Goal: Task Accomplishment & Management: Manage account settings

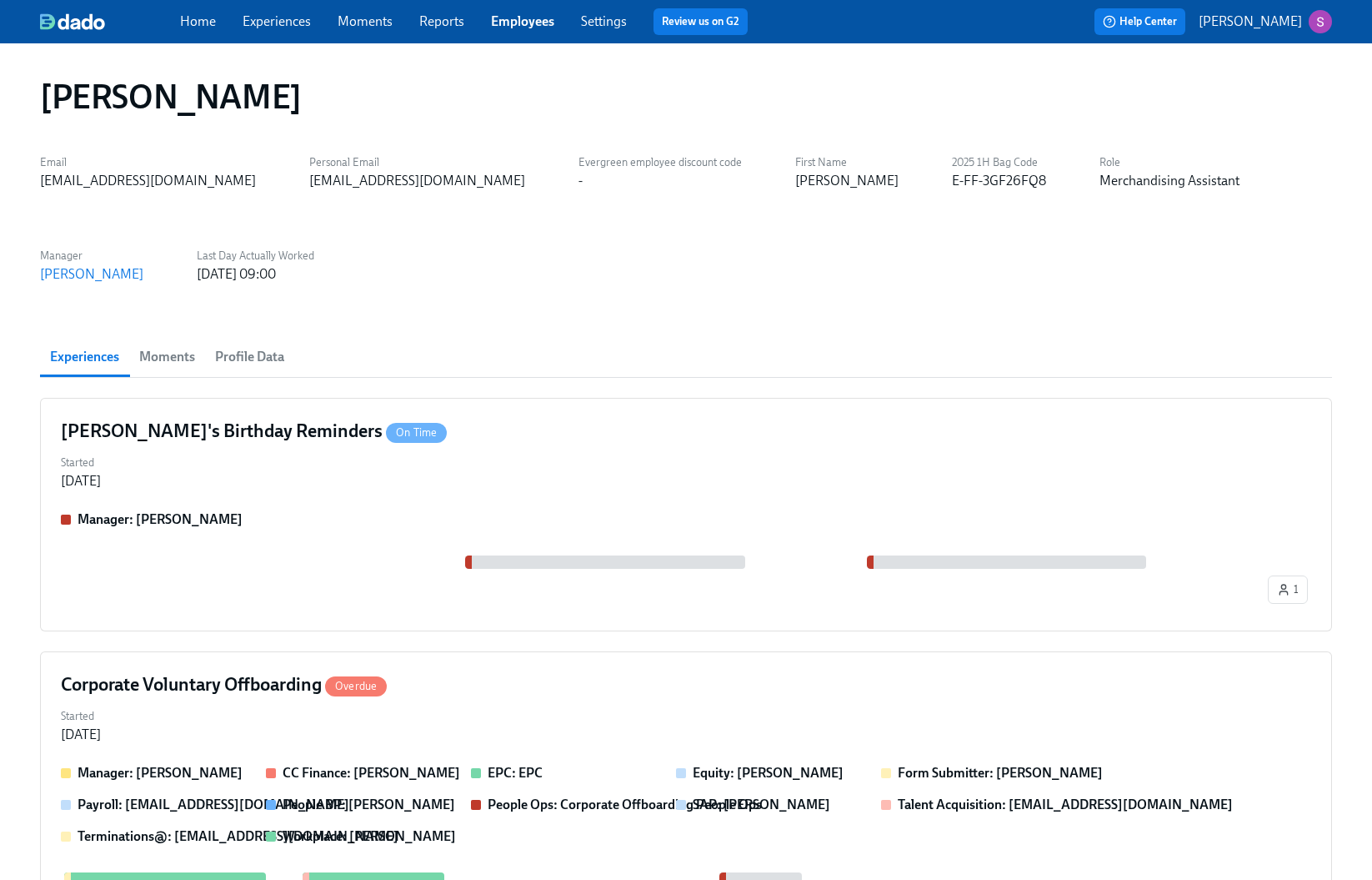
click at [522, 28] on link "Employees" at bounding box center [523, 21] width 64 height 16
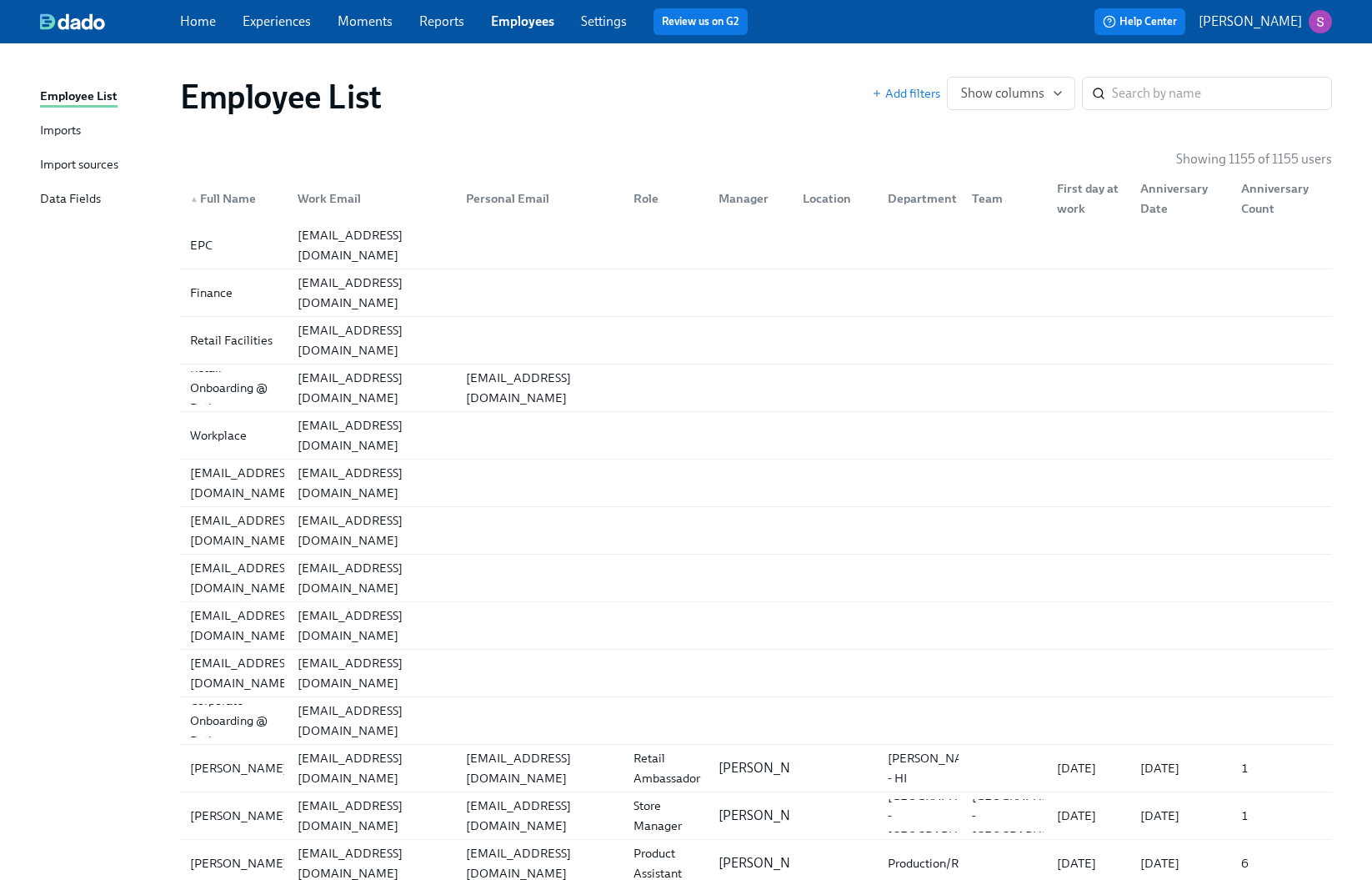
click at [365, 22] on link "Moments" at bounding box center [365, 21] width 55 height 16
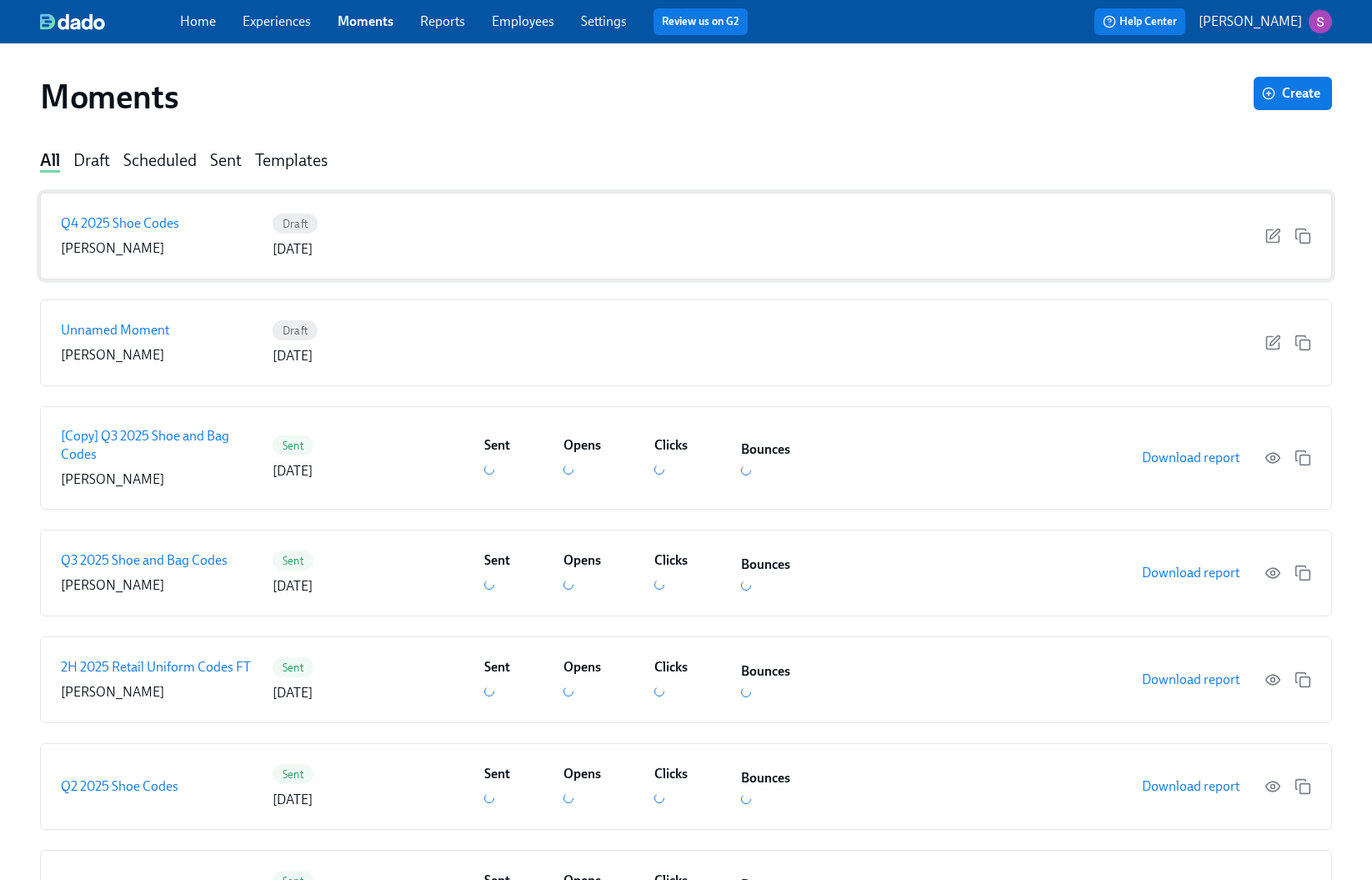
click at [137, 221] on p "Q4 2025 Shoe Codes" at bounding box center [120, 223] width 118 height 18
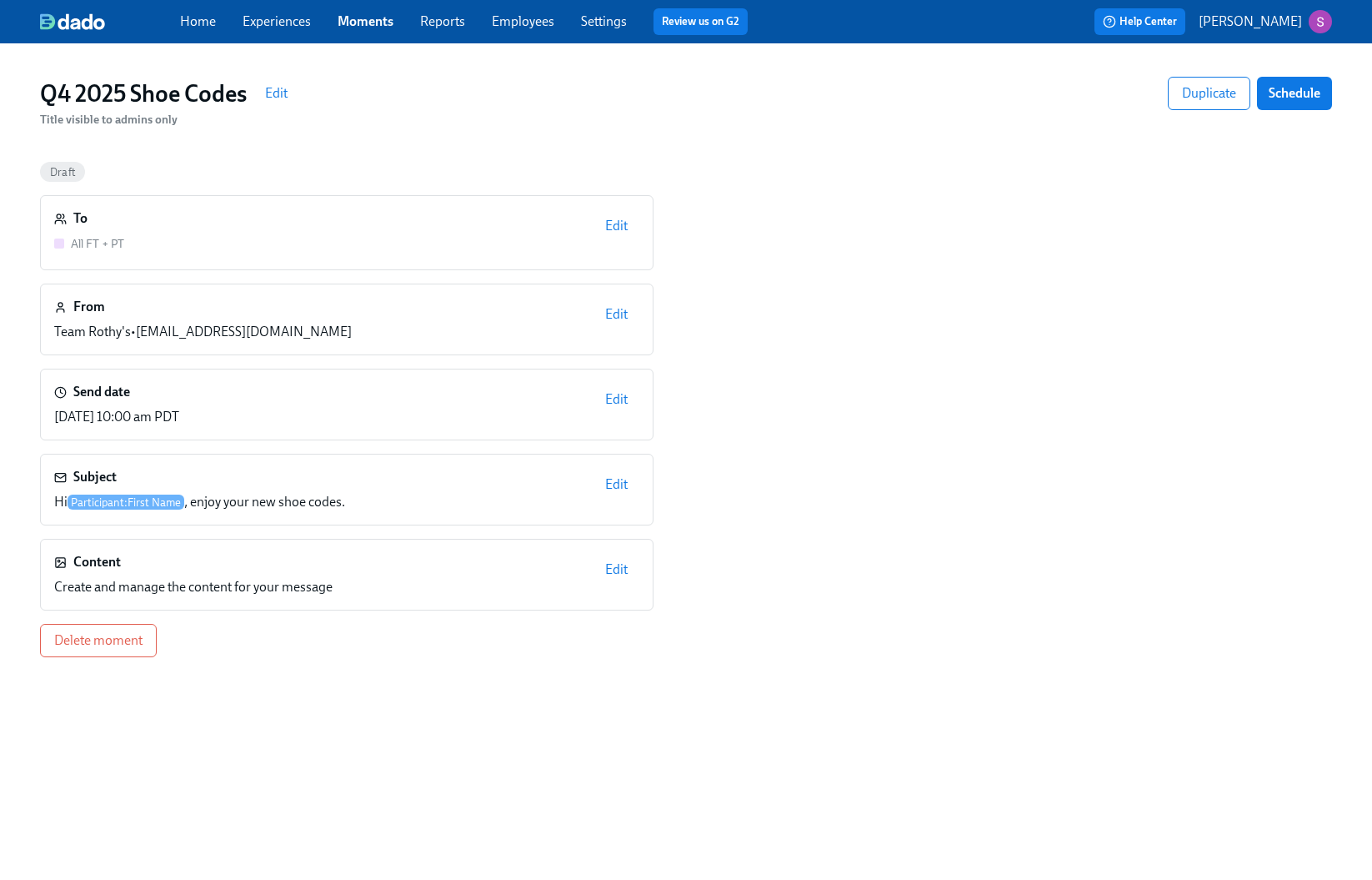
click at [329, 226] on div "To All FT + PT Edit" at bounding box center [346, 233] width 585 height 47
click at [609, 229] on span "Edit" at bounding box center [616, 226] width 22 height 16
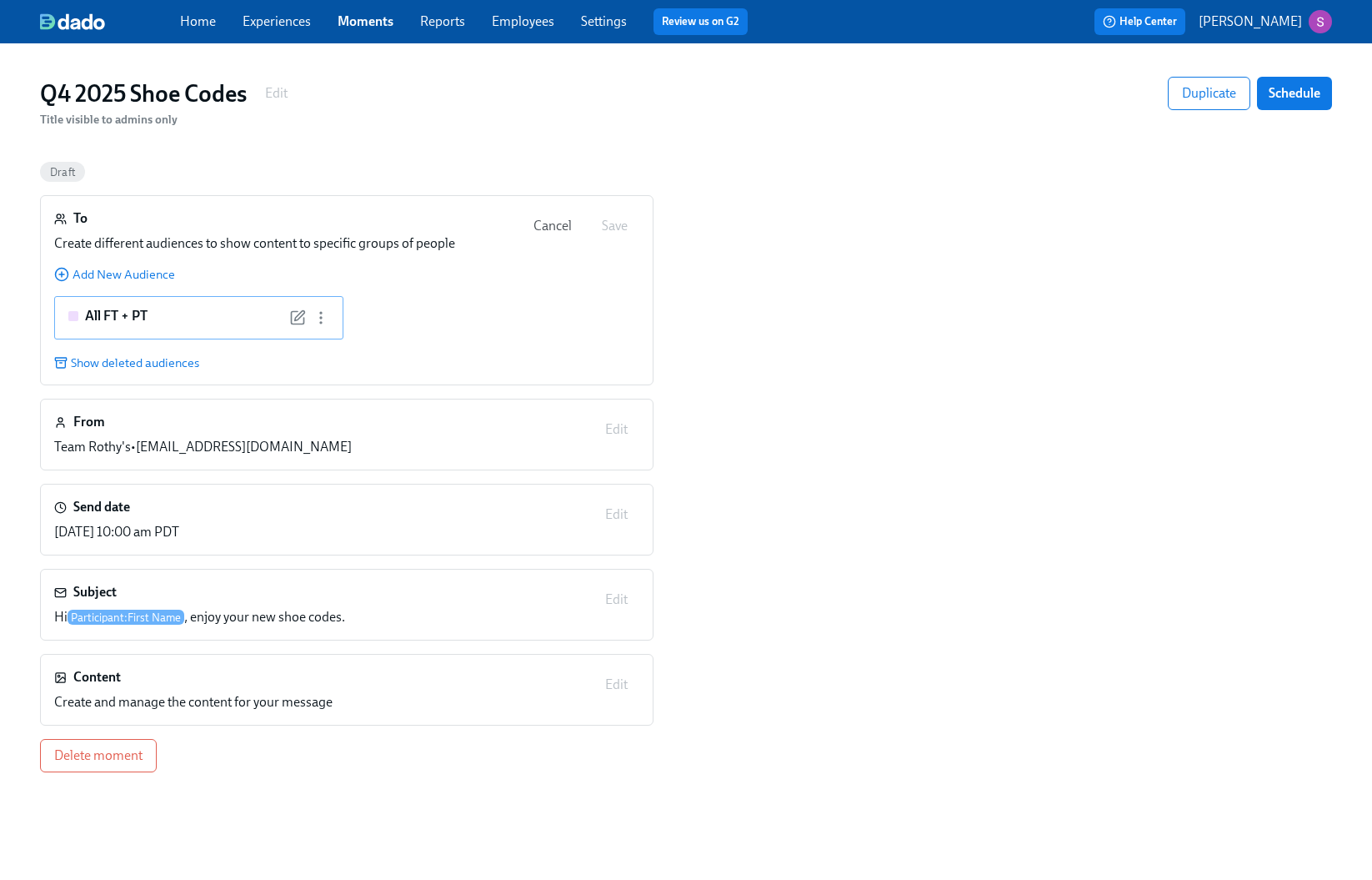
click at [192, 309] on div "All FT + PT" at bounding box center [198, 317] width 261 height 22
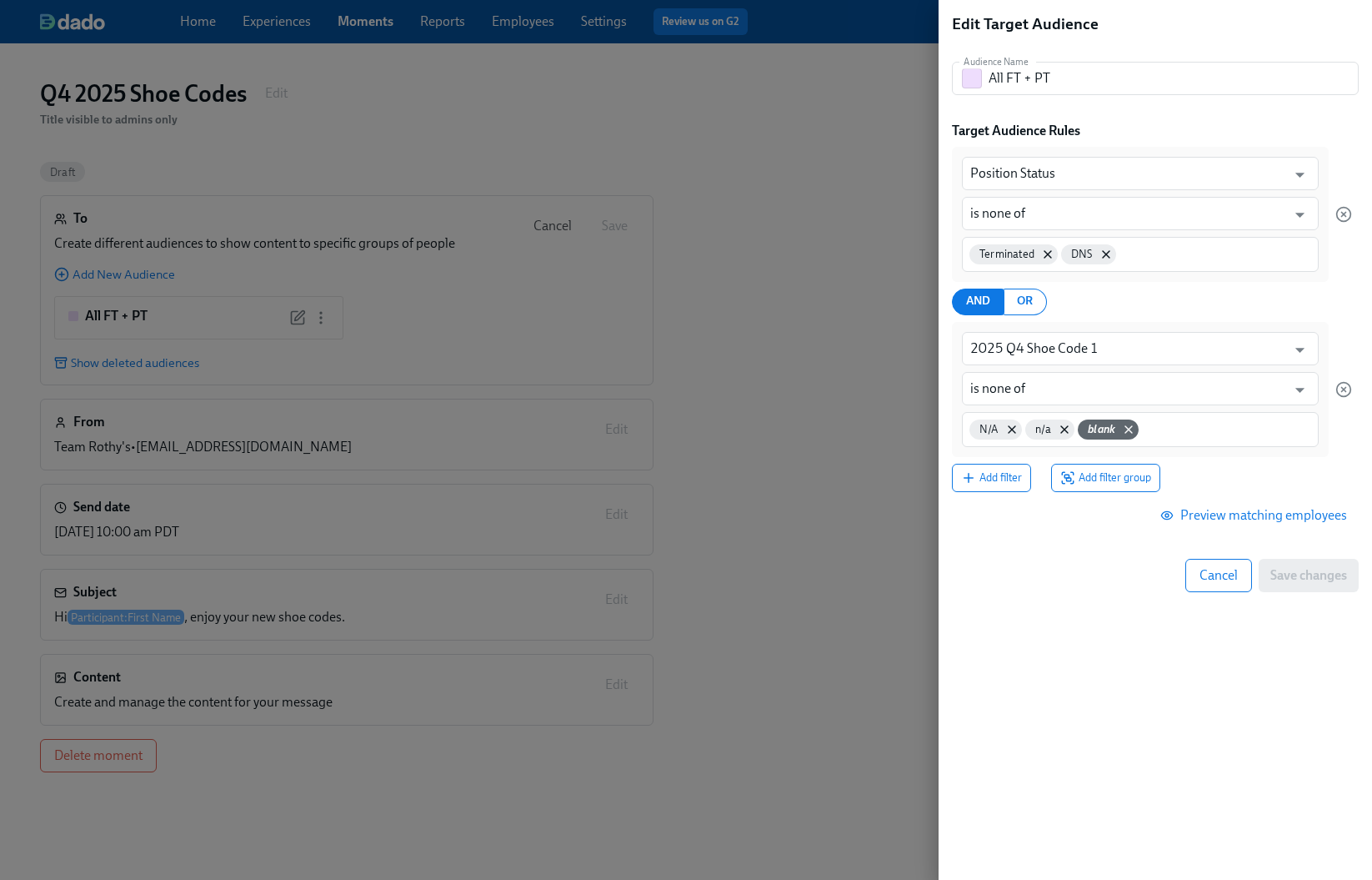
click at [369, 131] on div at bounding box center [686, 440] width 1372 height 880
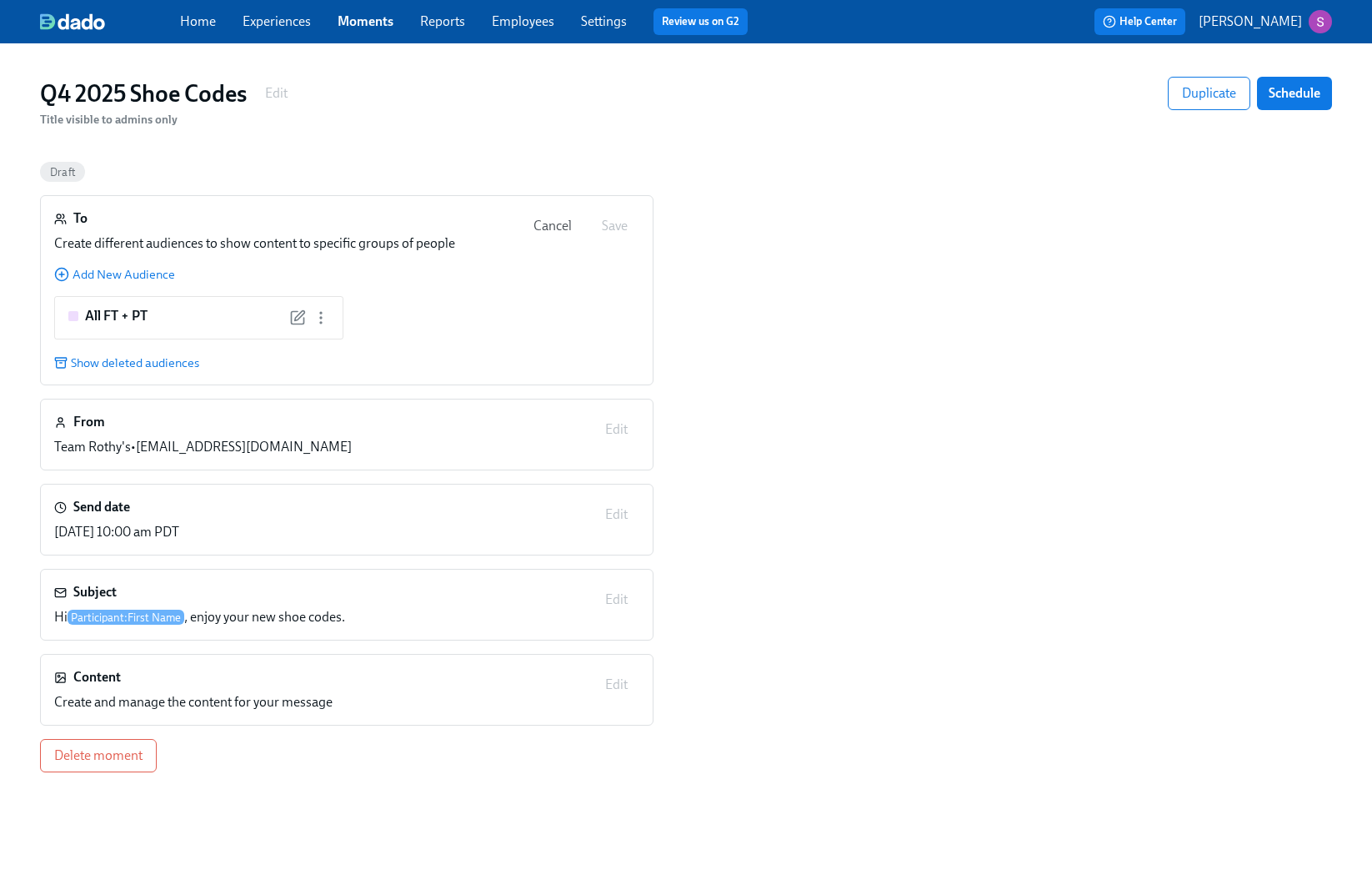
click at [612, 600] on div "Subject Hi Participant : First Name , enjoy your new shoe codes. Edit" at bounding box center [346, 604] width 585 height 43
click at [506, 603] on div "Subject Hi Participant : First Name , enjoy your new shoe codes. Edit" at bounding box center [346, 604] width 585 height 43
click at [607, 600] on div "Subject Hi Participant : First Name , enjoy your new shoe codes. Edit" at bounding box center [346, 604] width 585 height 43
click at [695, 667] on div "To Create different audiences to show content to specific groups of people Canc…" at bounding box center [686, 483] width 1293 height 577
click at [614, 685] on div "Content Create and manage the content for your message Edit" at bounding box center [346, 690] width 585 height 43
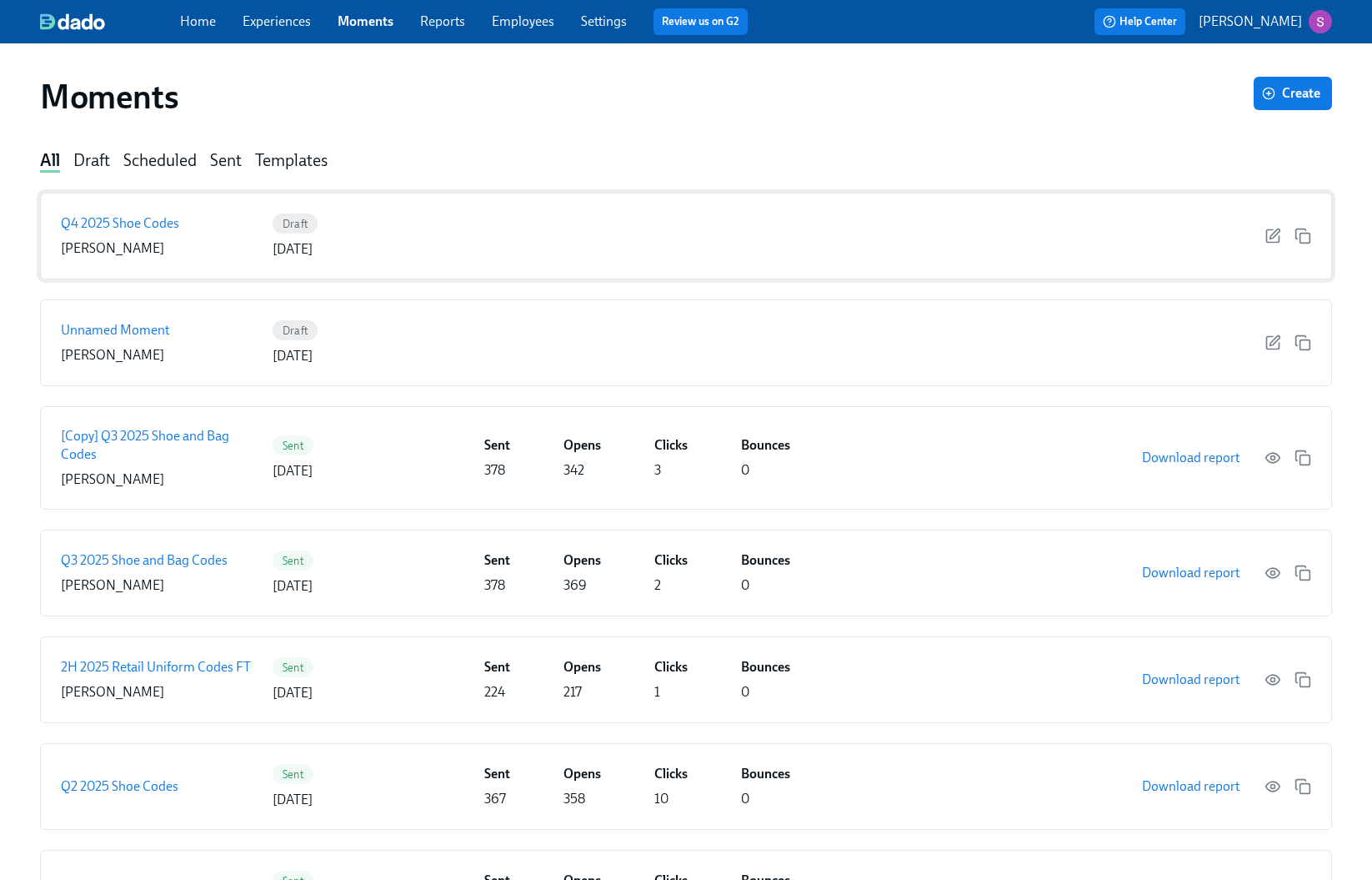
click at [143, 224] on p "Q4 2025 Shoe Codes" at bounding box center [120, 223] width 118 height 18
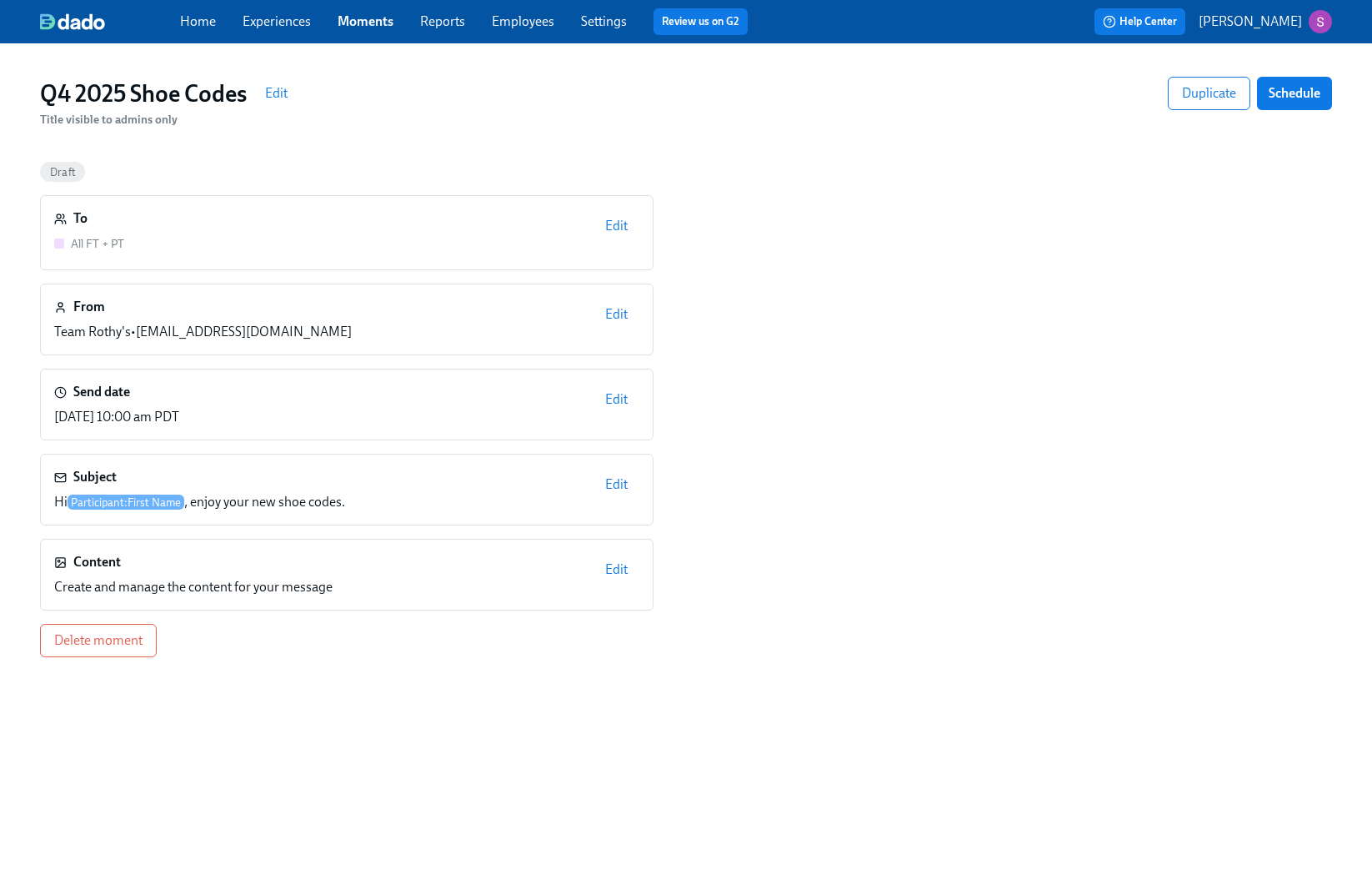
click at [617, 486] on span "Edit" at bounding box center [616, 484] width 22 height 16
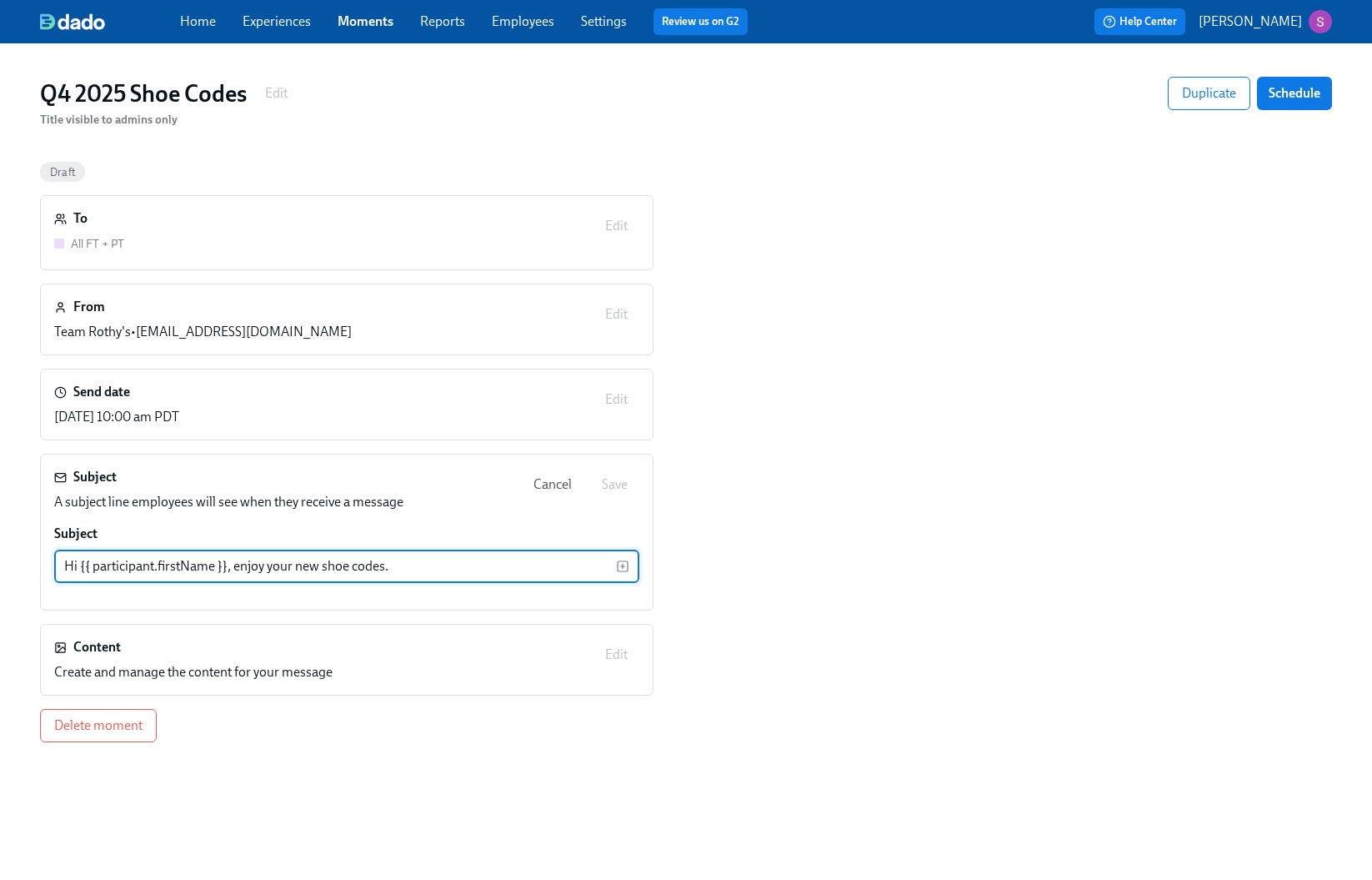
click at [546, 558] on input "Hi {{ participant.firstName }}, enjoy your new shoe codes." at bounding box center [335, 566] width 562 height 34
click at [773, 559] on div "To All FT + PT Edit From Team Rothy's • peopleops@rothys.com Edit Send date 10/…" at bounding box center [686, 468] width 1293 height 547
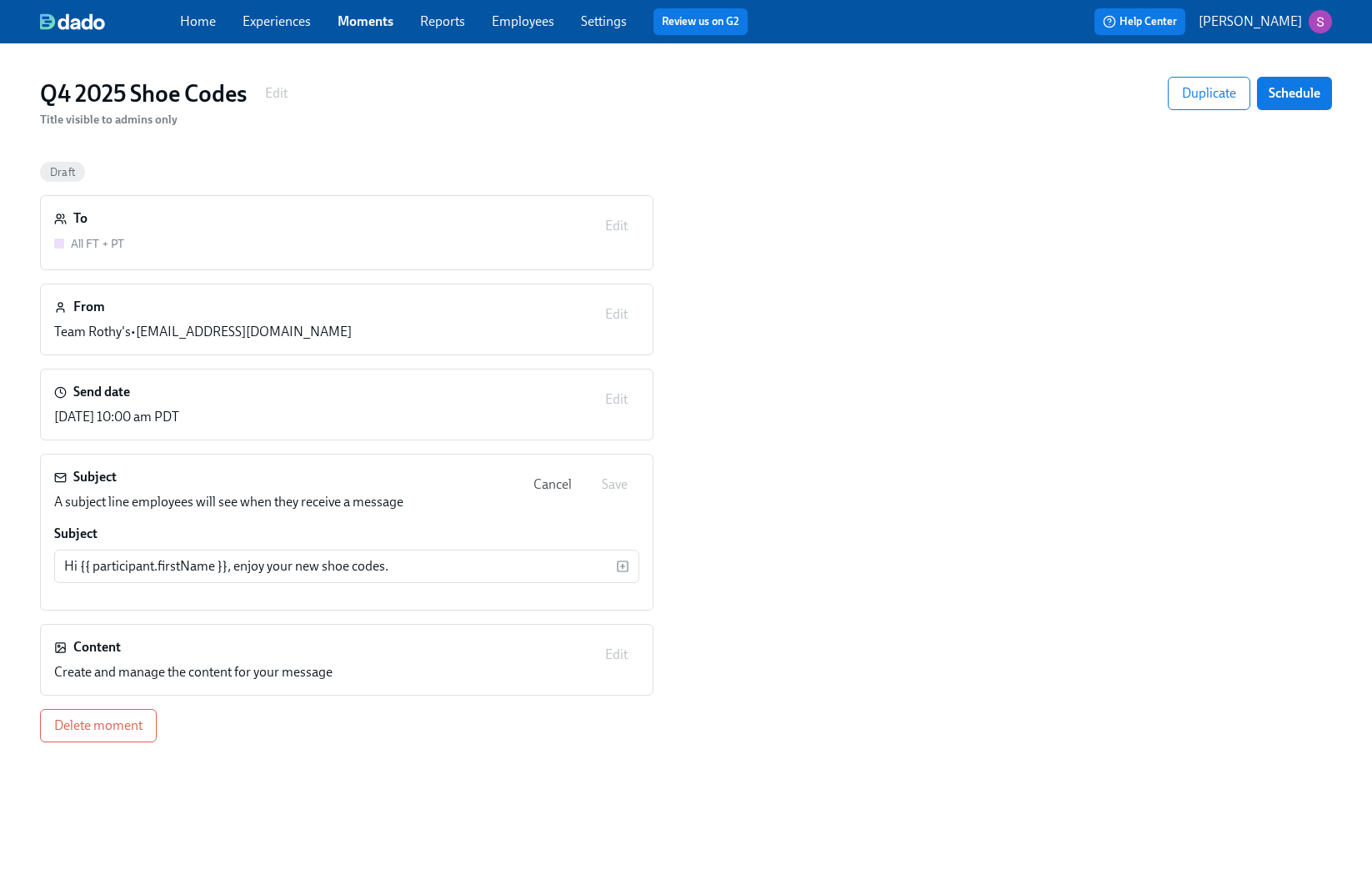
click at [621, 653] on div "Content Create and manage the content for your message Edit" at bounding box center [346, 659] width 585 height 43
click at [684, 618] on div "To All FT + PT Edit From Team Rothy's • peopleops@rothys.com Edit Send date 10/…" at bounding box center [686, 468] width 1293 height 547
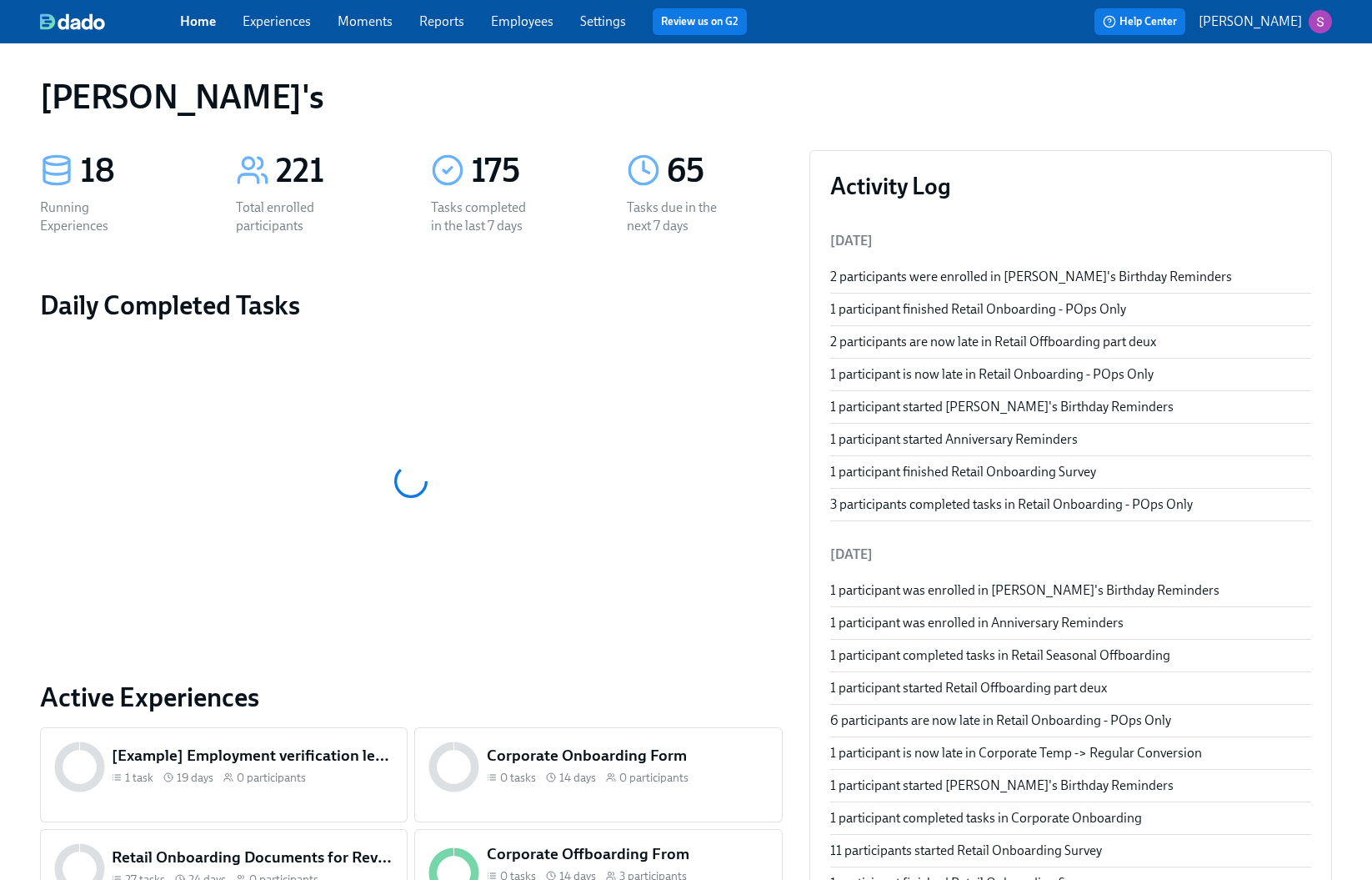
click at [539, 39] on div "Home Experiences Moments Reports Employees Settings Review us on G2 Help Center…" at bounding box center [686, 22] width 1372 height 43
click at [521, 18] on link "Employees" at bounding box center [522, 21] width 63 height 16
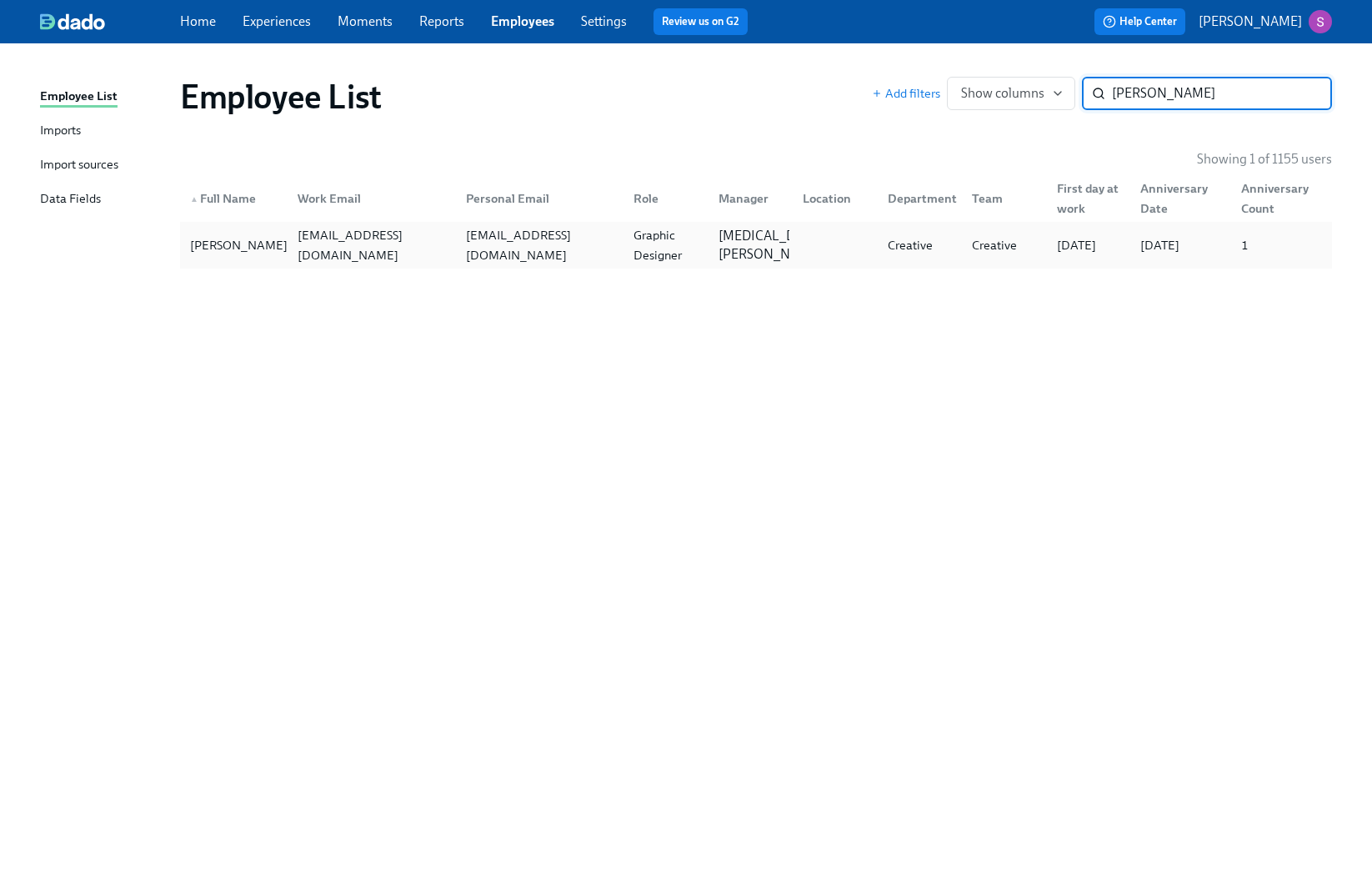
type input "rory"
click at [252, 236] on div "Rory McGinty" at bounding box center [239, 245] width 111 height 20
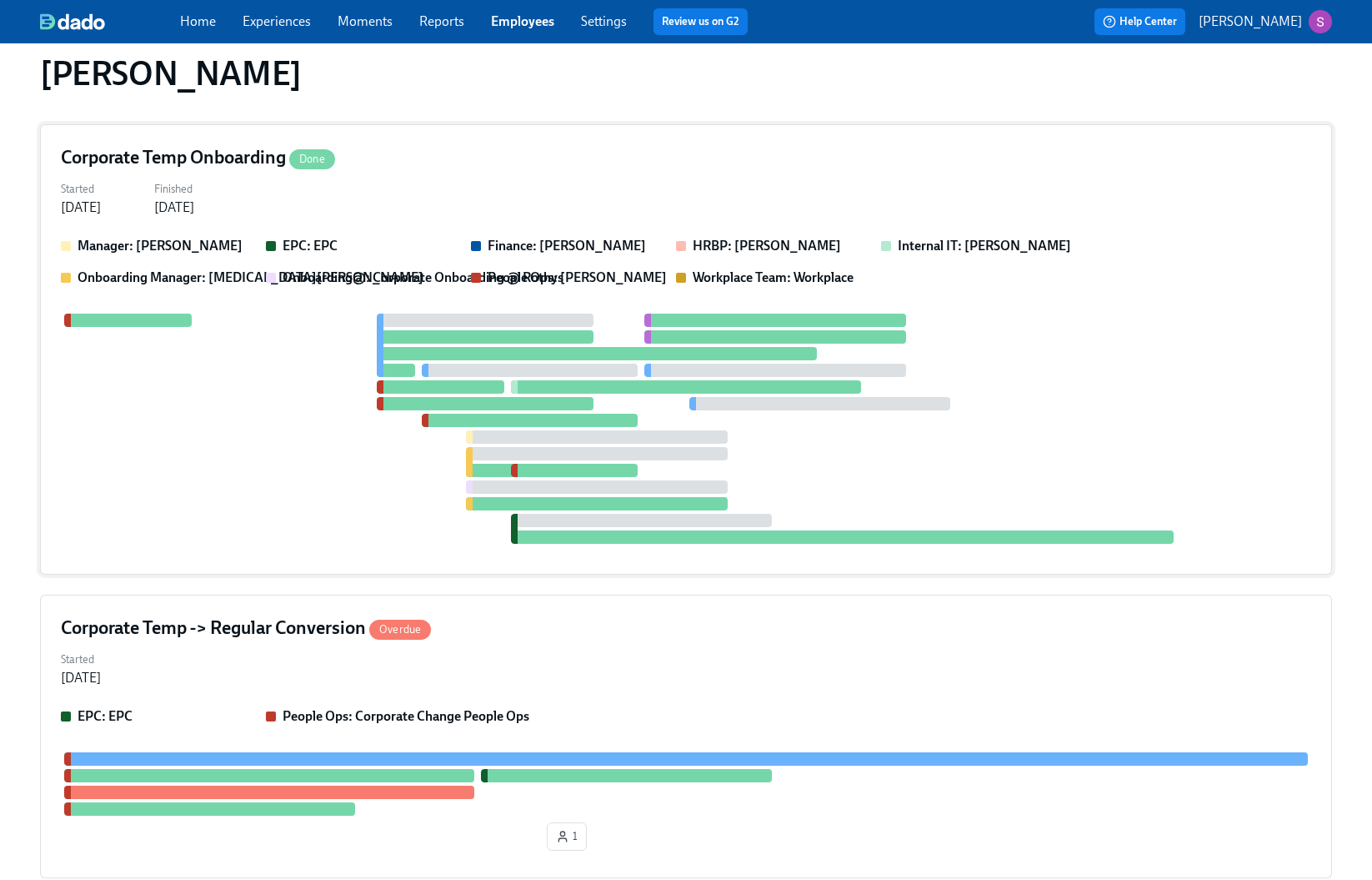
scroll to position [528, 0]
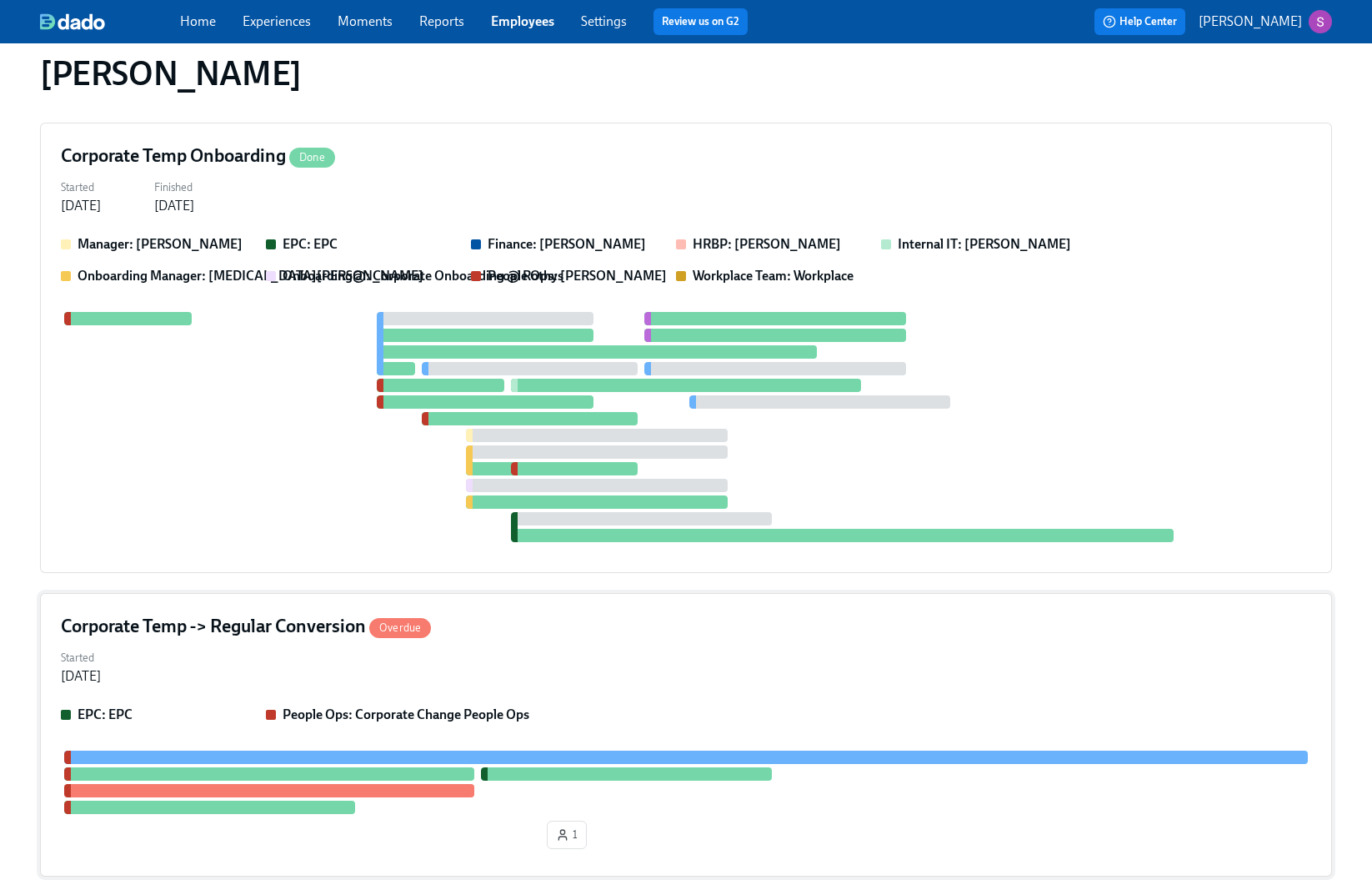
click at [559, 646] on div "Started Sep 26, 2025" at bounding box center [686, 665] width 1250 height 40
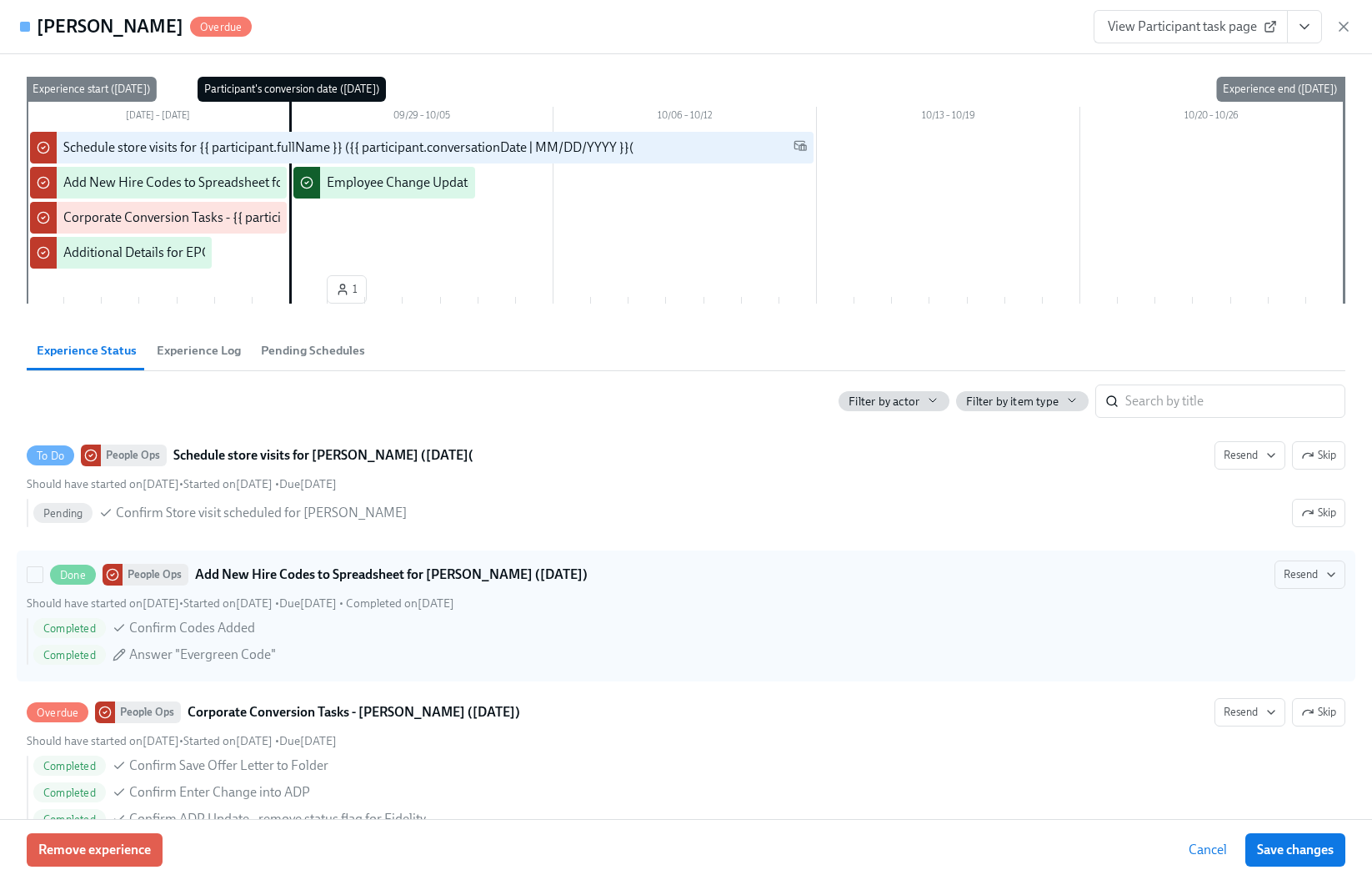
scroll to position [0, 0]
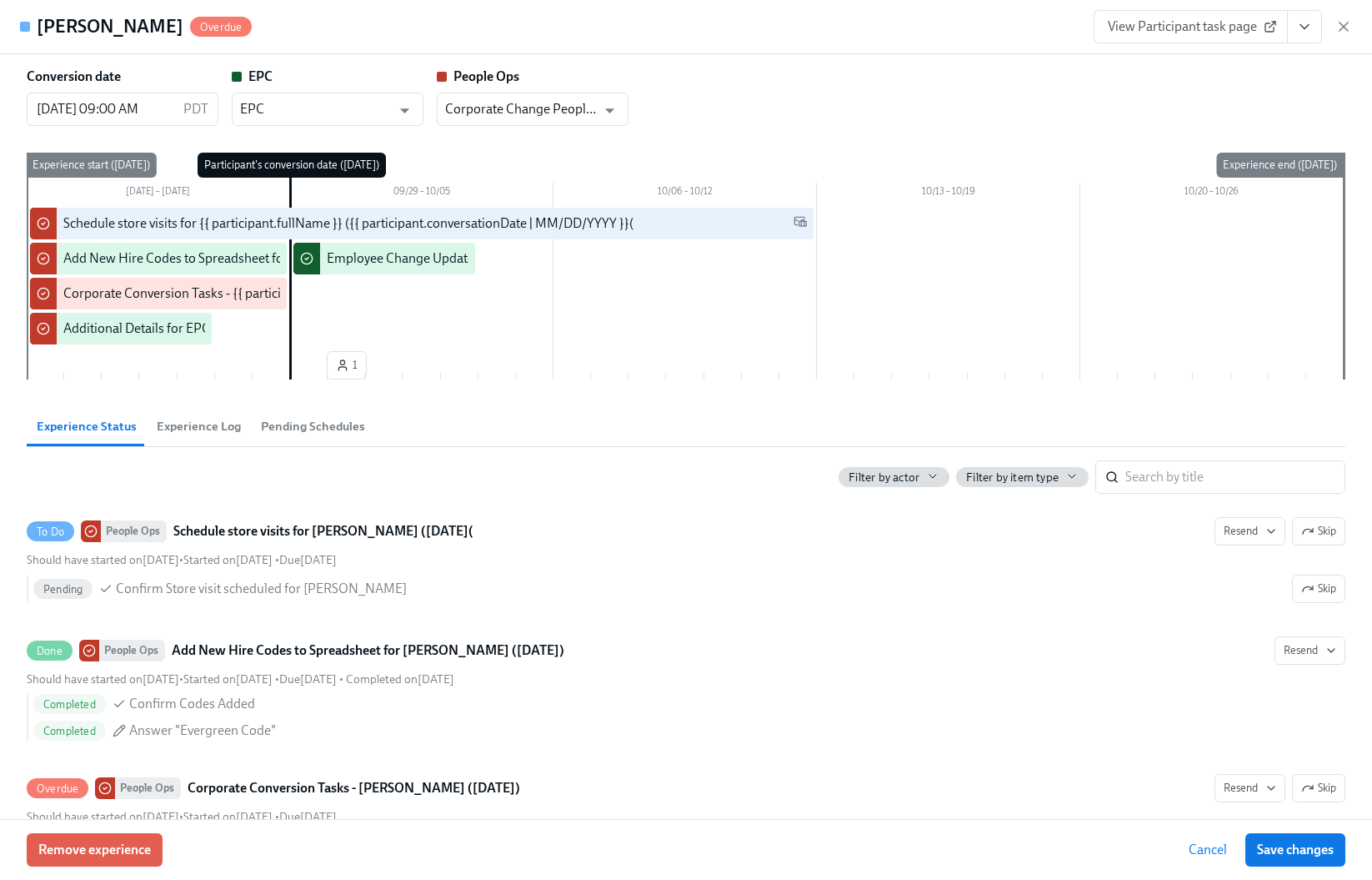
click at [206, 423] on span "Experience Log" at bounding box center [199, 427] width 84 height 19
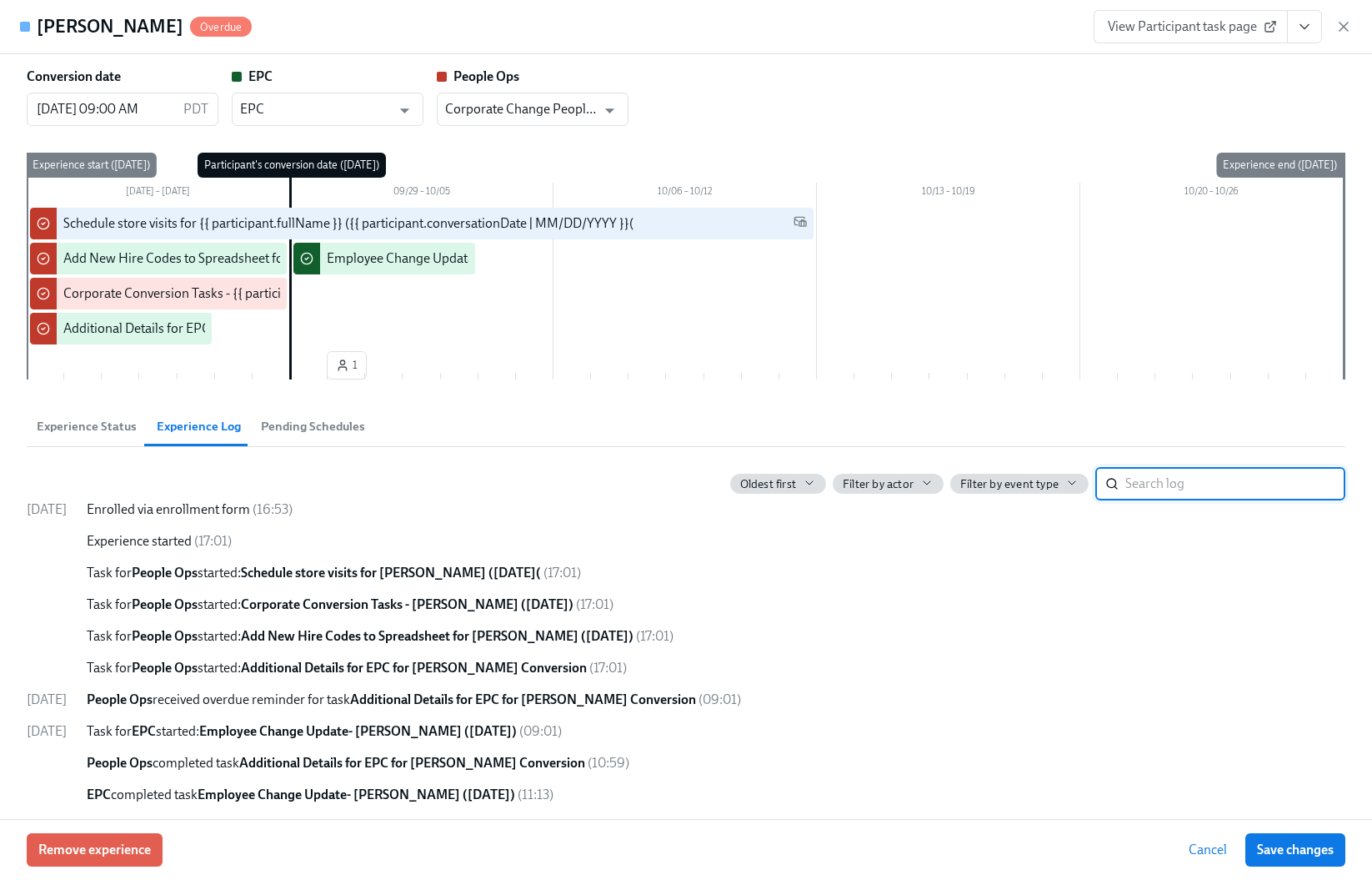
scroll to position [37, 0]
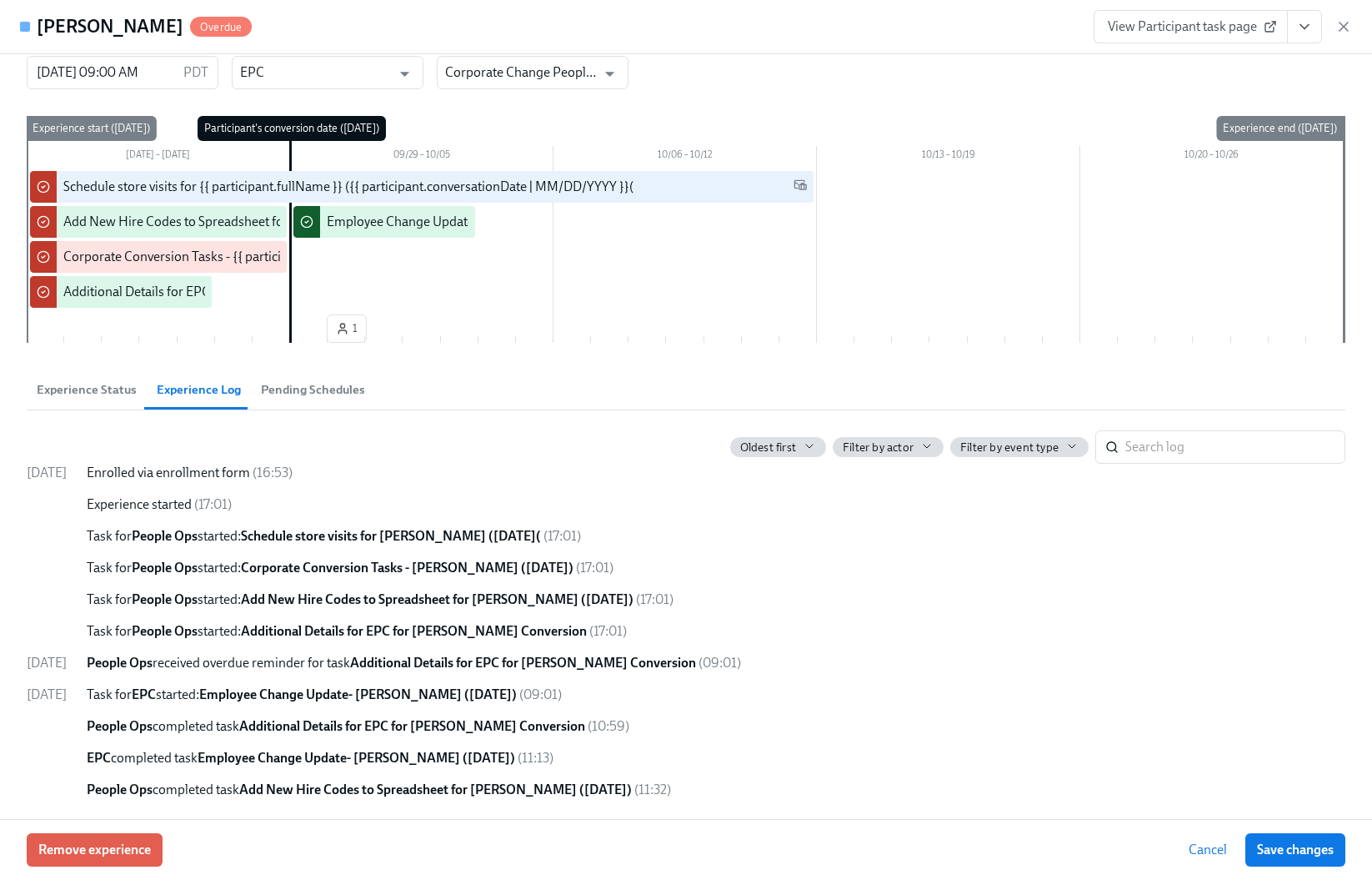
click at [295, 403] on button "Pending Schedules" at bounding box center [313, 390] width 124 height 40
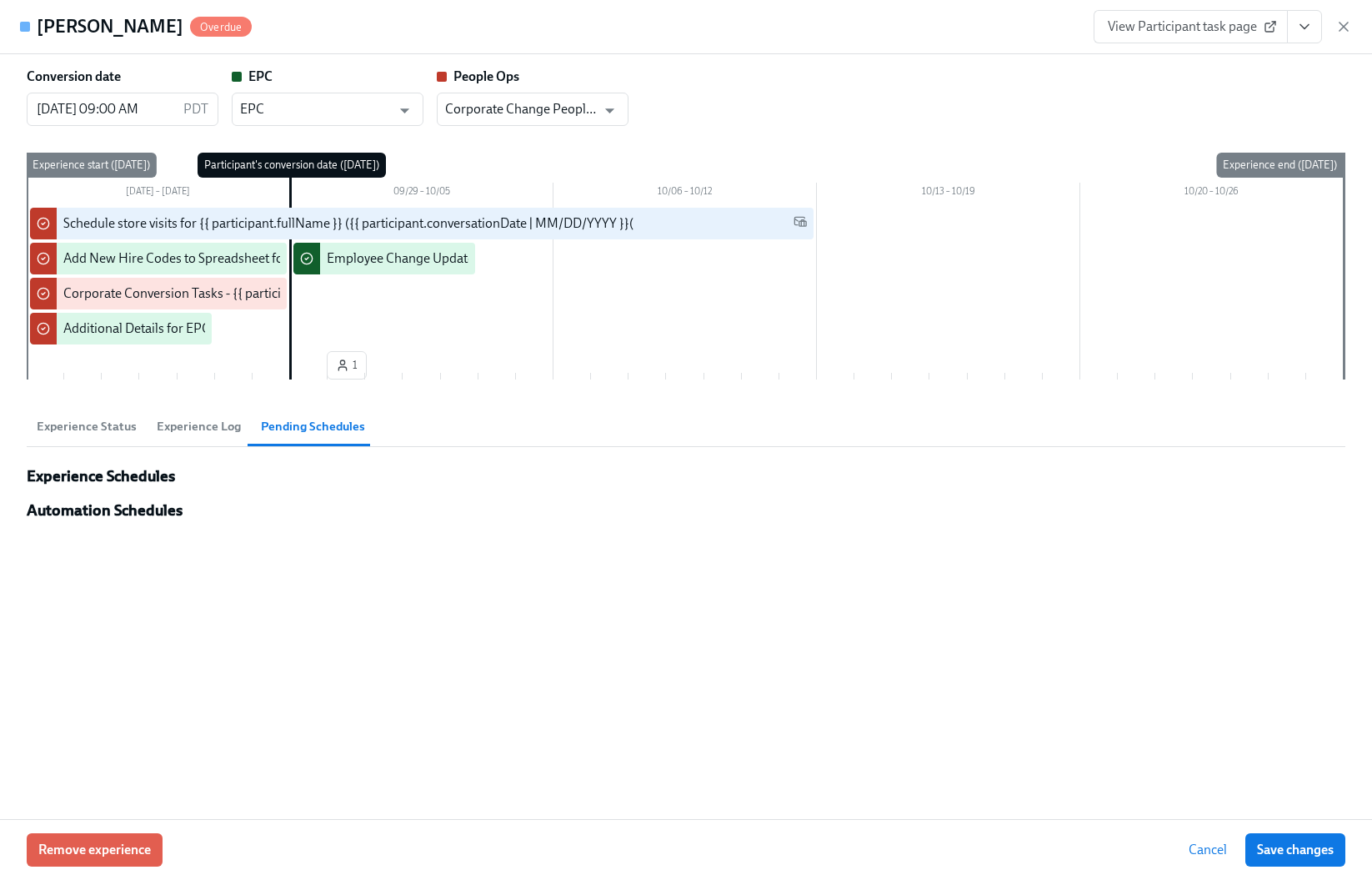
scroll to position [0, 0]
click at [85, 423] on span "Experience Status" at bounding box center [87, 427] width 100 height 19
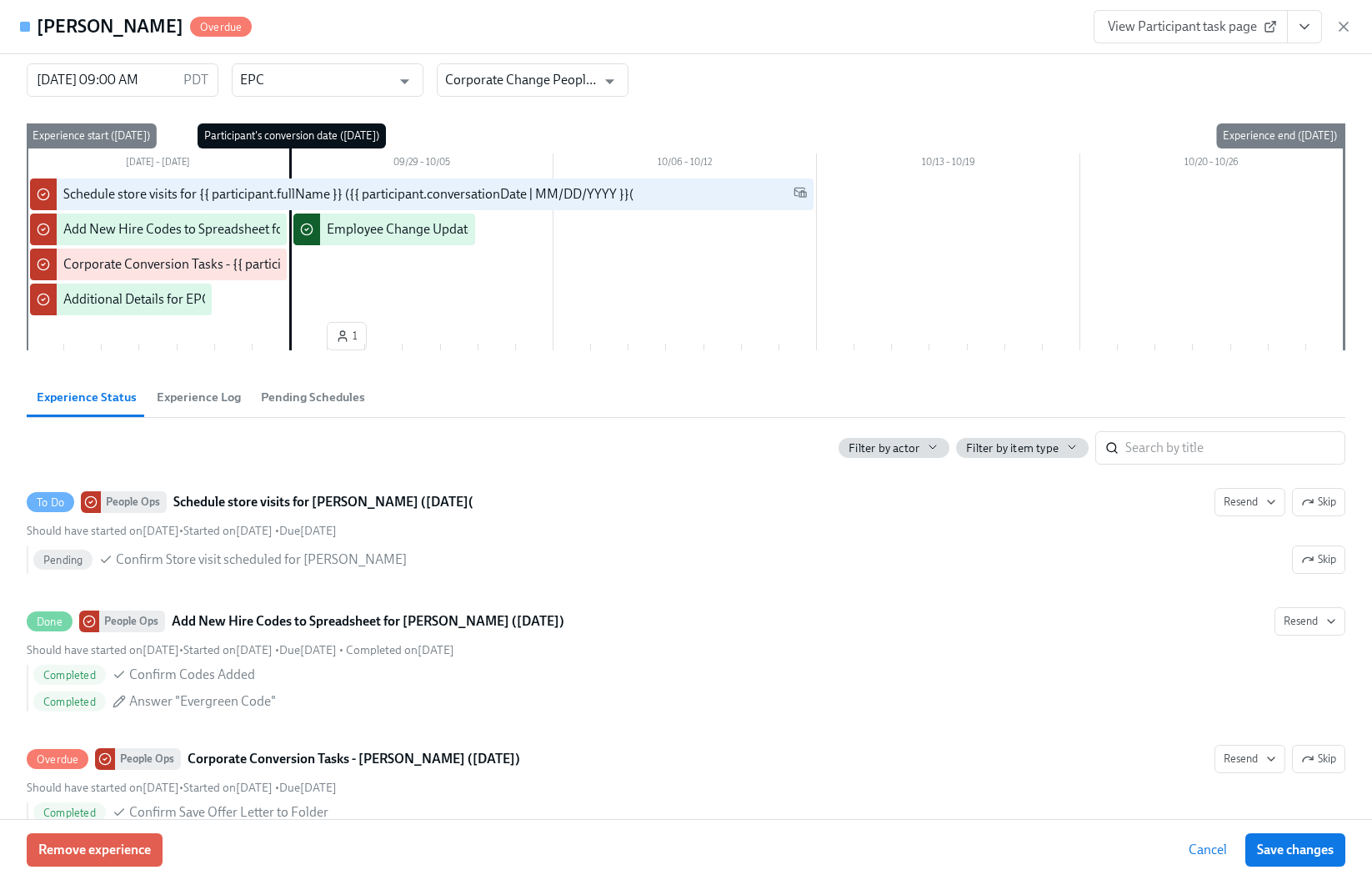
scroll to position [25, 0]
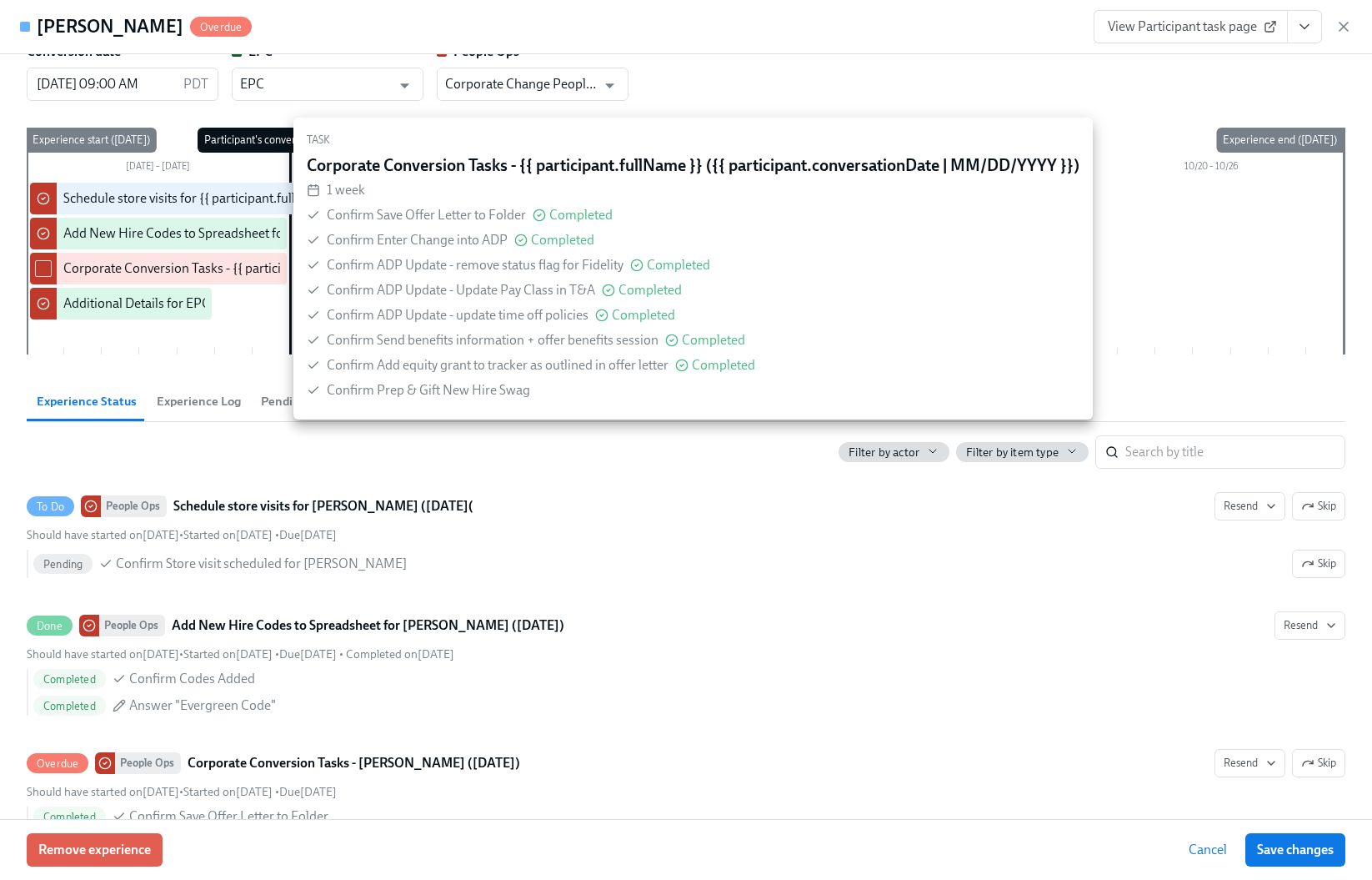
click at [339, 447] on div "Filter by actor Filter by item type ​" at bounding box center [686, 446] width 1319 height 47
click at [201, 432] on div "Filter by actor Filter by item type ​" at bounding box center [686, 446] width 1319 height 47
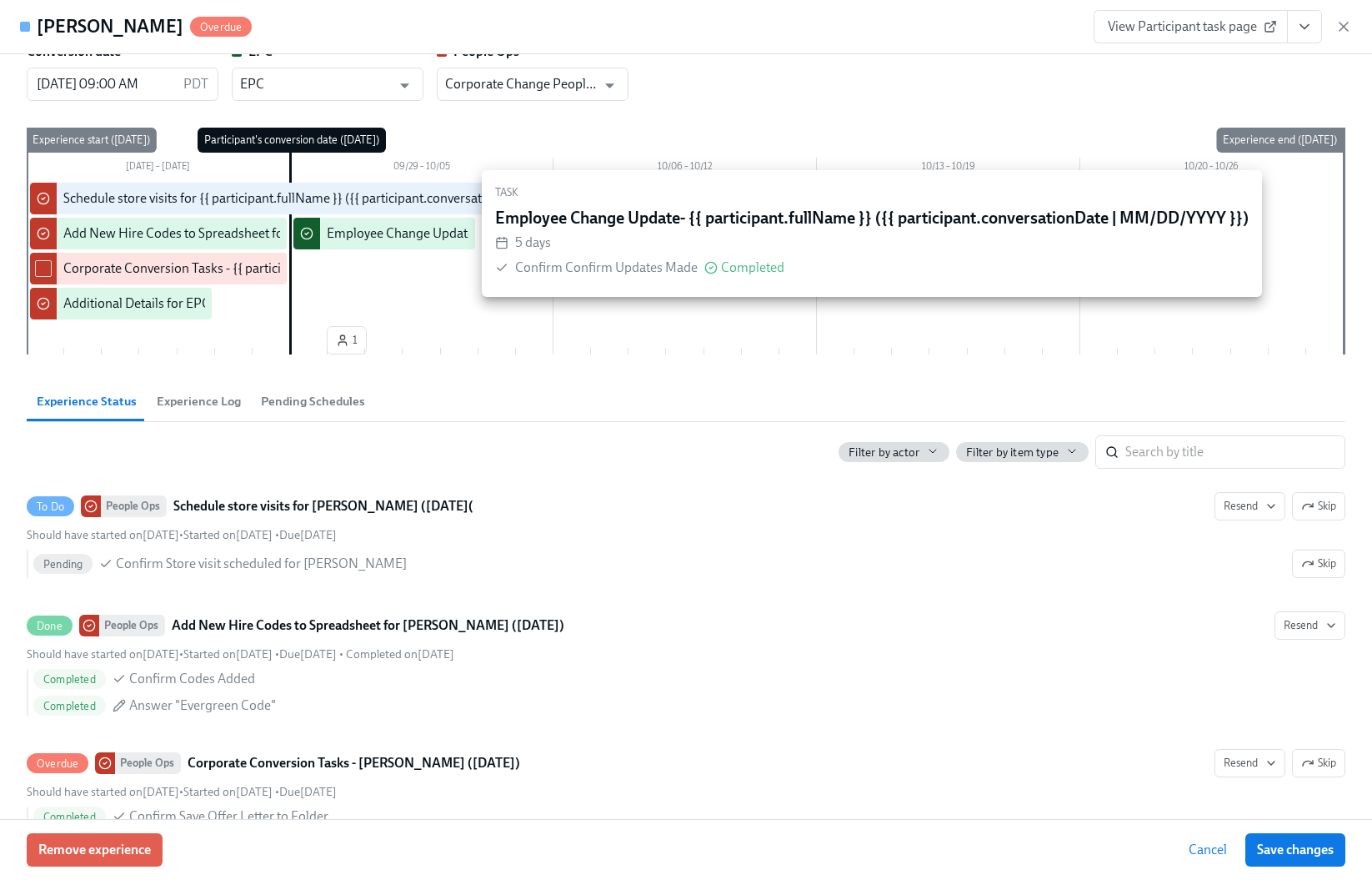
click at [414, 232] on div "Employee Change Update- {{ participant.fullName }} ({{ participant.conversation…" at bounding box center [621, 233] width 589 height 18
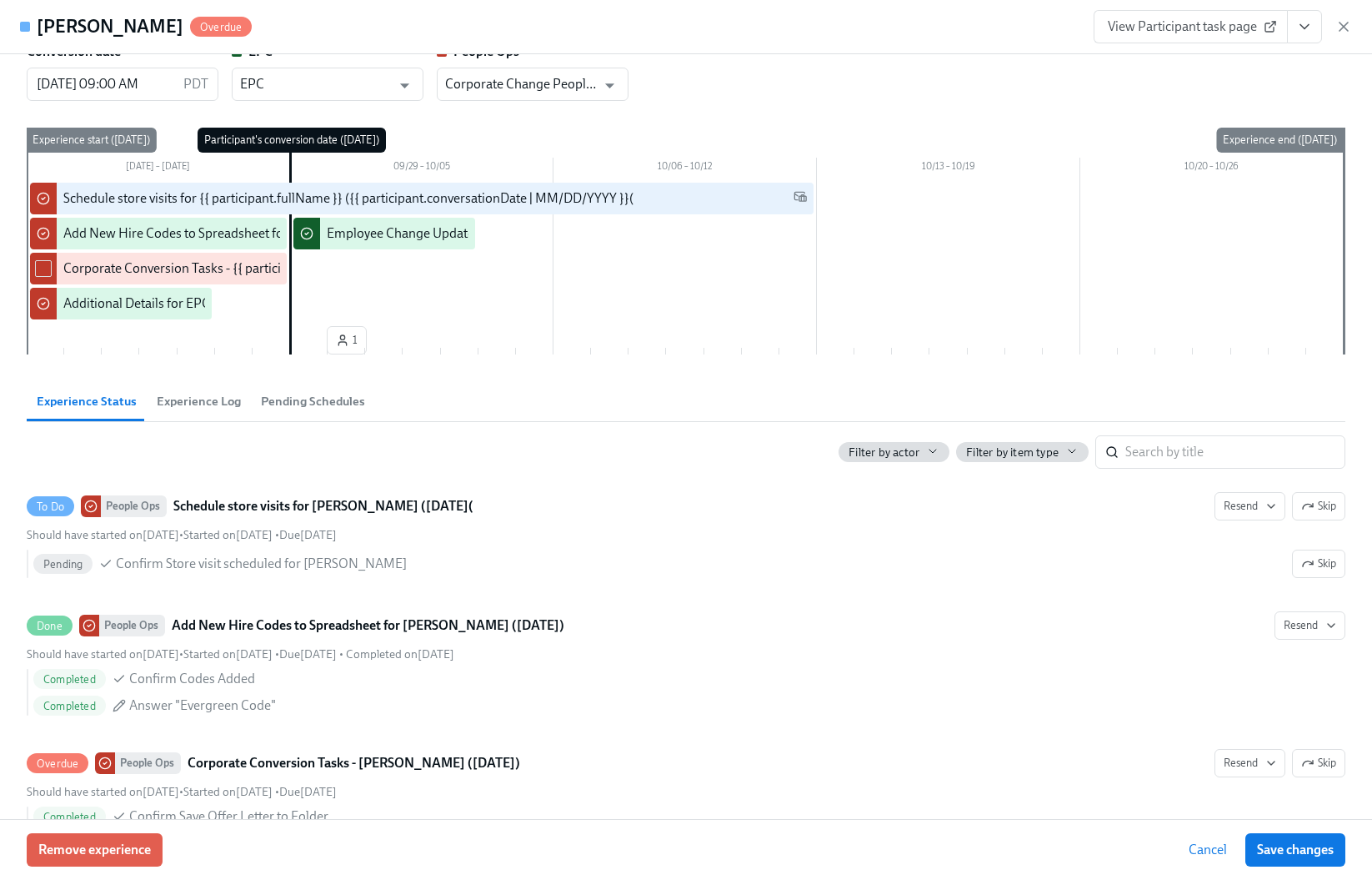
click at [1306, 29] on icon "View task page" at bounding box center [1304, 26] width 16 height 16
click at [1216, 59] on link "View EPC task page" at bounding box center [1187, 64] width 111 height 18
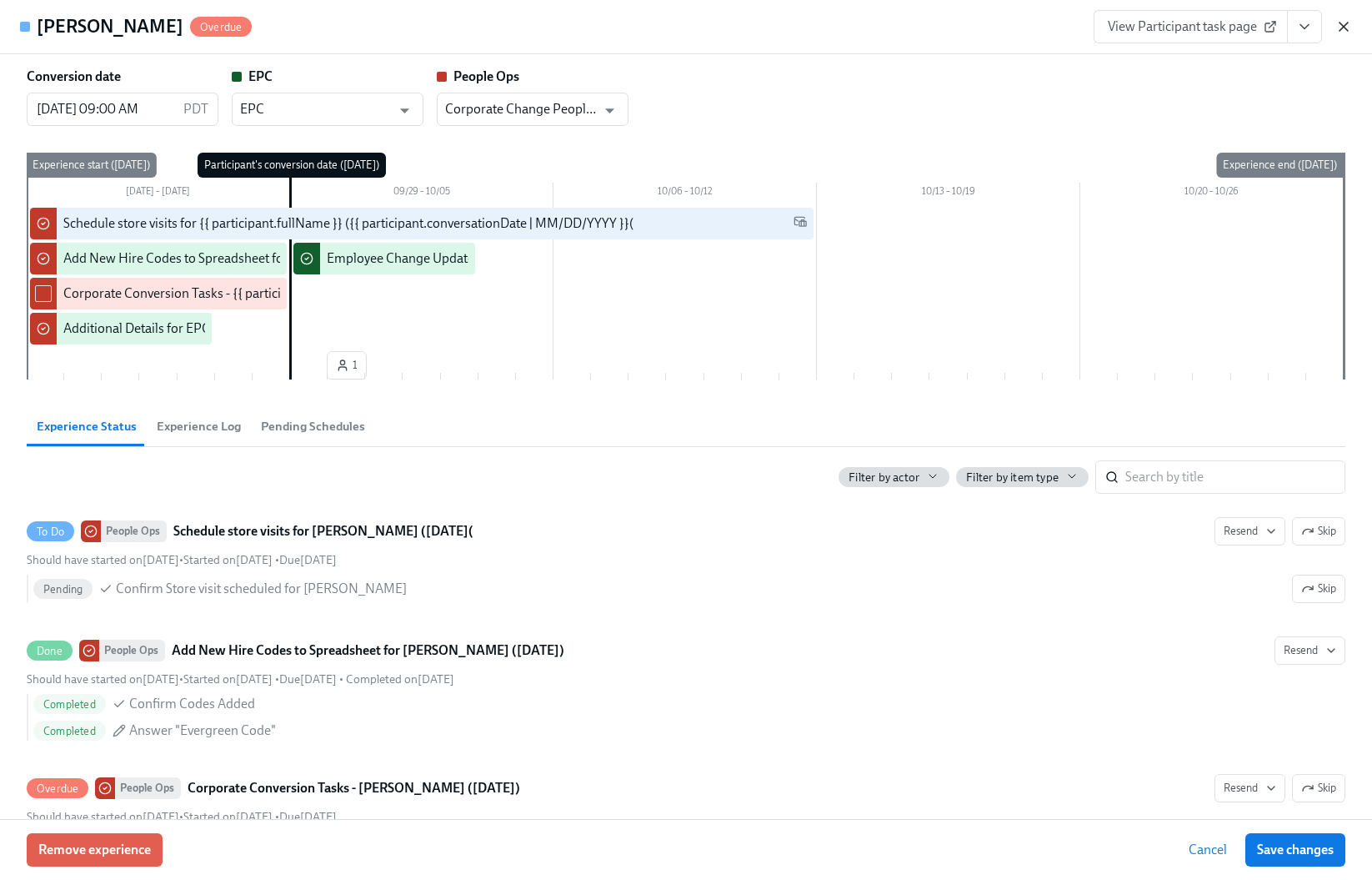
click at [1344, 23] on icon "button" at bounding box center [1344, 26] width 16 height 16
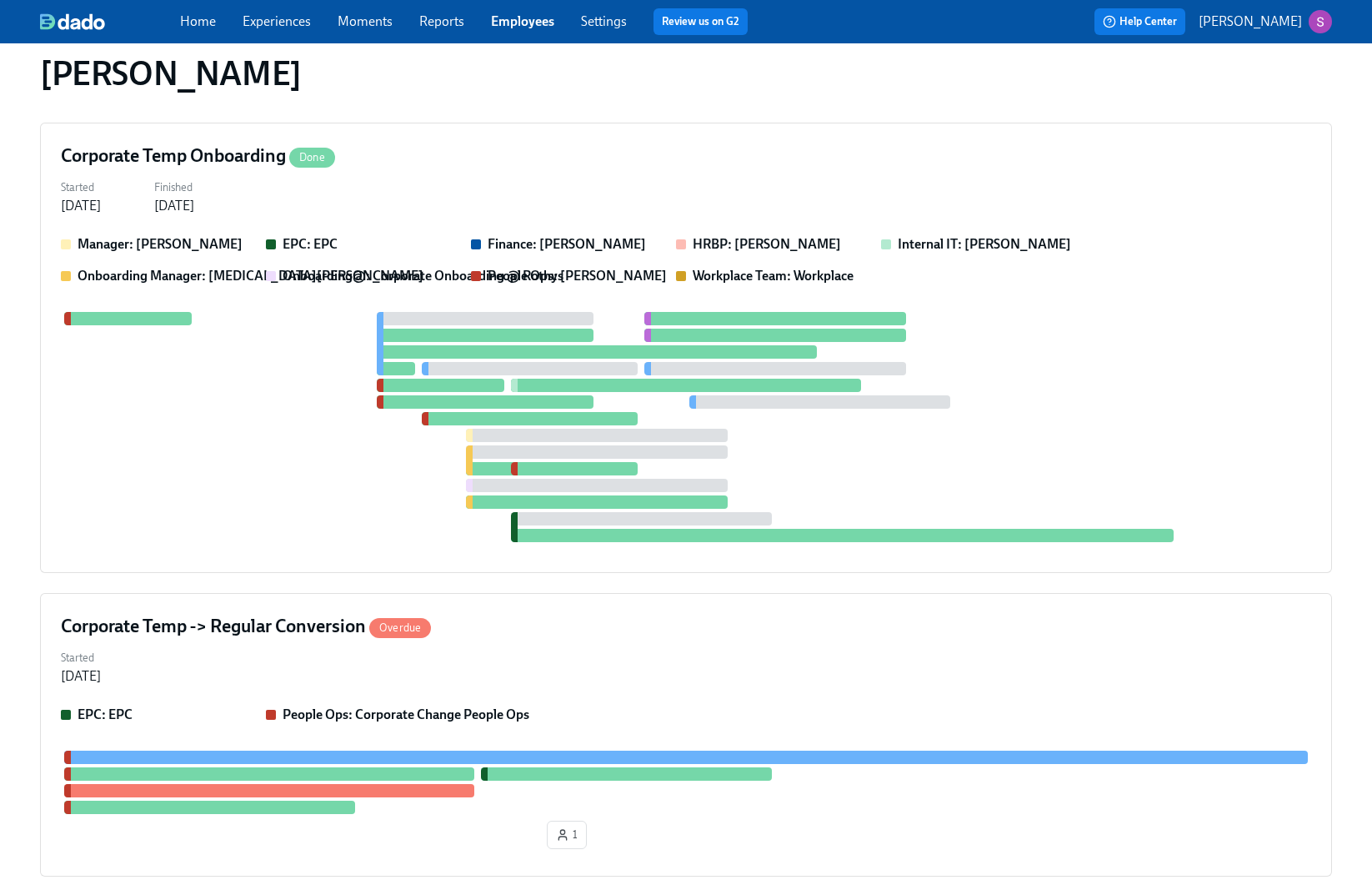
click at [496, 28] on link "Employees" at bounding box center [523, 21] width 64 height 16
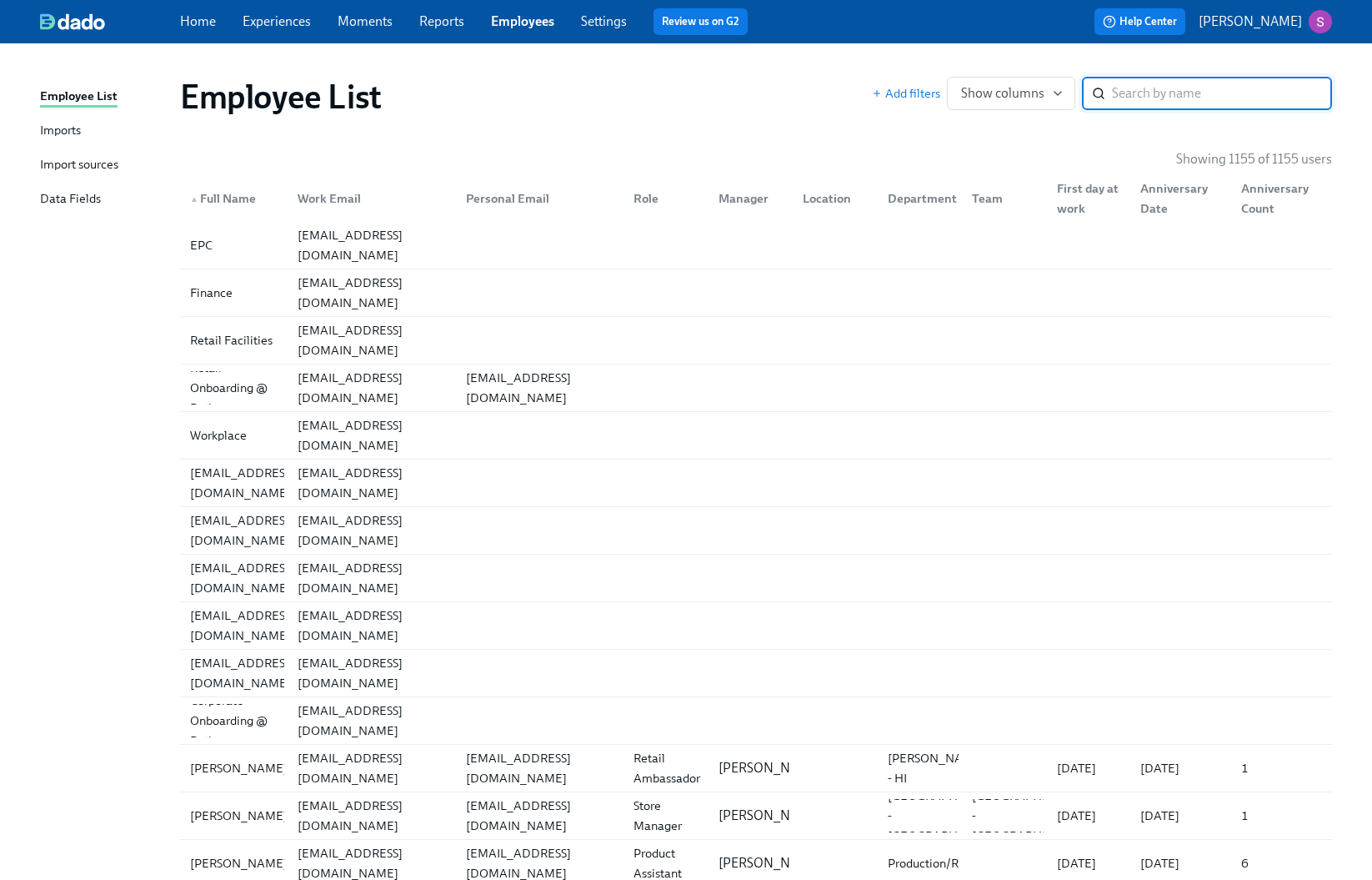
click at [1164, 96] on input "search" at bounding box center [1222, 93] width 220 height 34
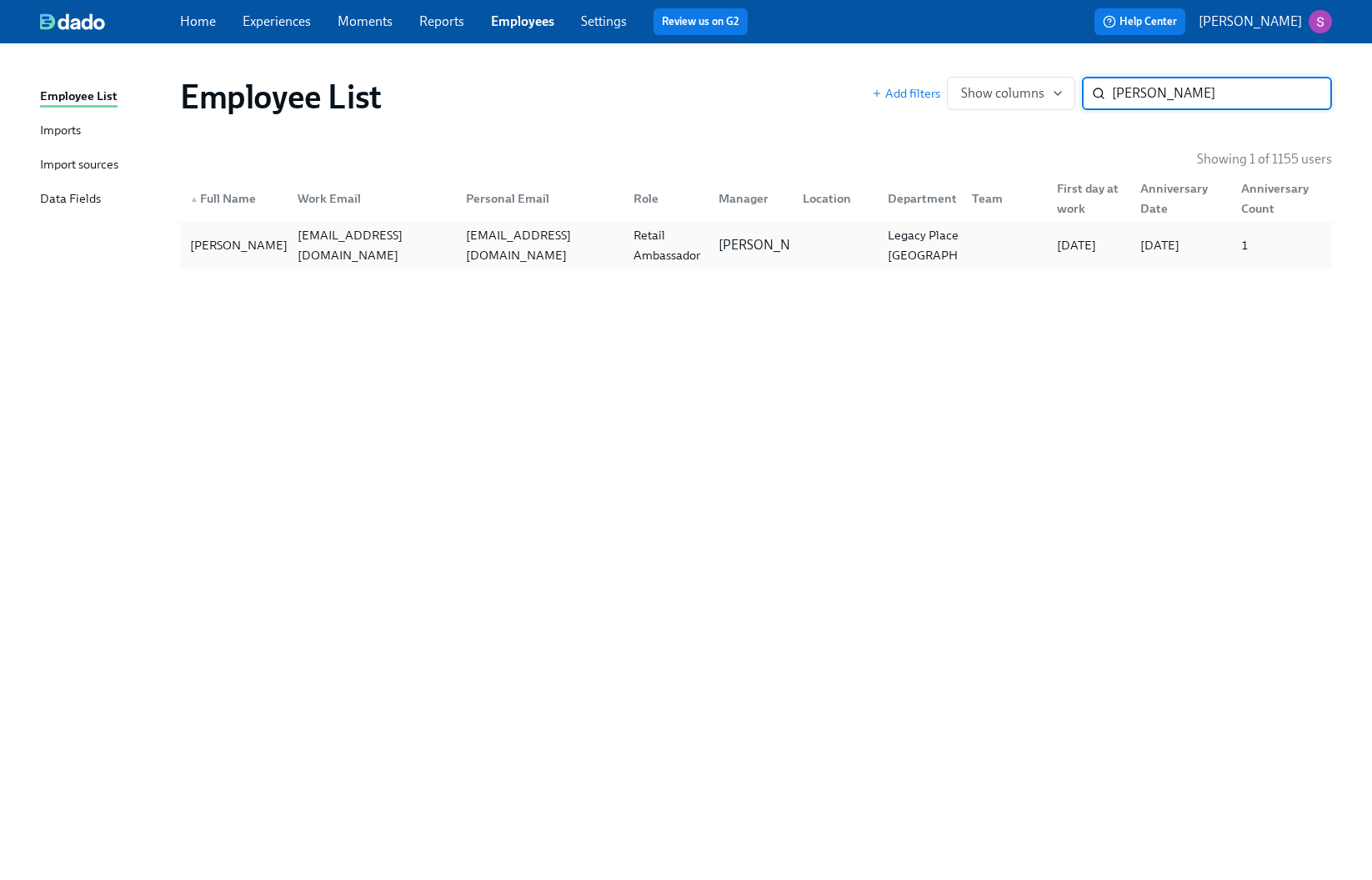
type input "Mercogliano"
click at [236, 241] on div "Isabella Mercogliano" at bounding box center [239, 245] width 111 height 20
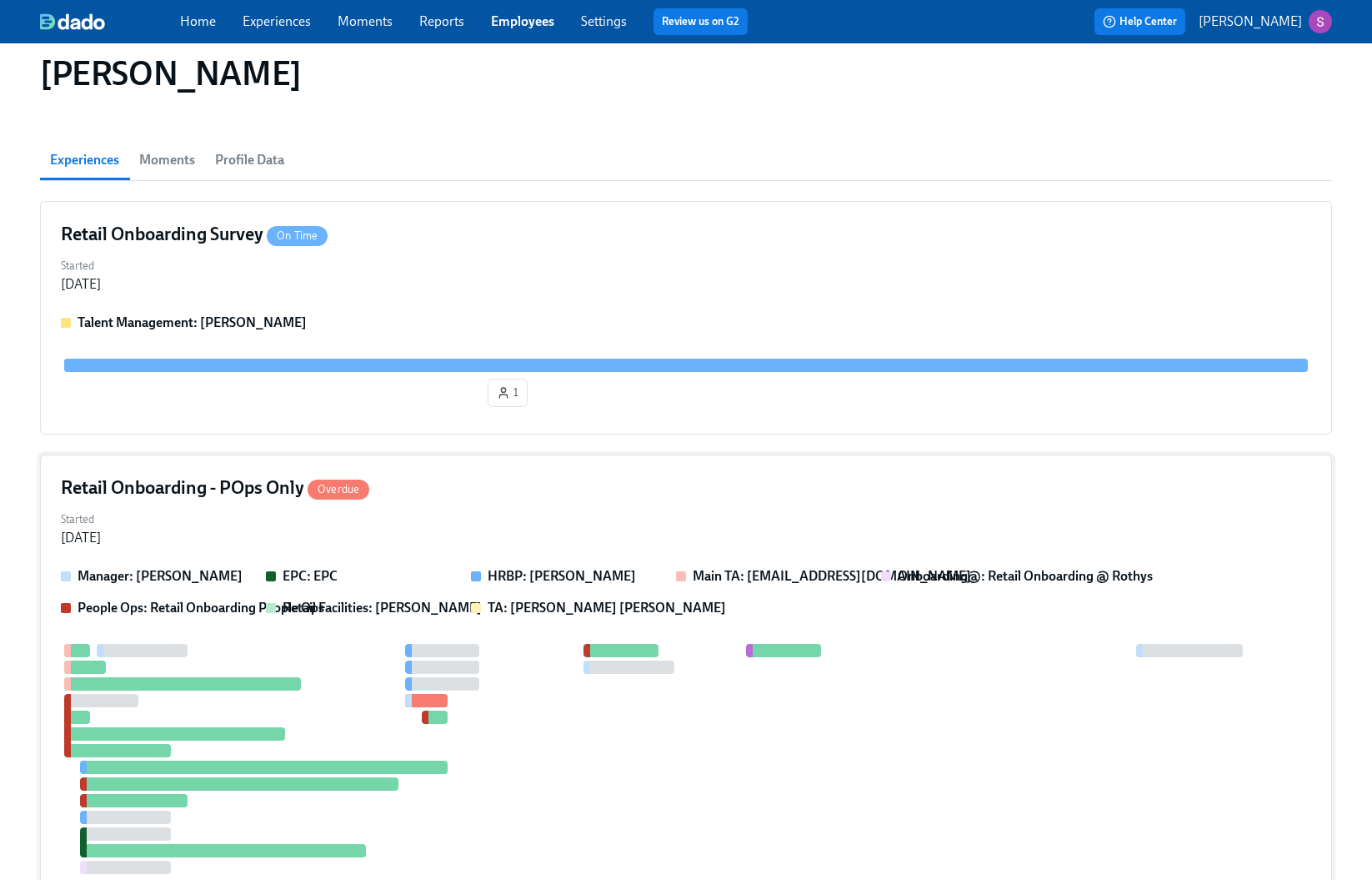
scroll to position [235, 0]
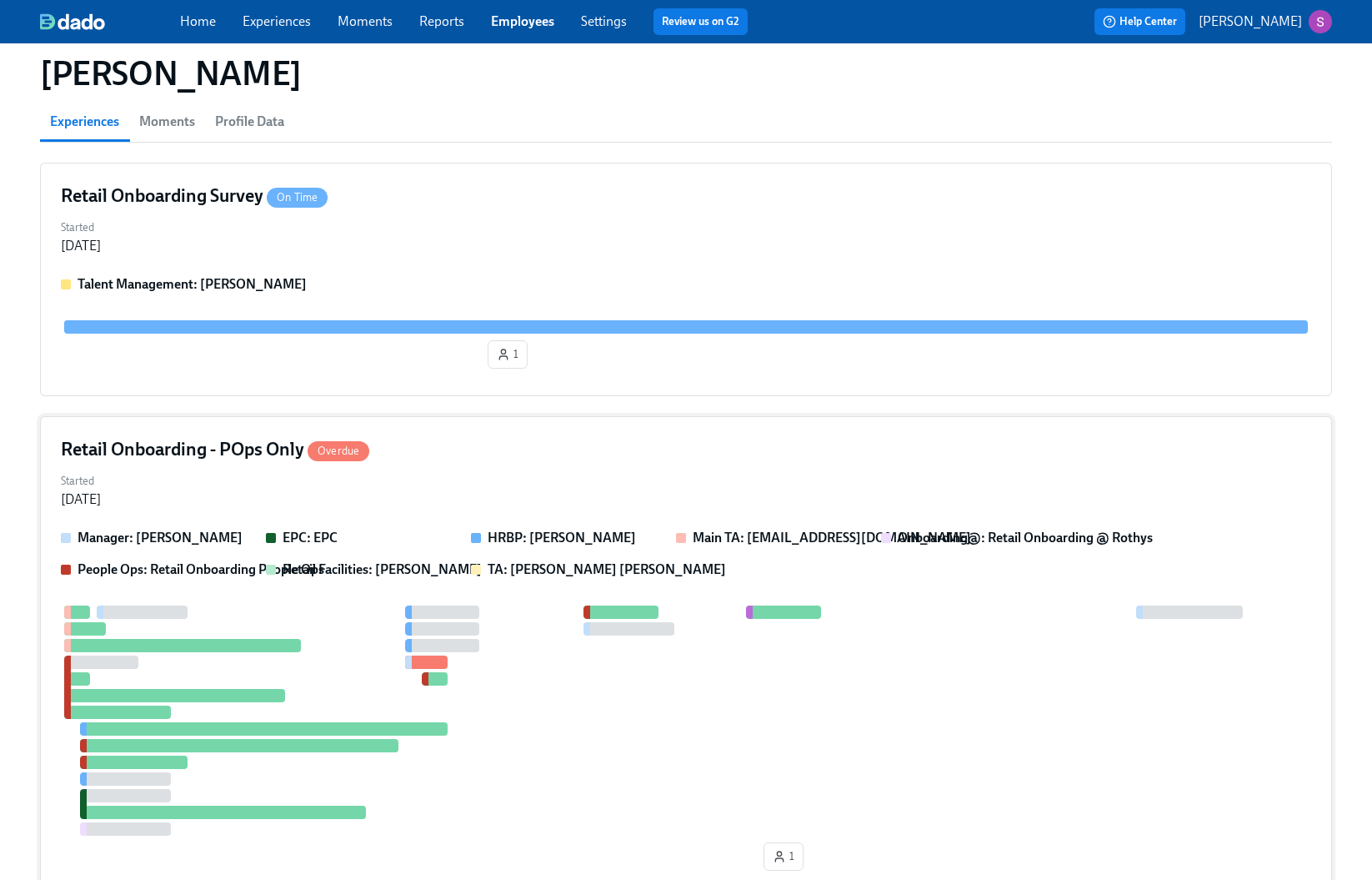
click at [673, 455] on div "Retail Onboarding - POps Only Overdue" at bounding box center [686, 449] width 1250 height 25
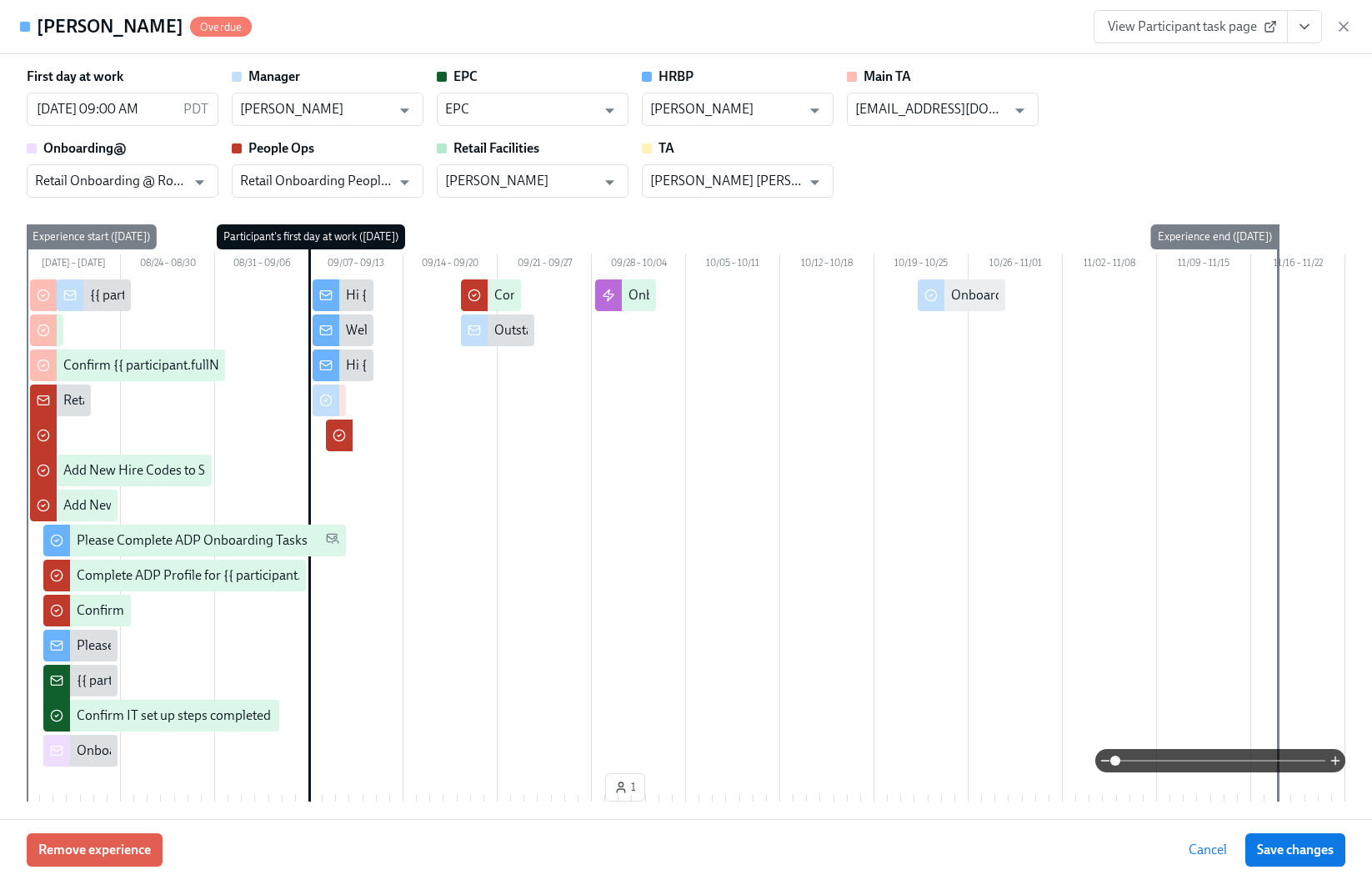
click at [1242, 759] on span at bounding box center [1220, 760] width 210 height 23
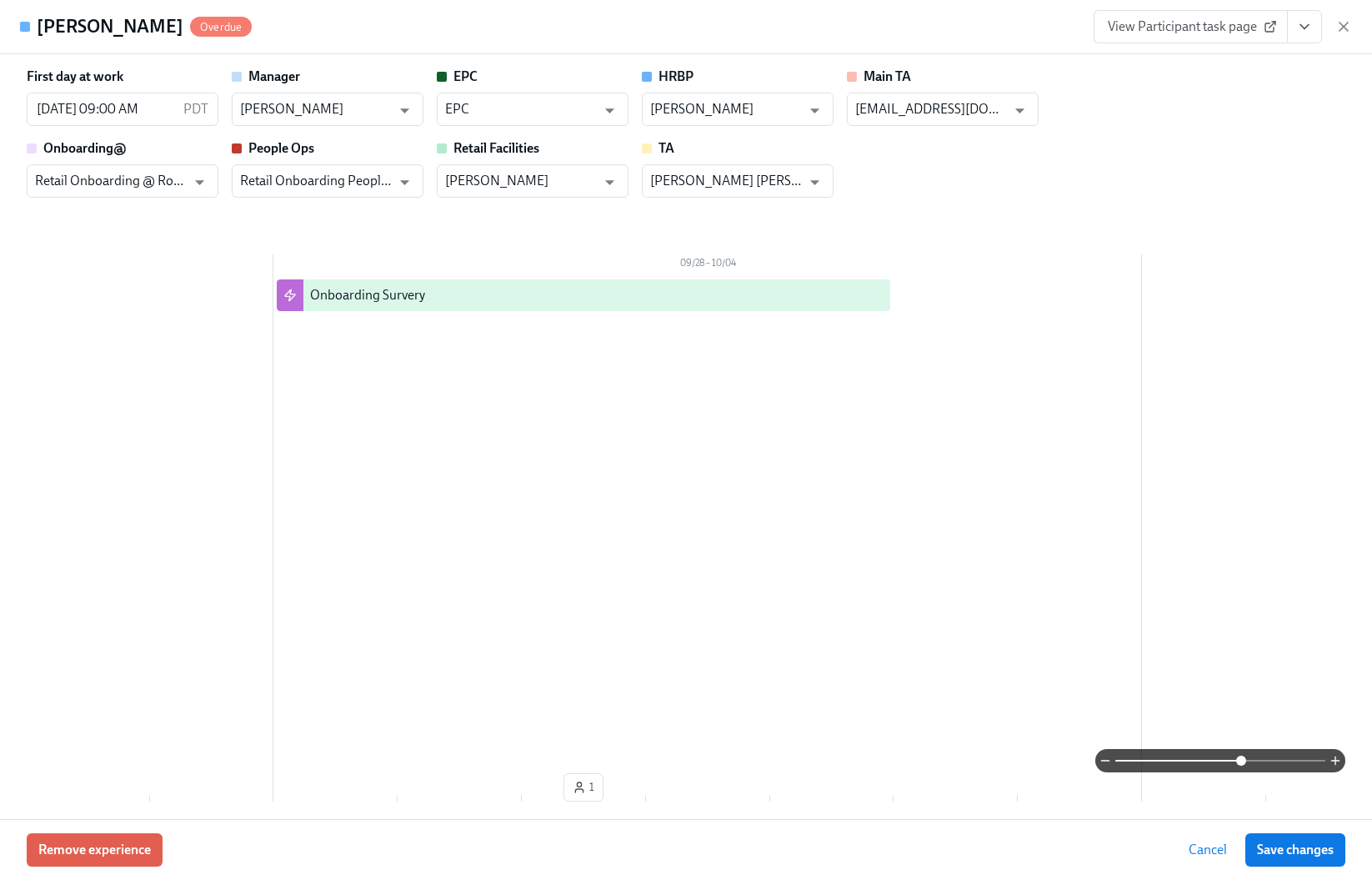
scroll to position [0, 5017]
click at [1338, 26] on icon "button" at bounding box center [1344, 26] width 16 height 16
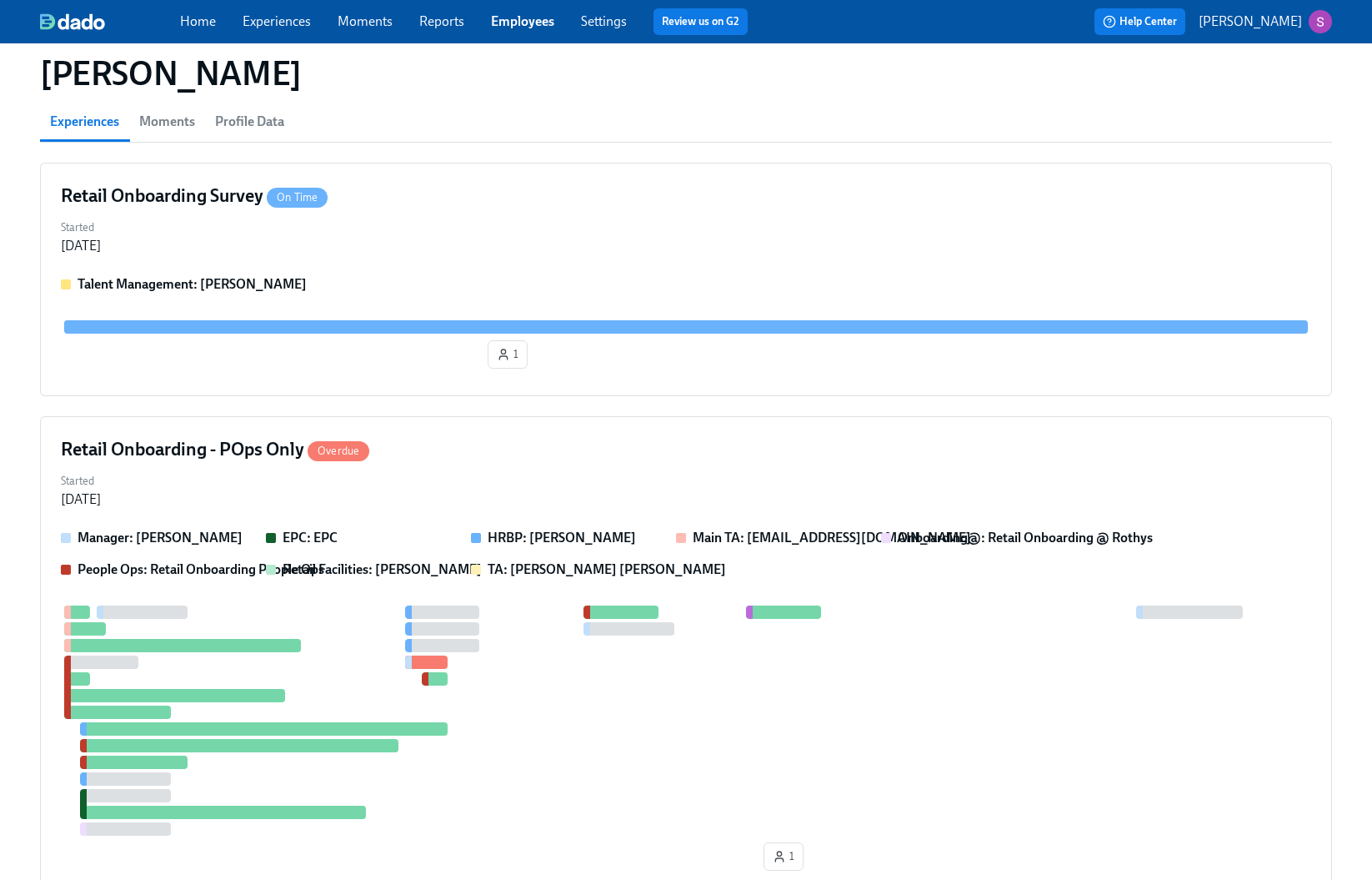
click at [284, 16] on link "Experiences" at bounding box center [277, 21] width 68 height 16
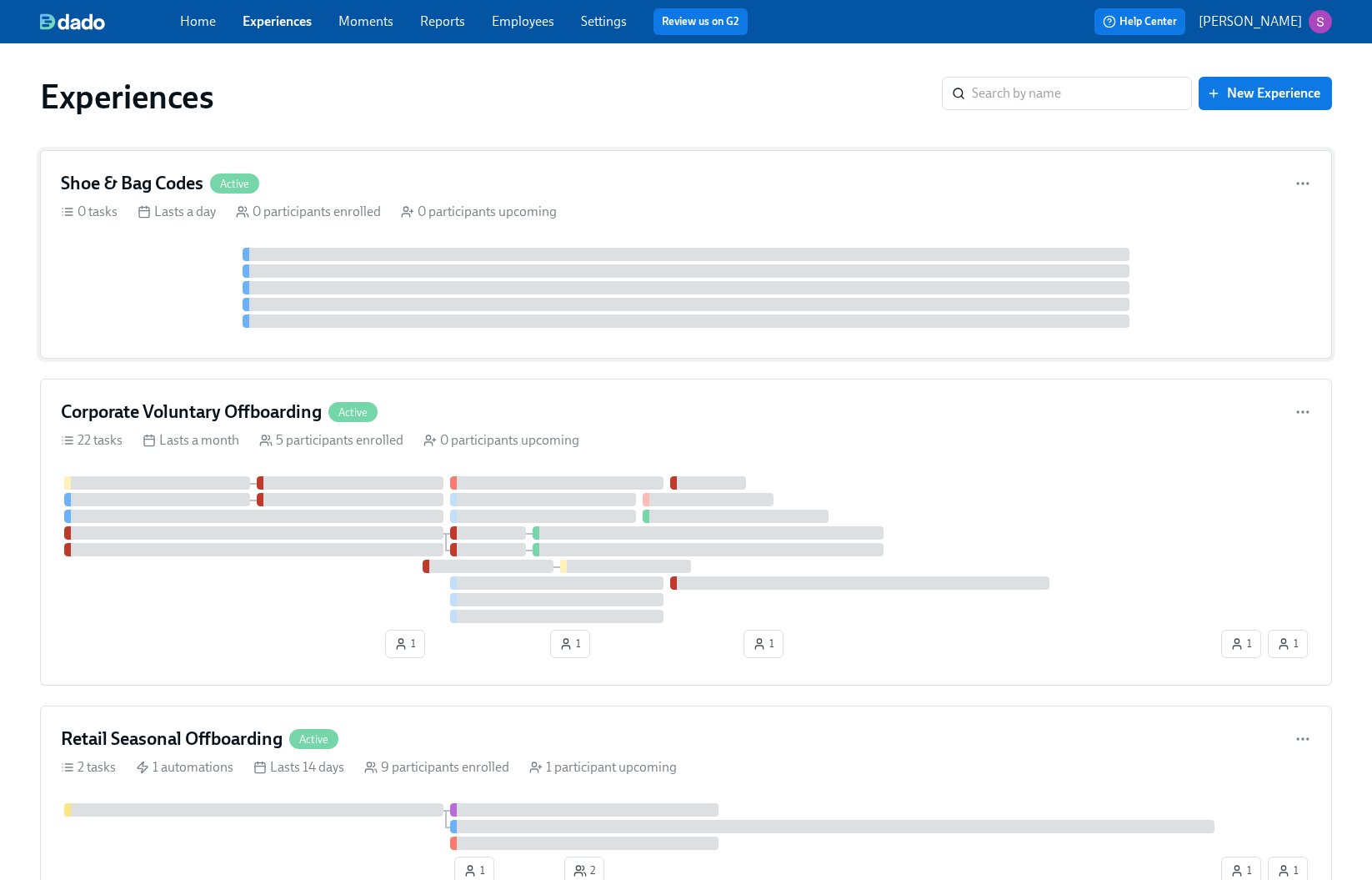
click at [363, 188] on div "Shoe & Bag Codes Active" at bounding box center [686, 183] width 1250 height 25
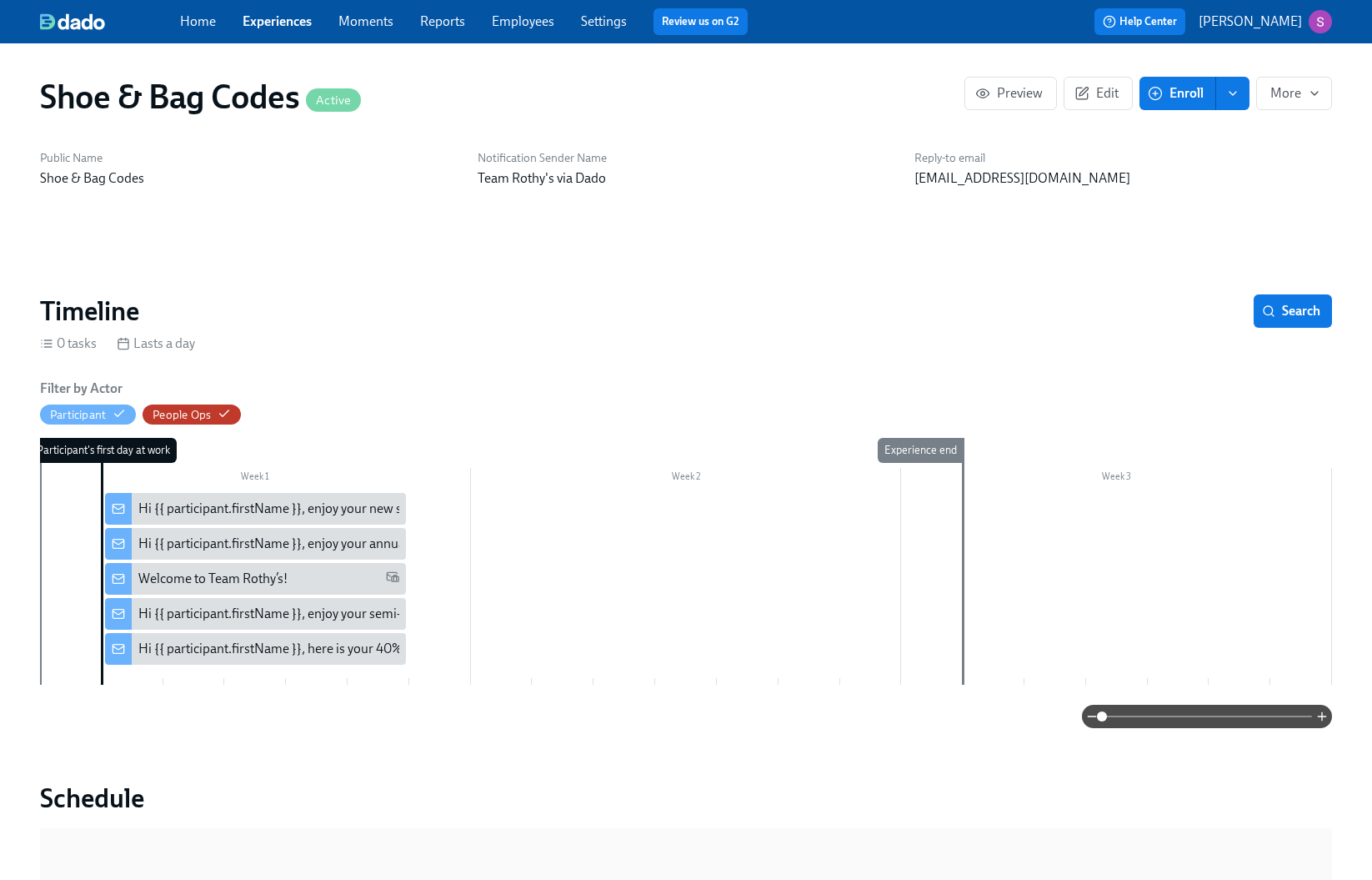
click at [325, 646] on div "Hi {{ participant.firstName }}, here is your 40% off evergreen code" at bounding box center [324, 648] width 371 height 18
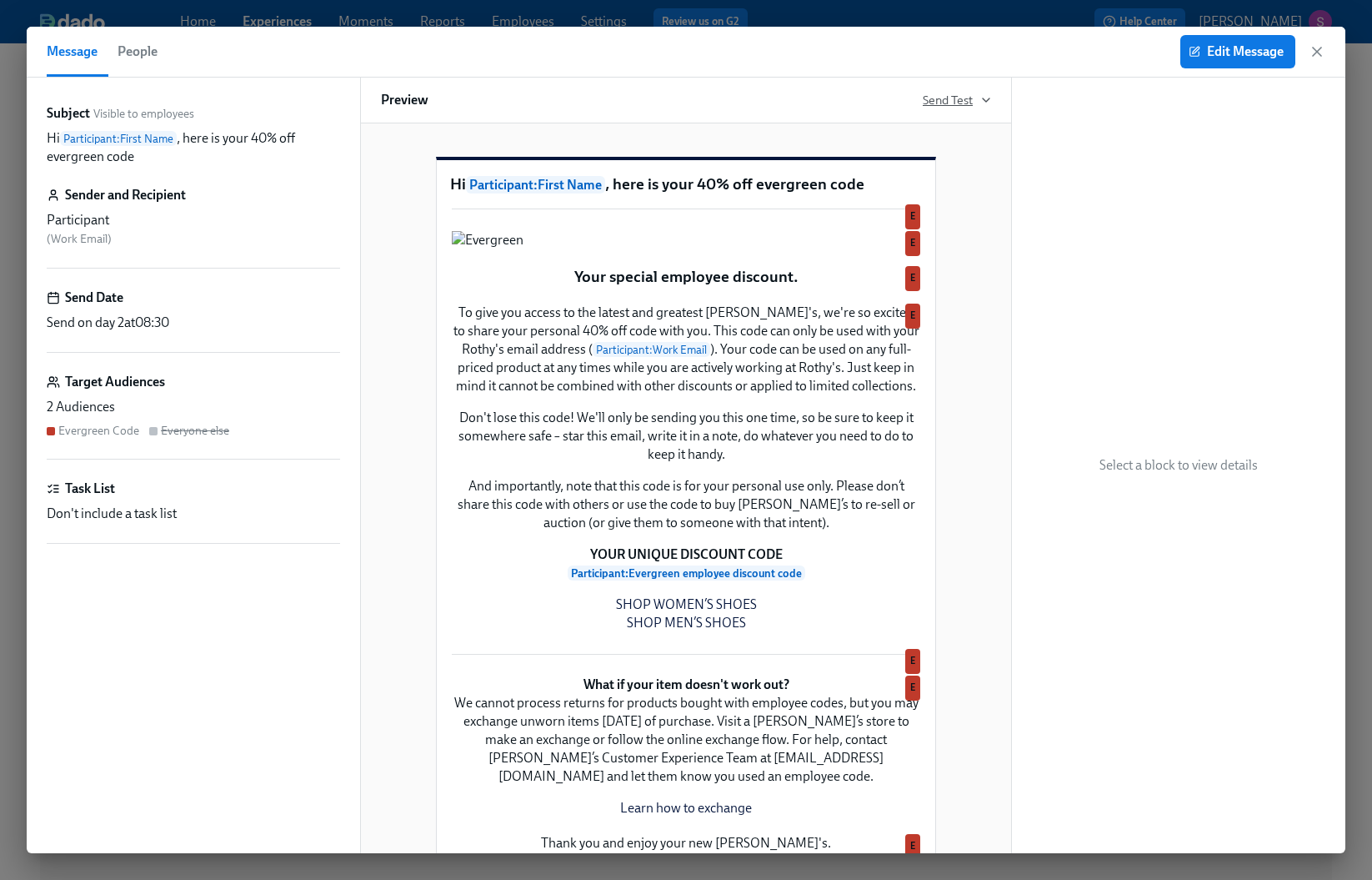
click at [981, 99] on icon "button" at bounding box center [986, 99] width 13 height 13
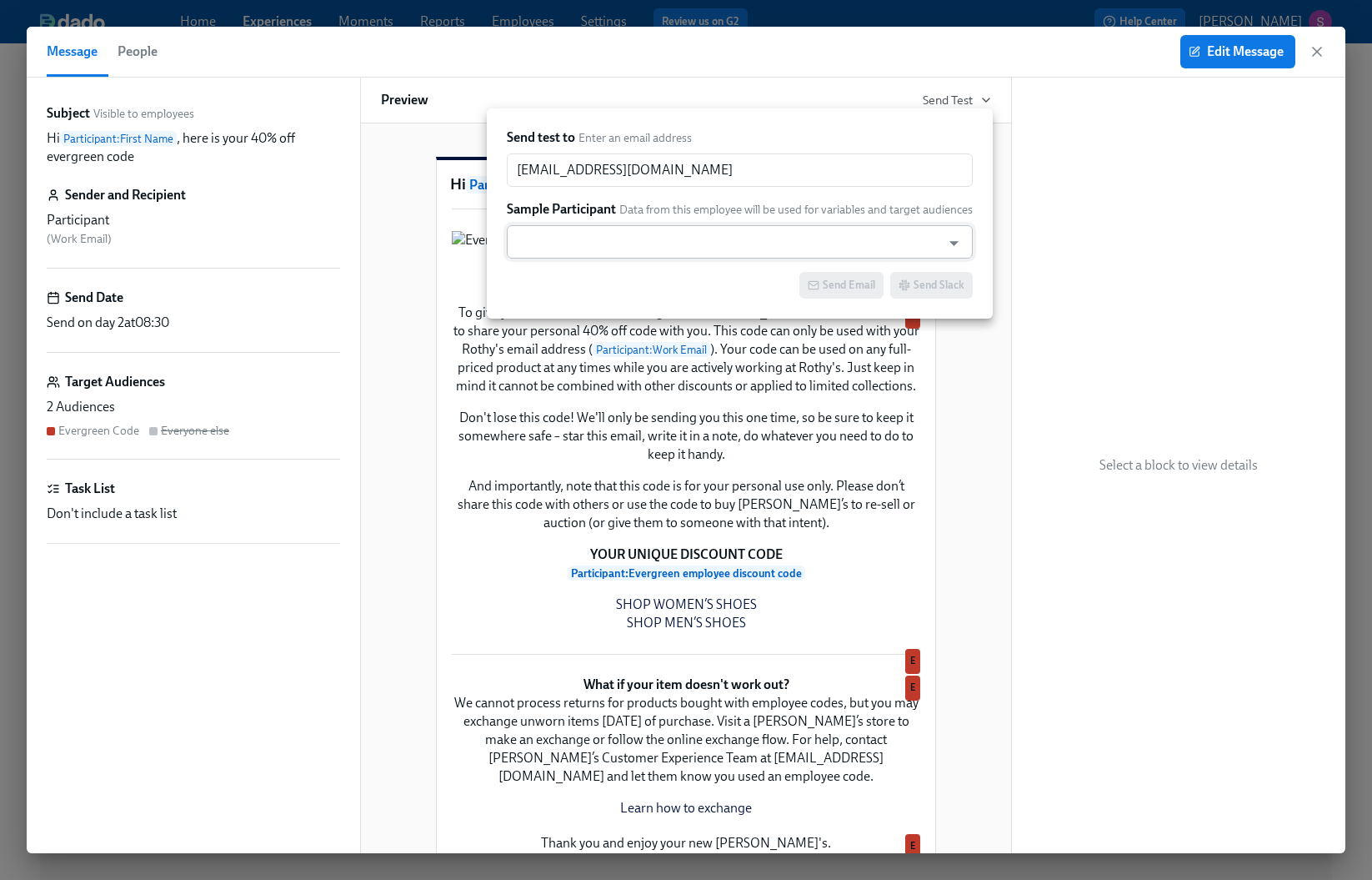
click at [615, 242] on input "text" at bounding box center [724, 241] width 418 height 34
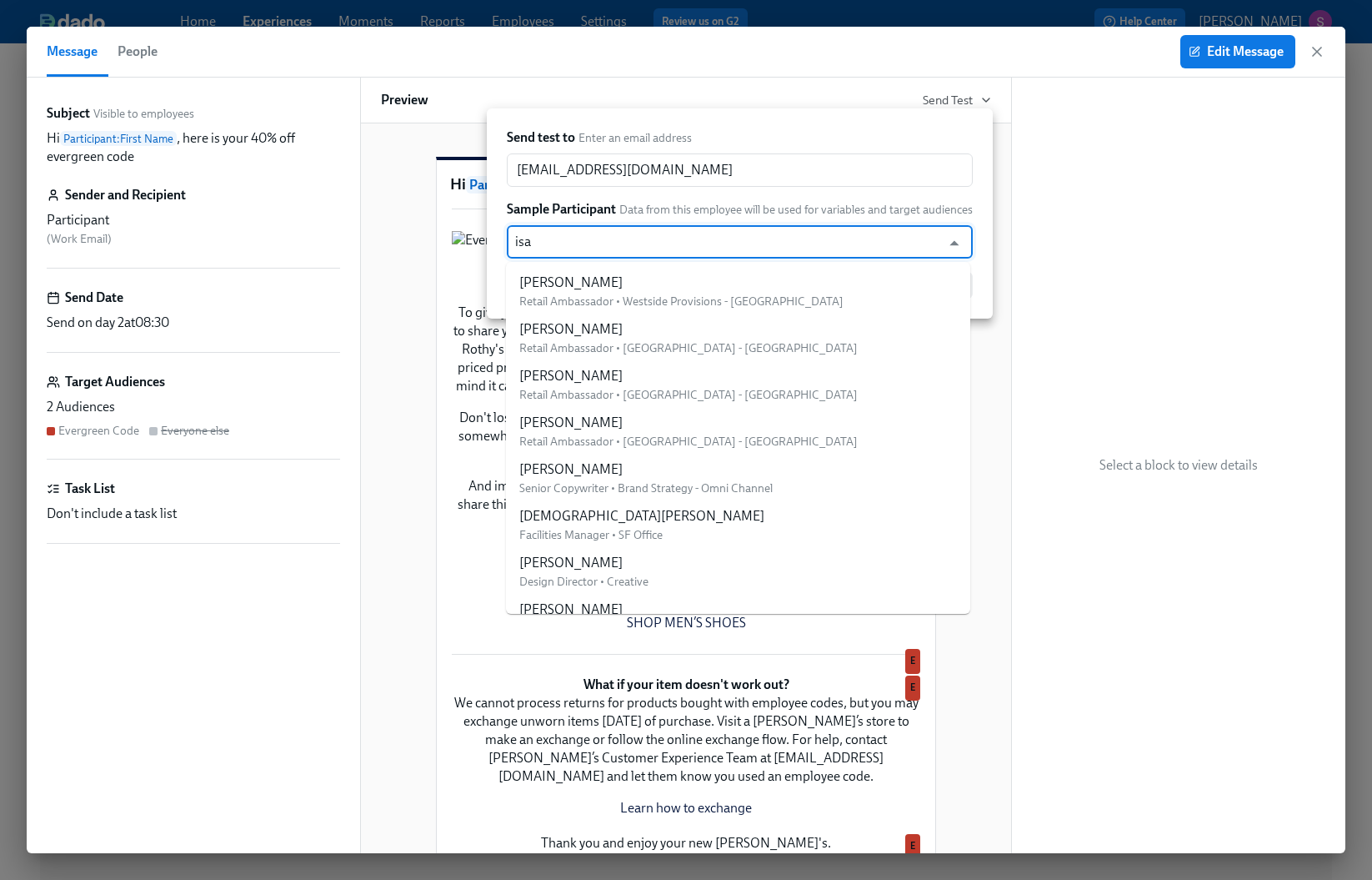
type input "isab"
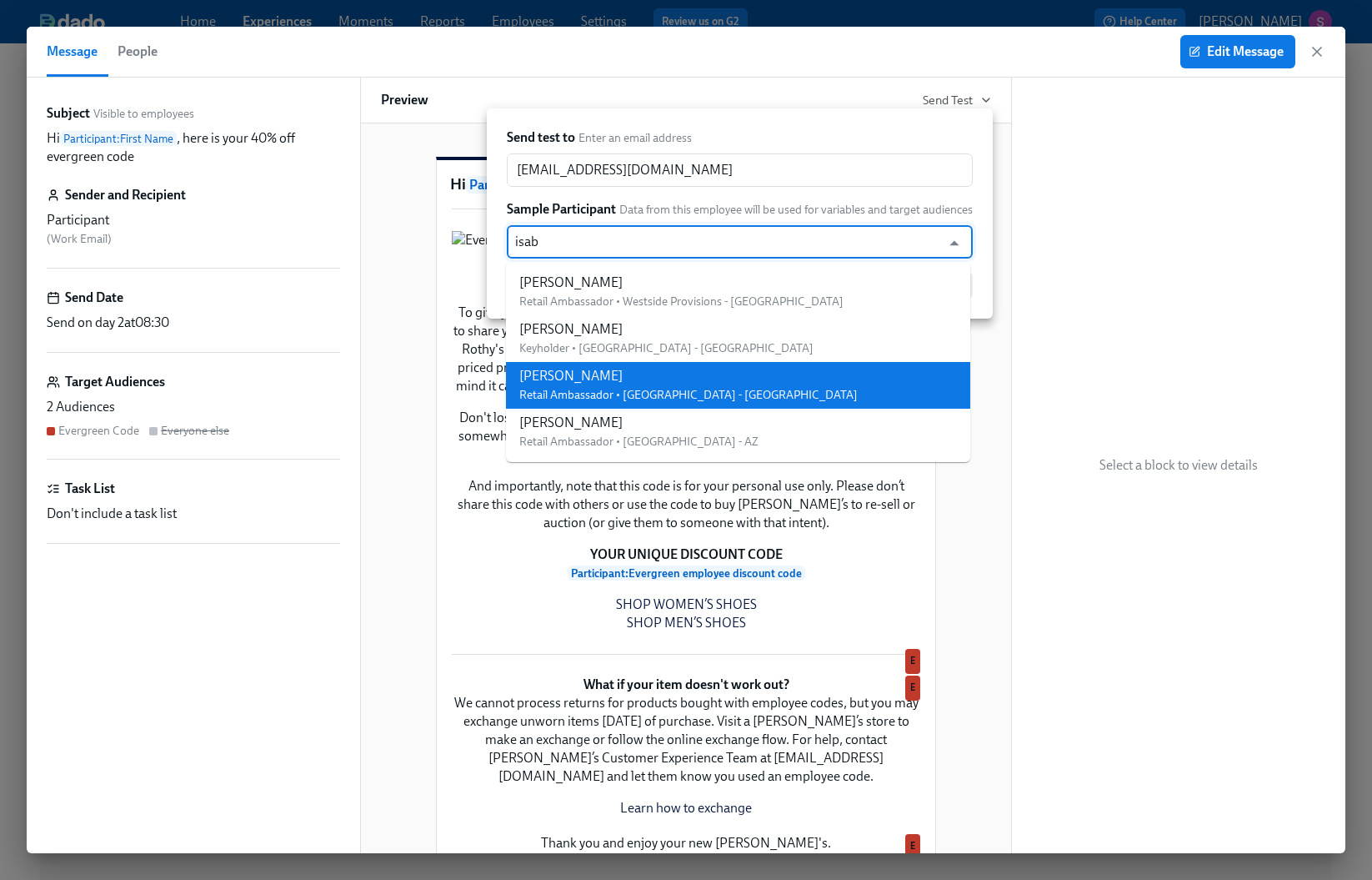
click at [596, 376] on div "Isabella Mercogliano" at bounding box center [689, 376] width 339 height 18
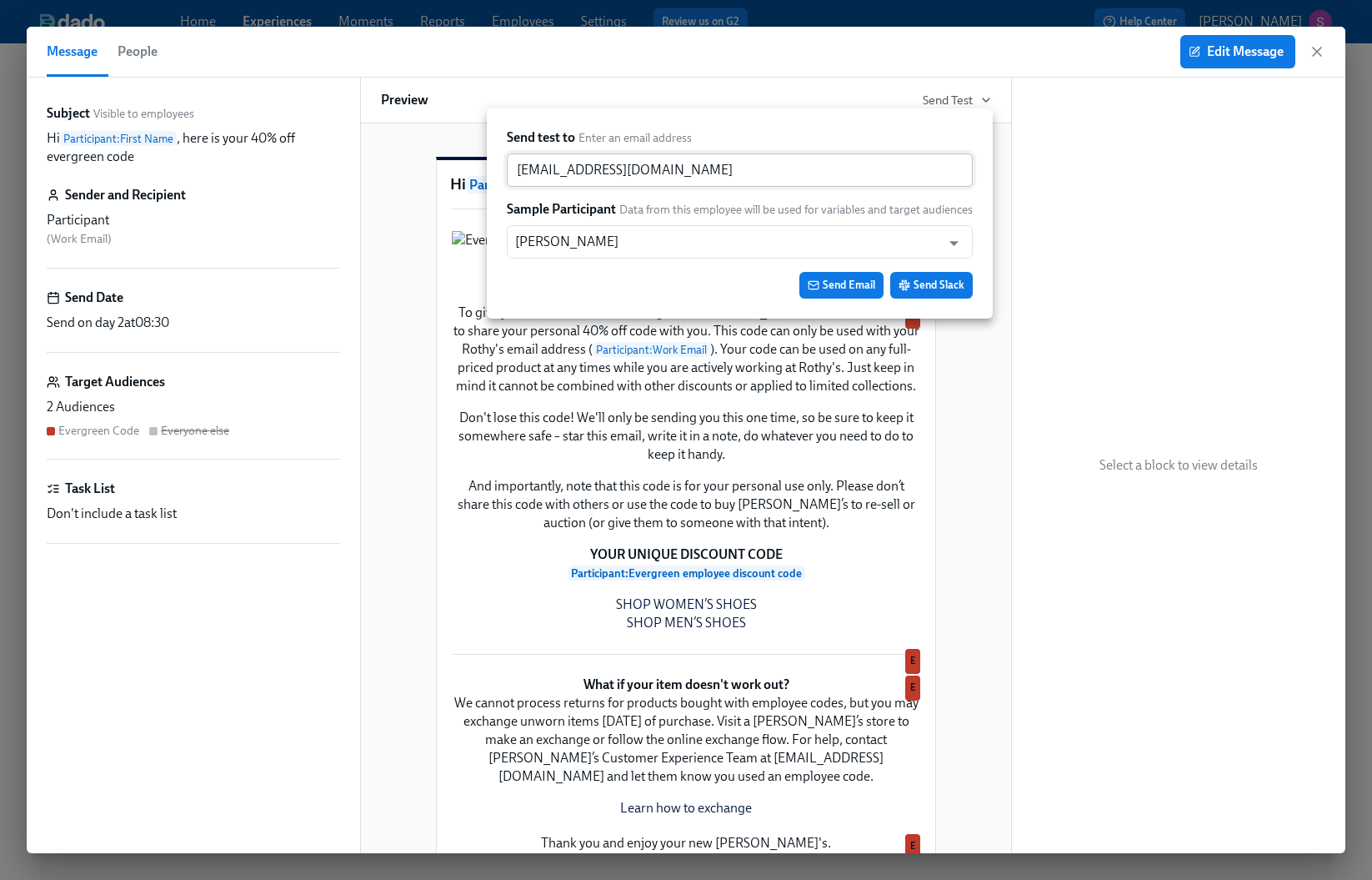
click at [621, 165] on input "sjackson@rothys.com" at bounding box center [739, 170] width 466 height 34
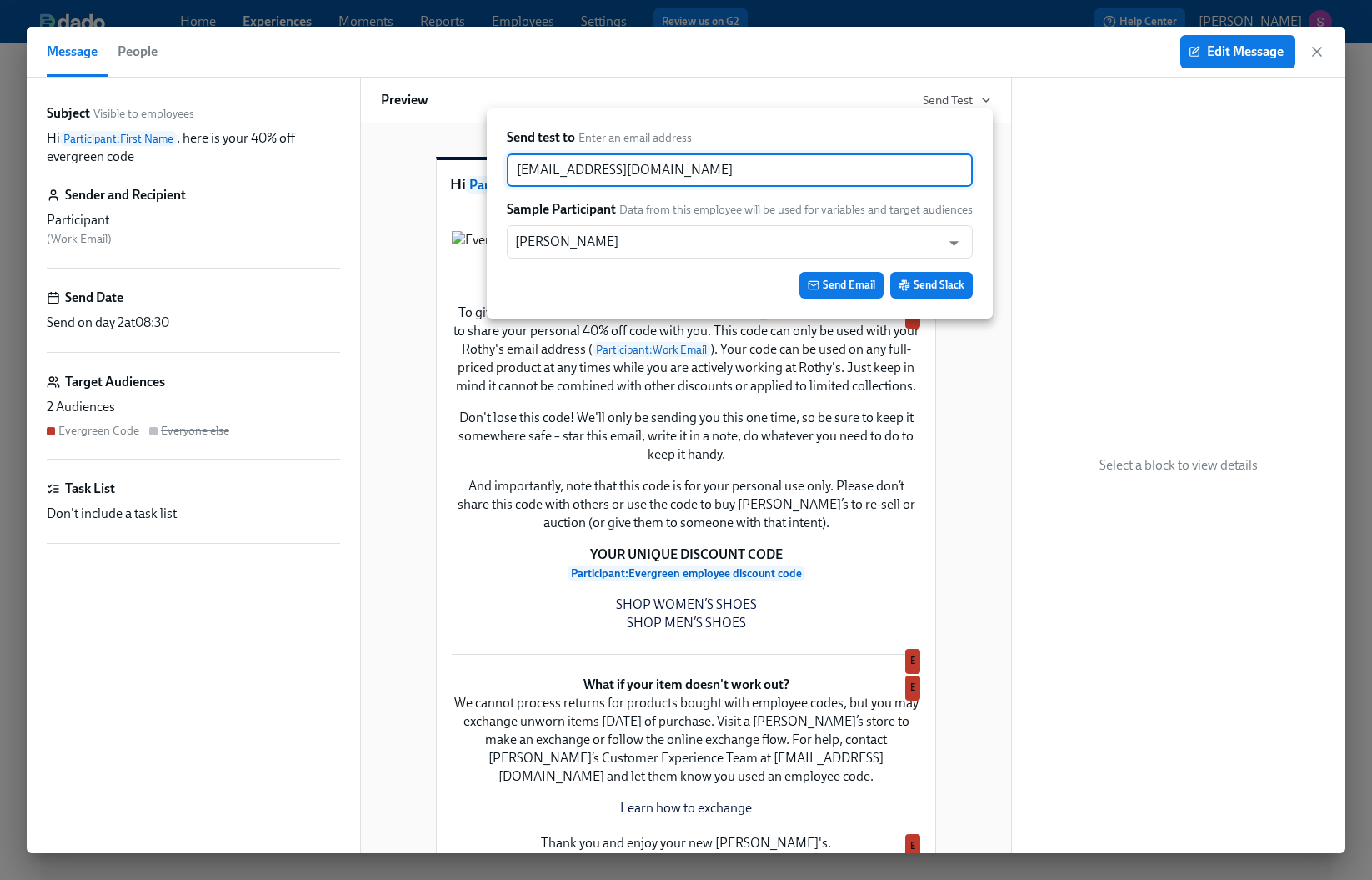
click at [621, 165] on input "sjackson@rothys.com" at bounding box center [739, 170] width 466 height 34
paste input "IsabellaMercogliano"
type input "IsabellaMercogliano@rothys.com"
click at [851, 287] on span "Send Email" at bounding box center [841, 284] width 67 height 16
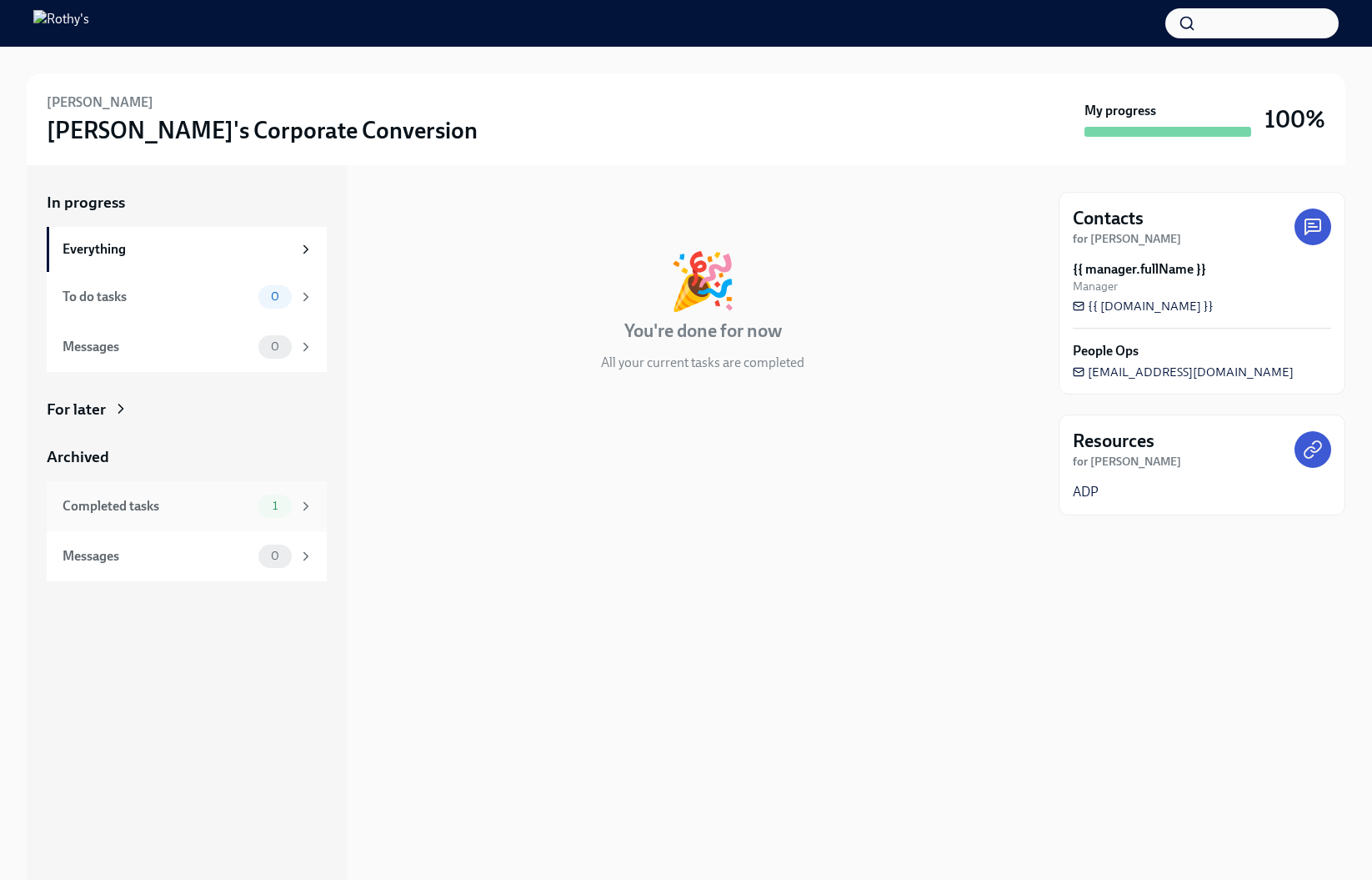
click at [236, 523] on div "Completed tasks 1" at bounding box center [186, 506] width 280 height 50
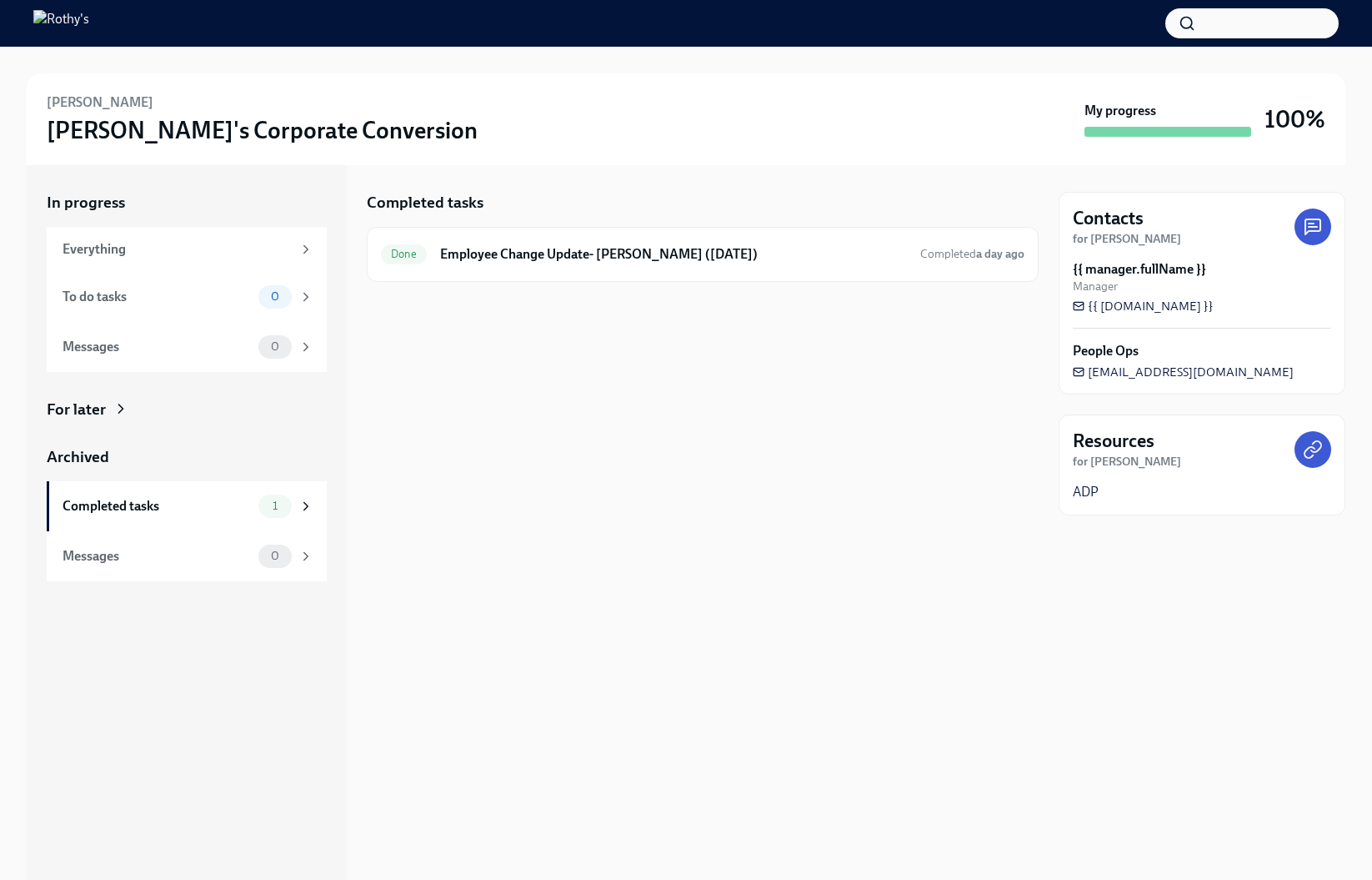
click at [580, 224] on div "Completed tasks Done Employee Change Update- Rory McGinty (09/29/2025) Complete…" at bounding box center [703, 237] width 672 height 90
click at [576, 241] on div "Done Employee Change Update- Rory McGinty (09/29/2025) Completed a day ago" at bounding box center [702, 254] width 644 height 27
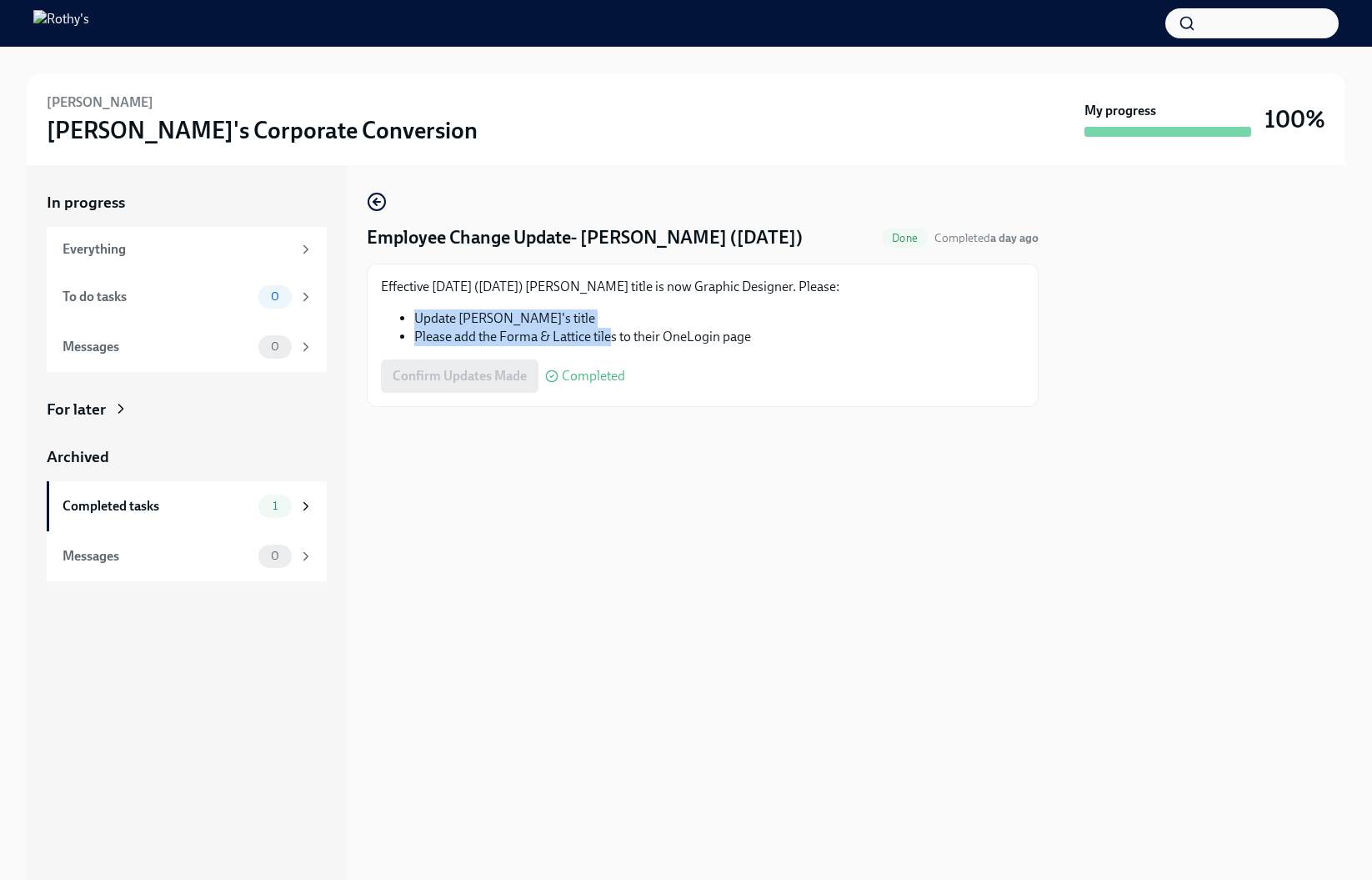
drag, startPoint x: 418, startPoint y: 321, endPoint x: 608, endPoint y: 335, distance: 190.5
click at [608, 335] on ul "Update Rory's title Please add the Forma & Lattice tiles to their OneLogin page" at bounding box center [702, 328] width 644 height 37
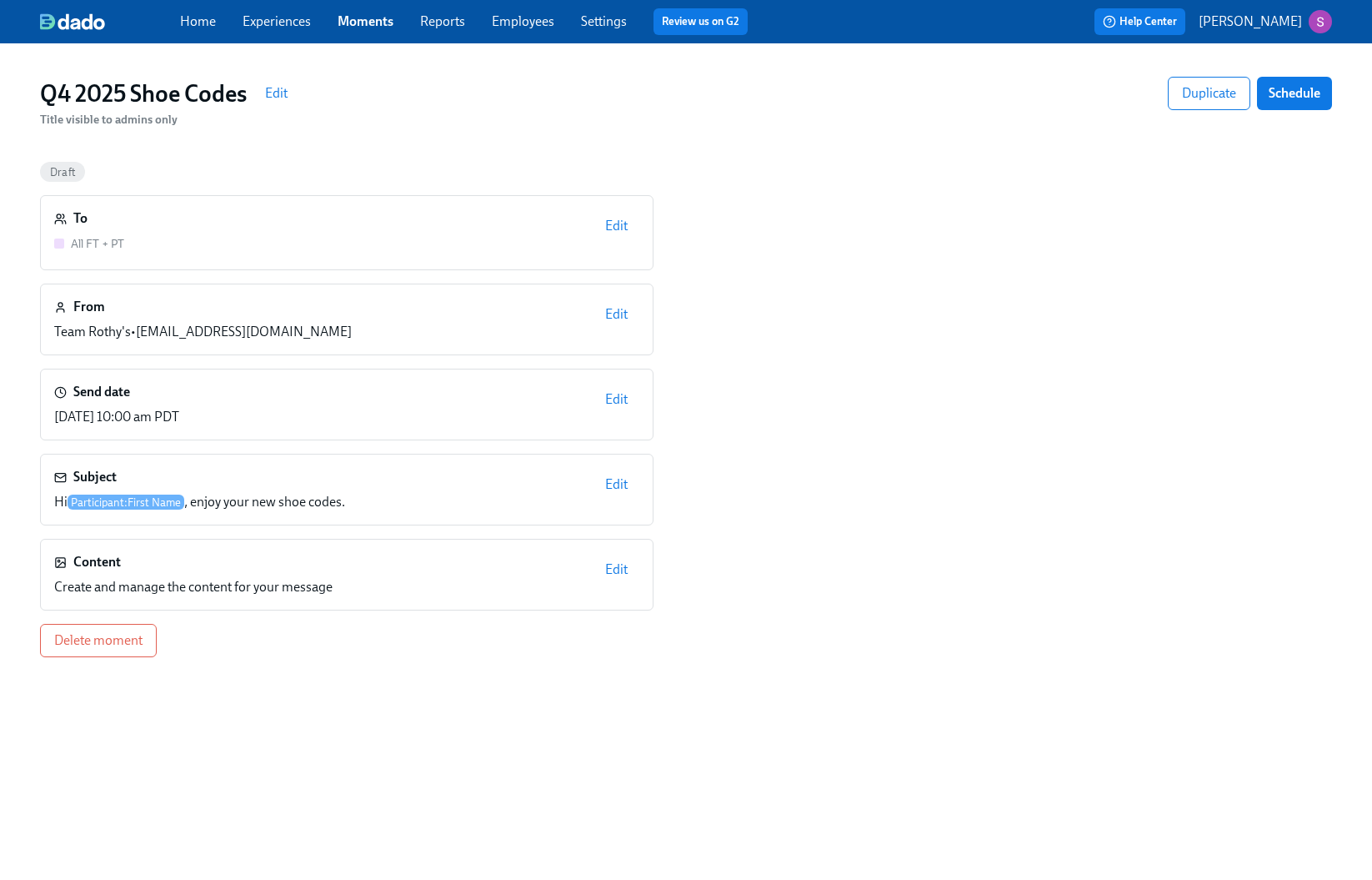
click at [617, 572] on span "Edit" at bounding box center [616, 569] width 22 height 16
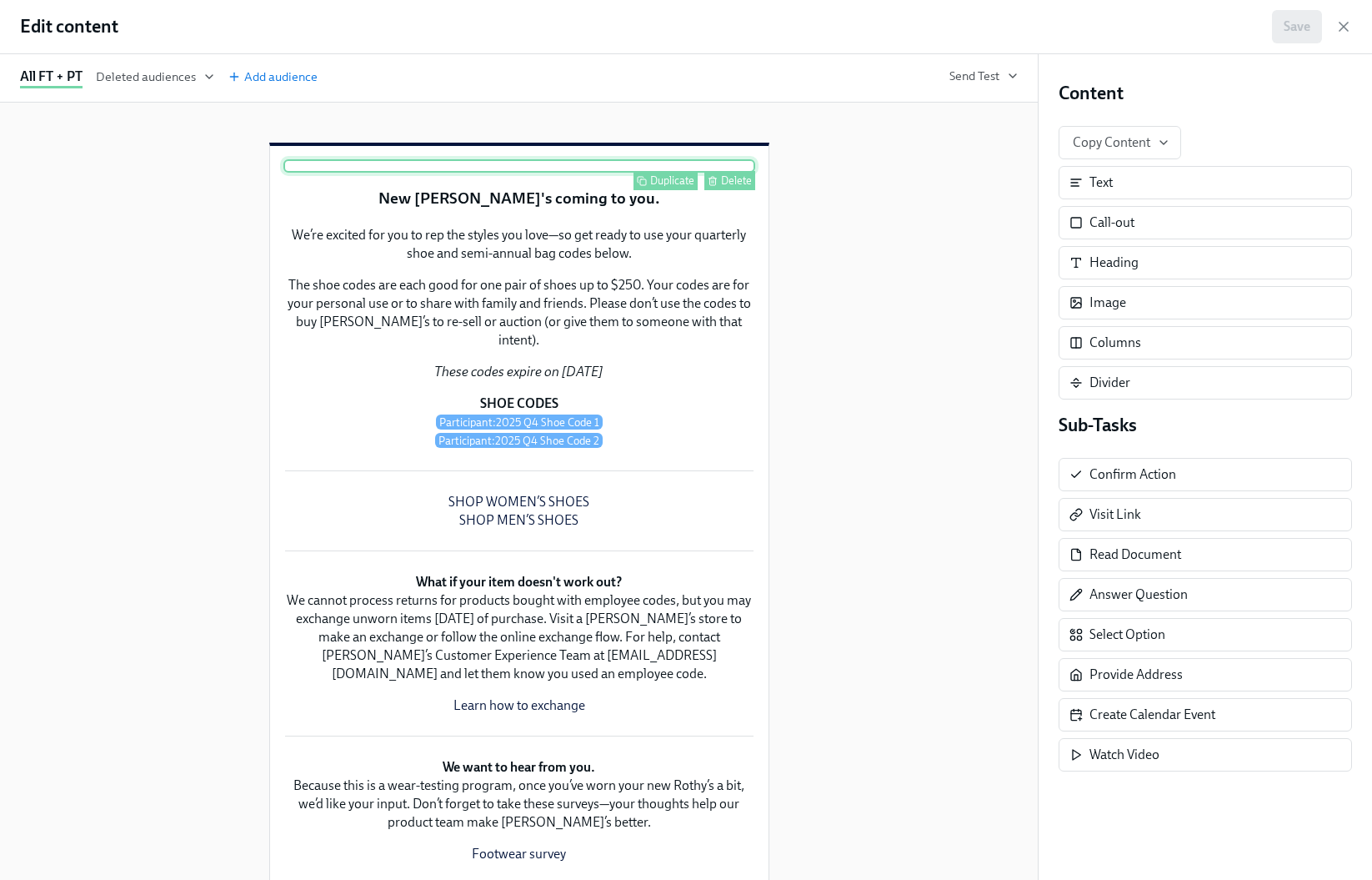
click at [595, 172] on div "Duplicate Delete" at bounding box center [520, 165] width 472 height 13
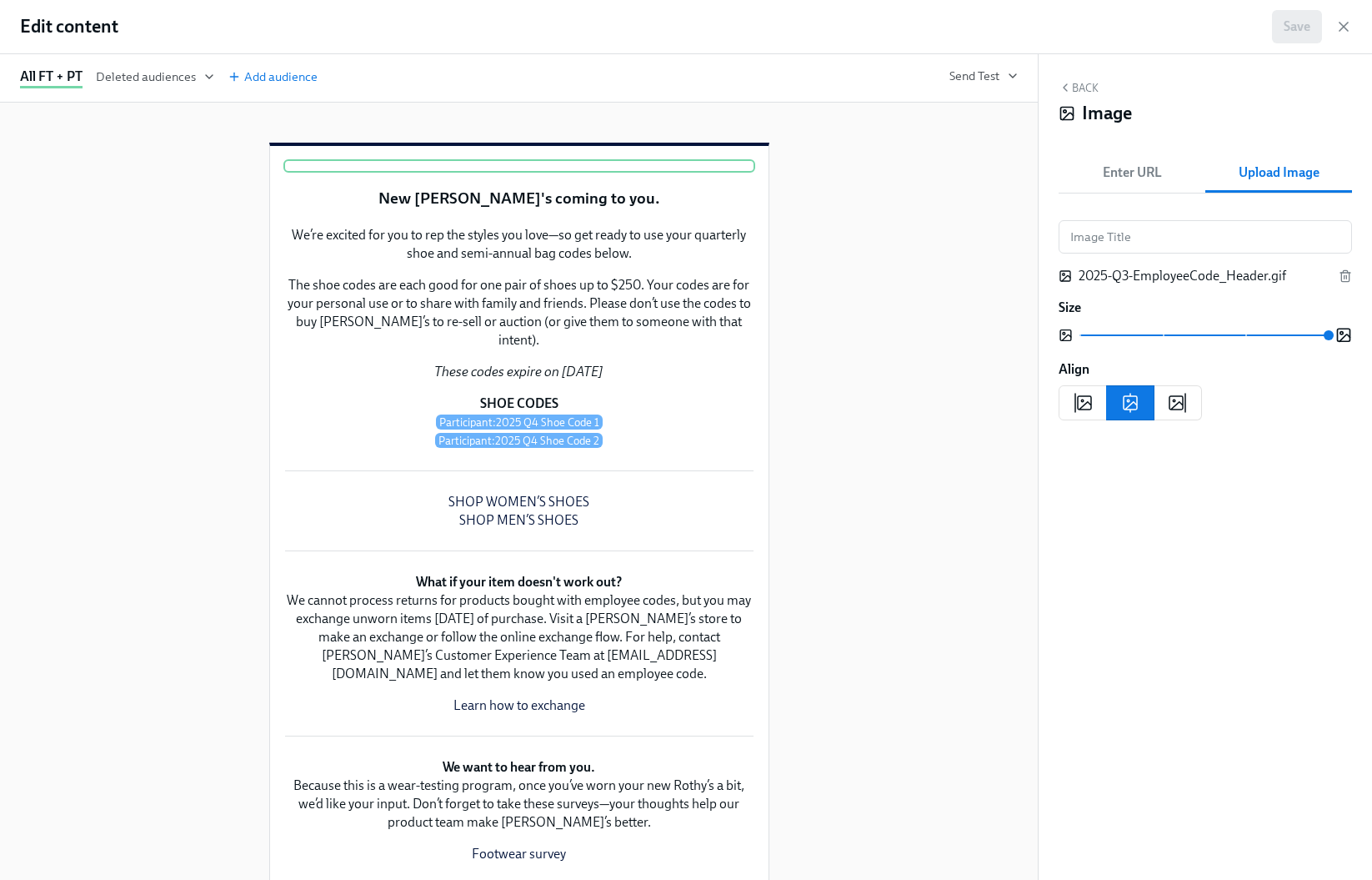
click at [1280, 171] on span "Upload Image" at bounding box center [1279, 172] width 127 height 23
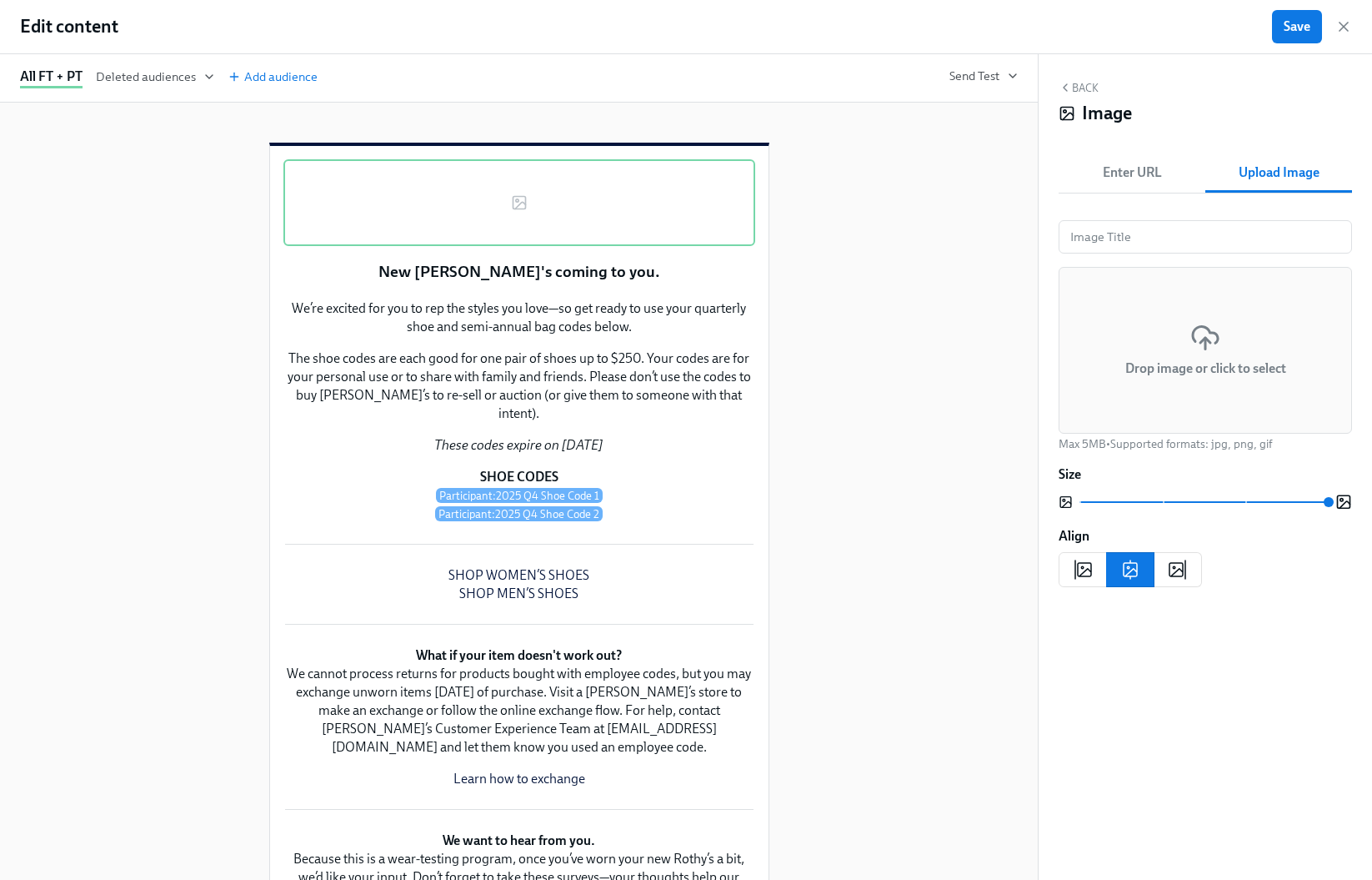
click at [1273, 337] on div "Drop image or click to select" at bounding box center [1206, 350] width 294 height 166
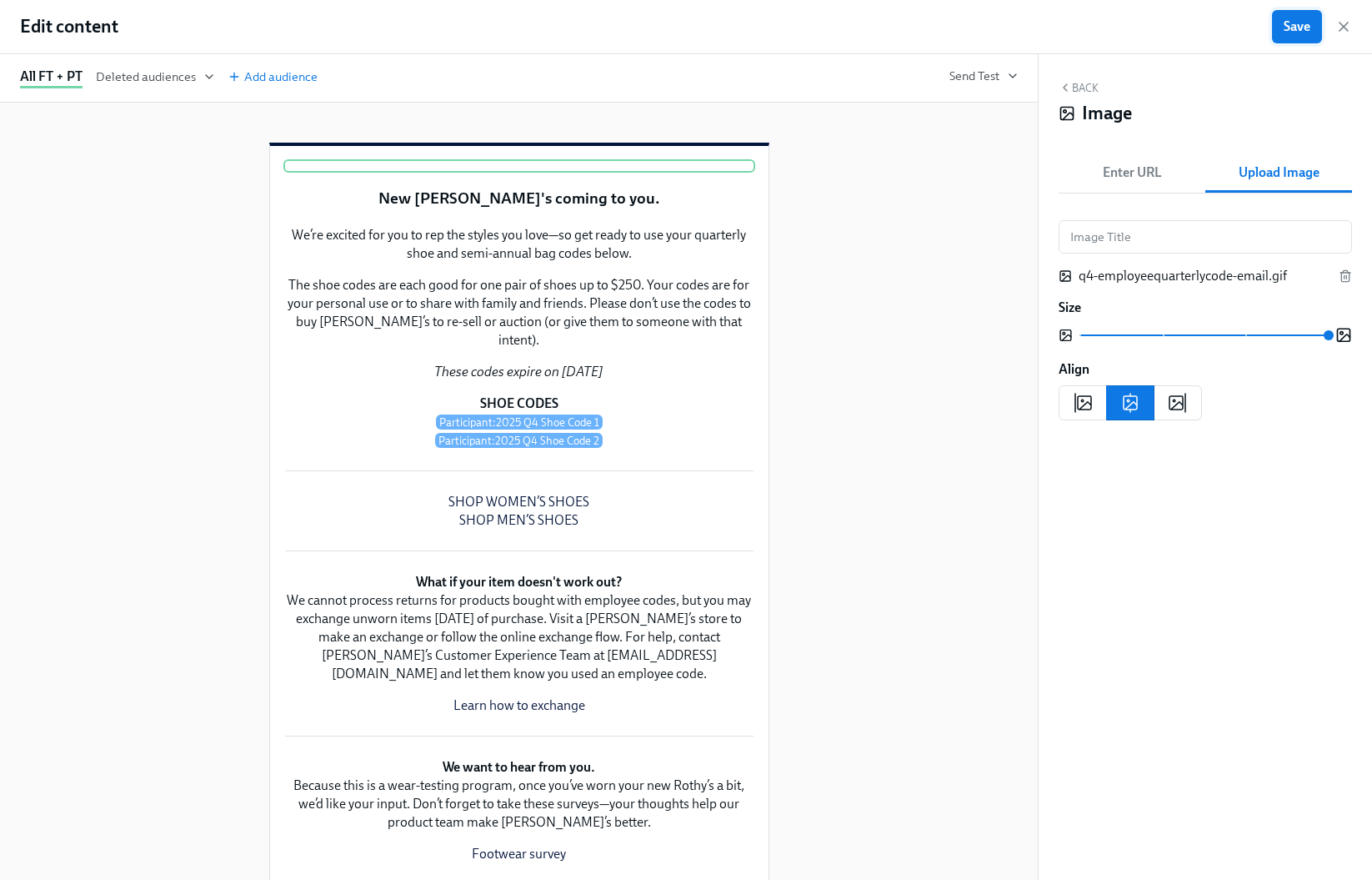
click at [1282, 34] on button "Save" at bounding box center [1297, 27] width 50 height 34
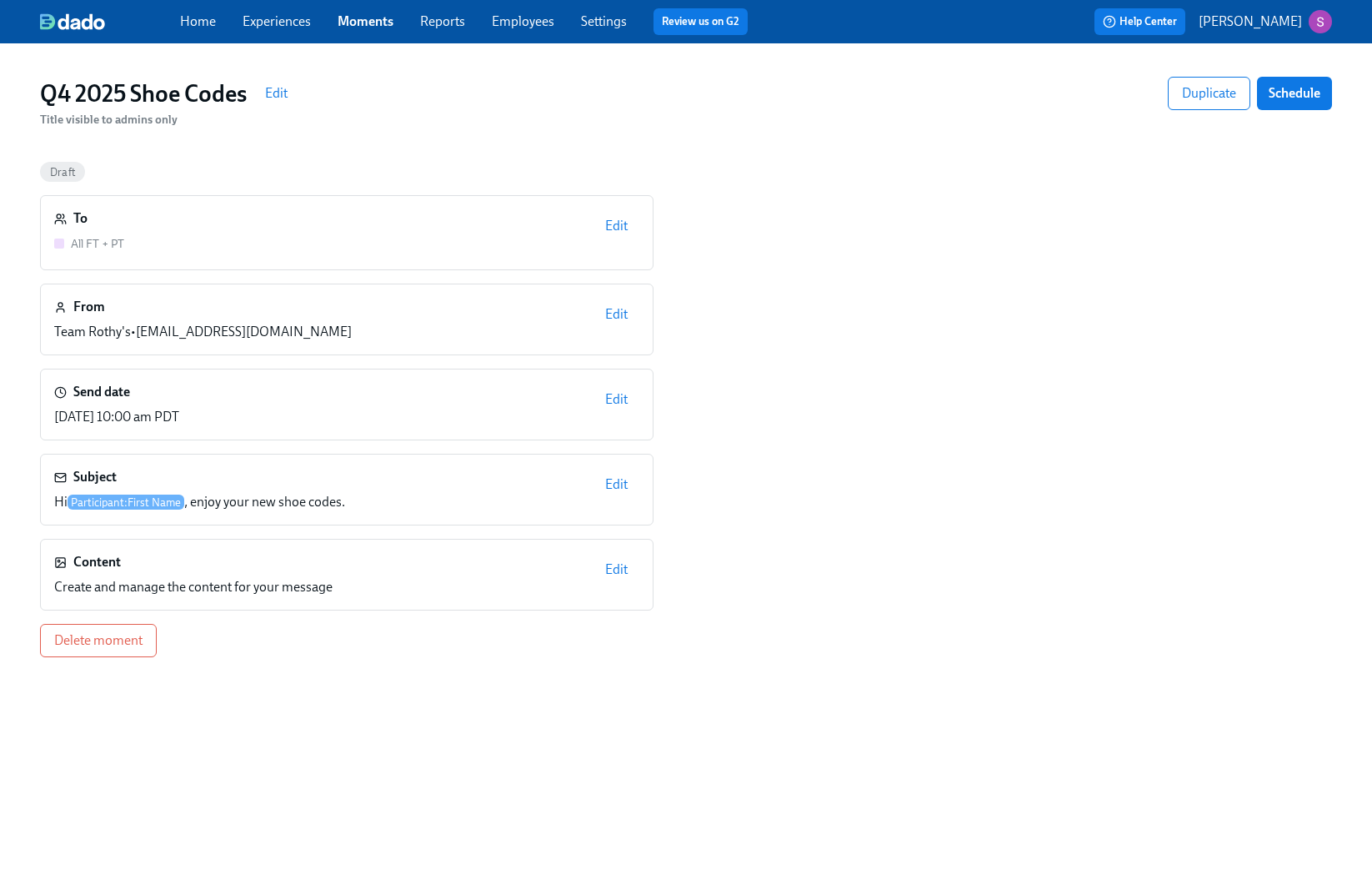
click at [627, 567] on span "Edit" at bounding box center [616, 569] width 22 height 16
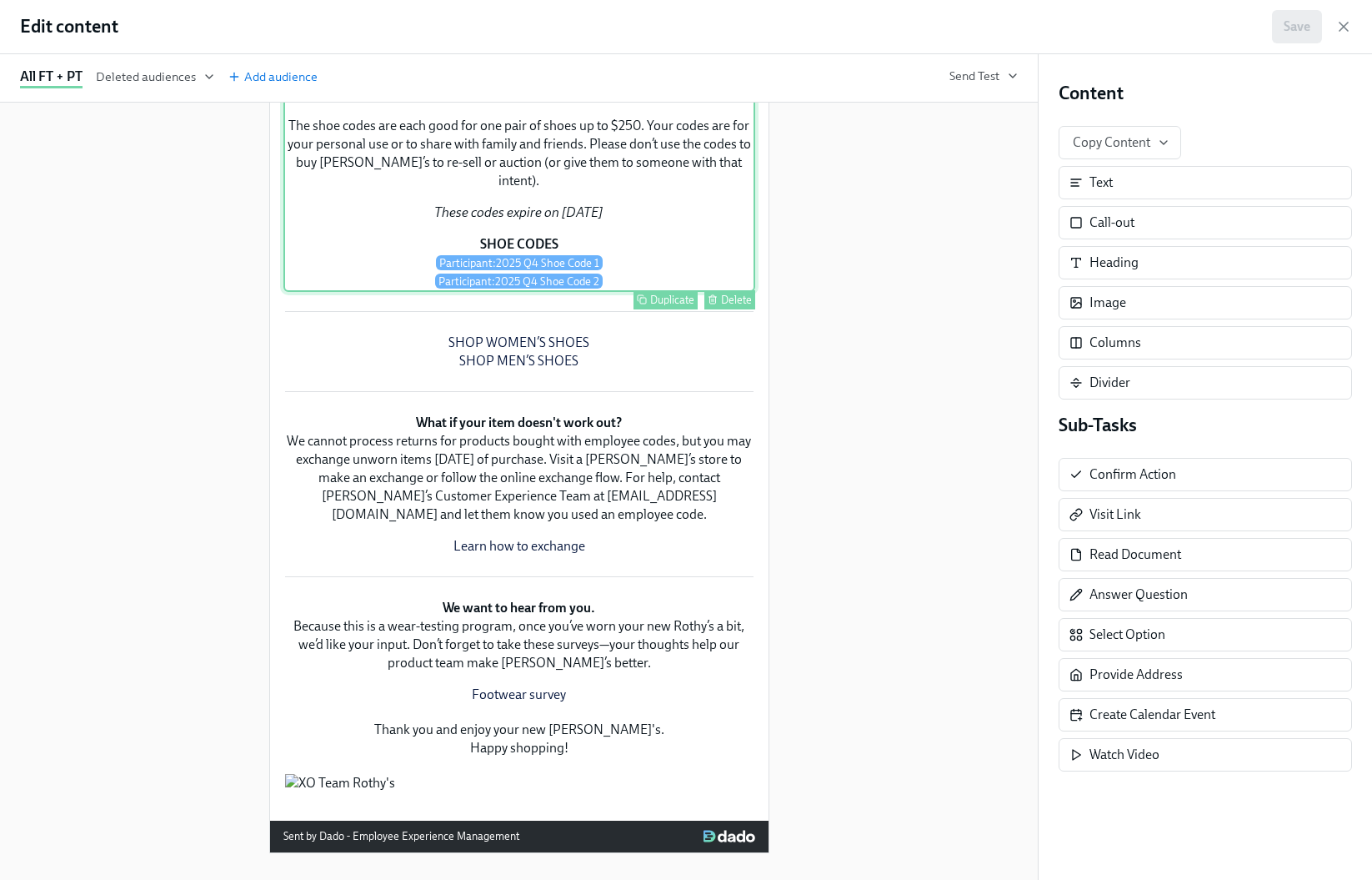
scroll to position [874, 0]
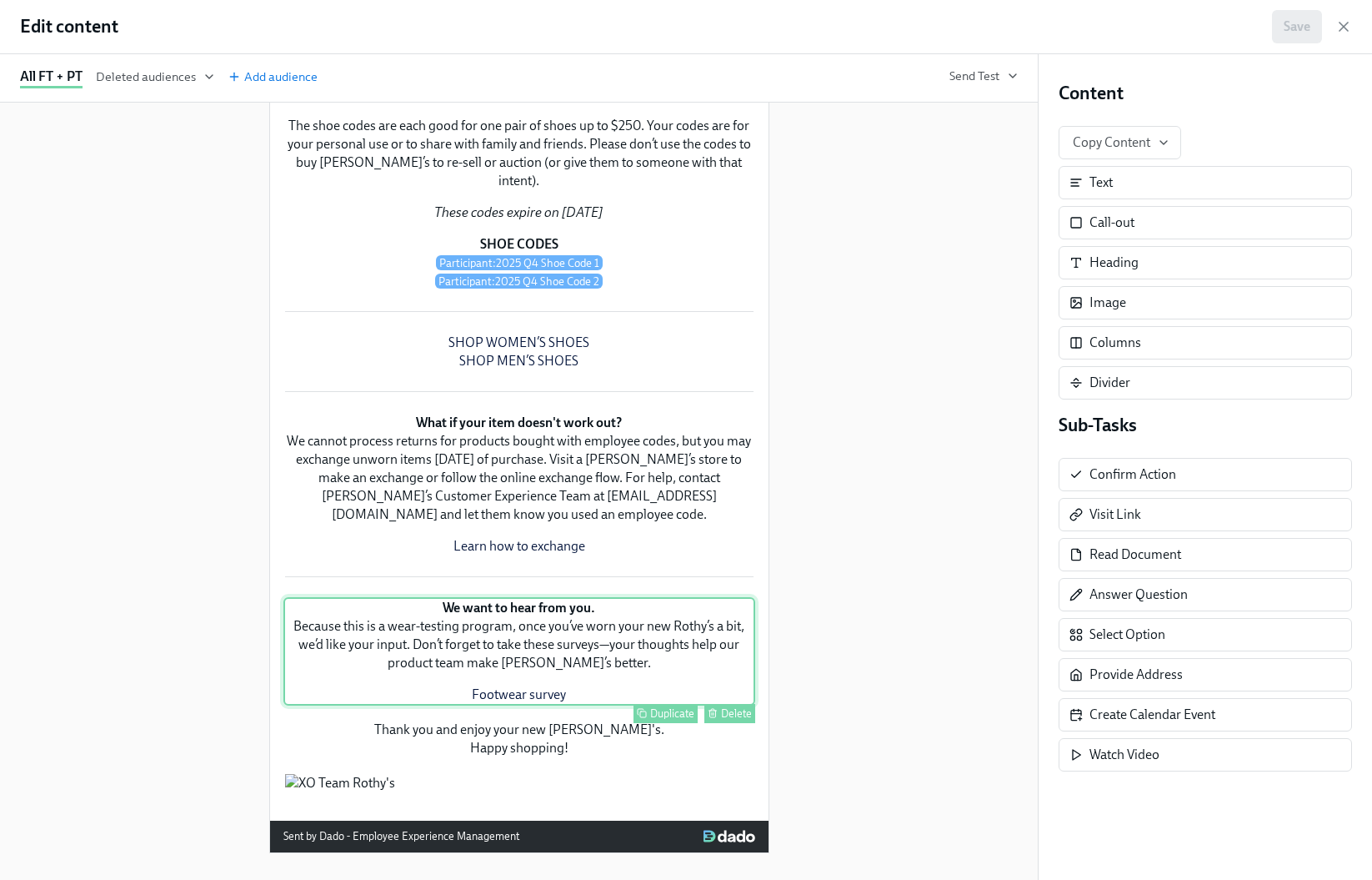
click at [533, 605] on div "We want to hear from you. Because this is a wear-testing program, once you’ve w…" at bounding box center [520, 652] width 472 height 109
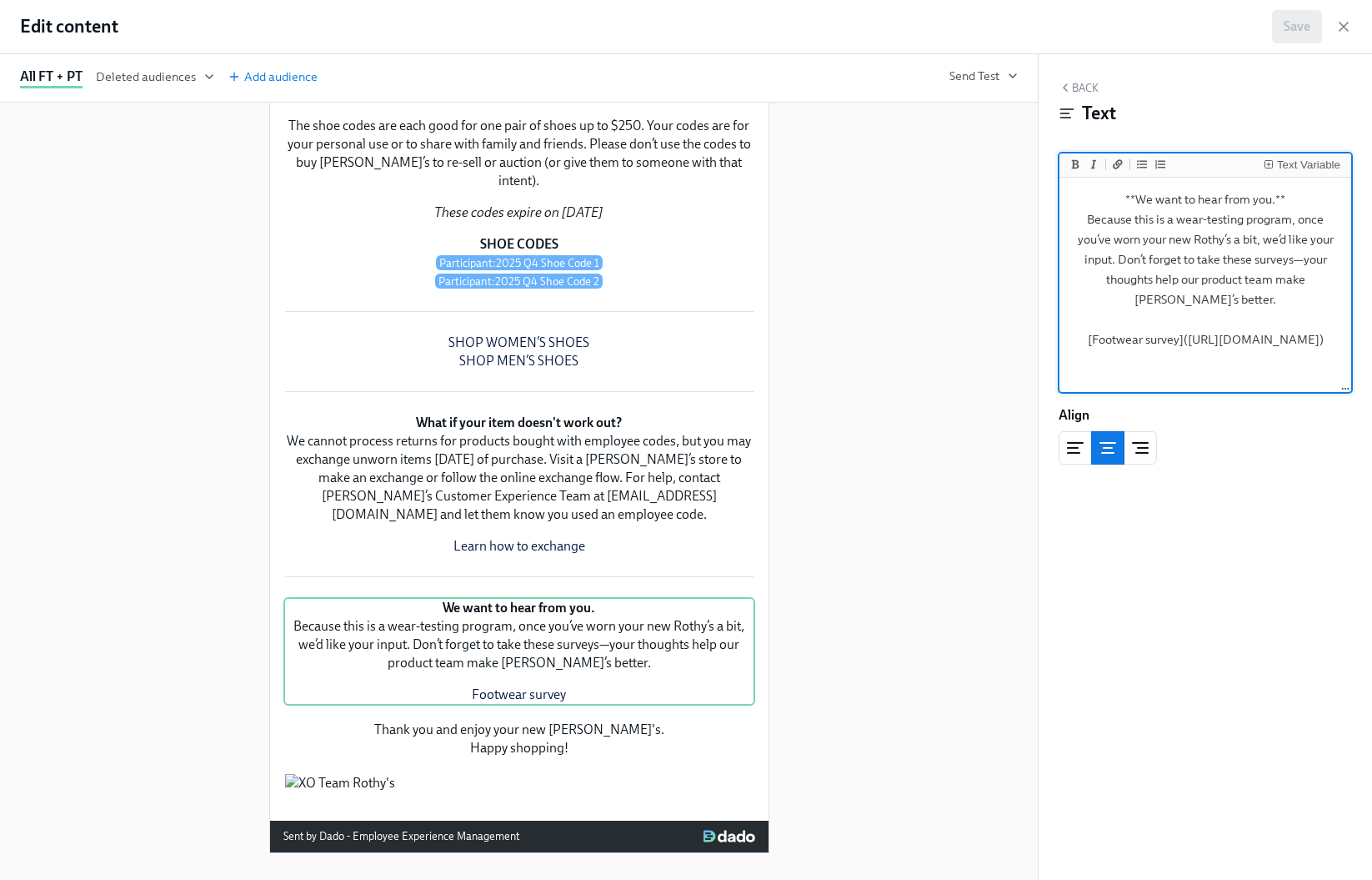
scroll to position [28, 0]
drag, startPoint x: 1077, startPoint y: 360, endPoint x: 1210, endPoint y: 350, distance: 133.4
click at [1210, 350] on textarea "**We want to hear from you.** Because this is a wear-testing program, once you’…" at bounding box center [1205, 285] width 285 height 209
click at [967, 541] on div "Duplicate Delete New [PERSON_NAME]'s coming to you. Duplicate Delete We’re exci…" at bounding box center [519, 491] width 1038 height 777
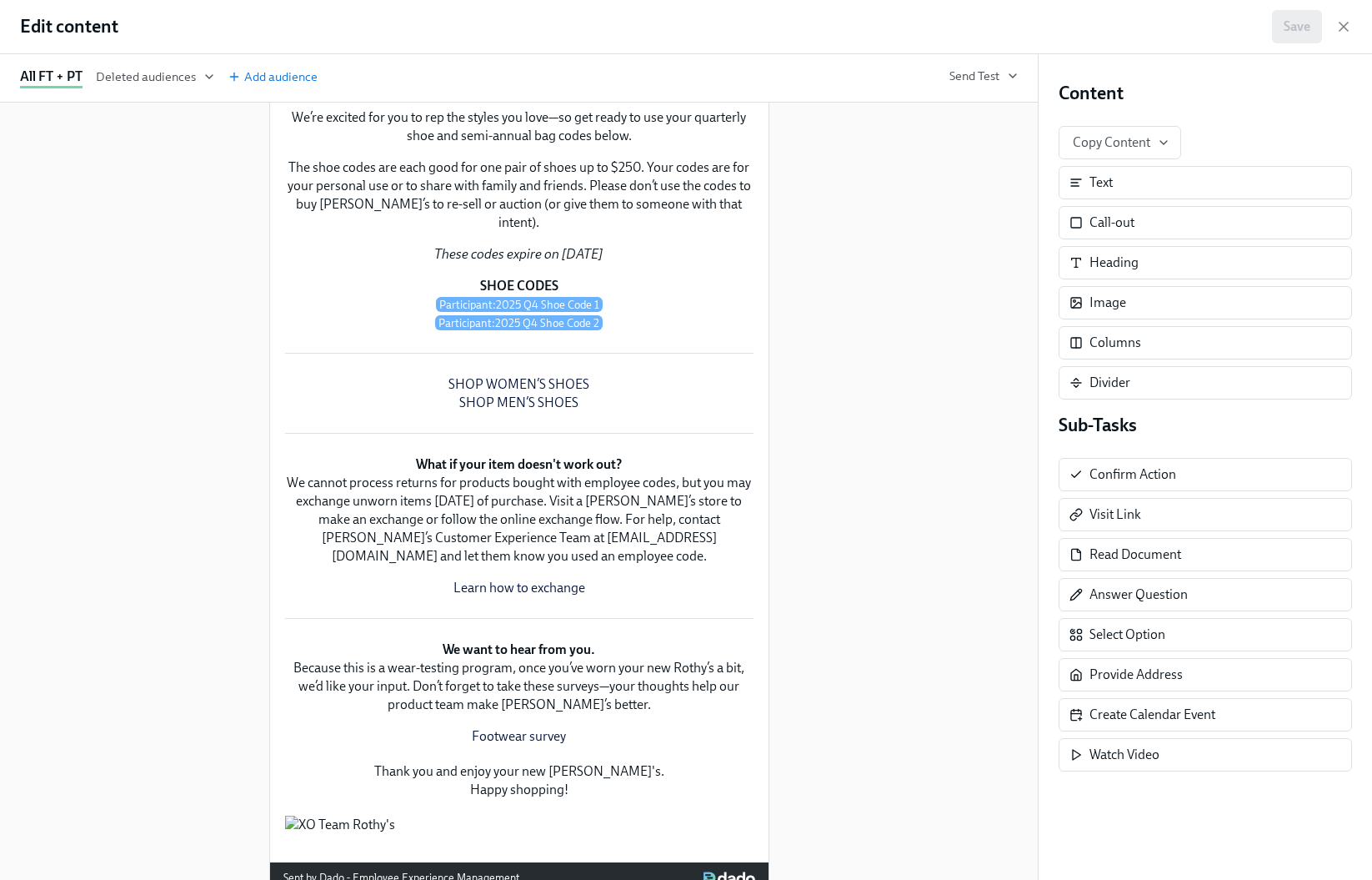
scroll to position [0, 0]
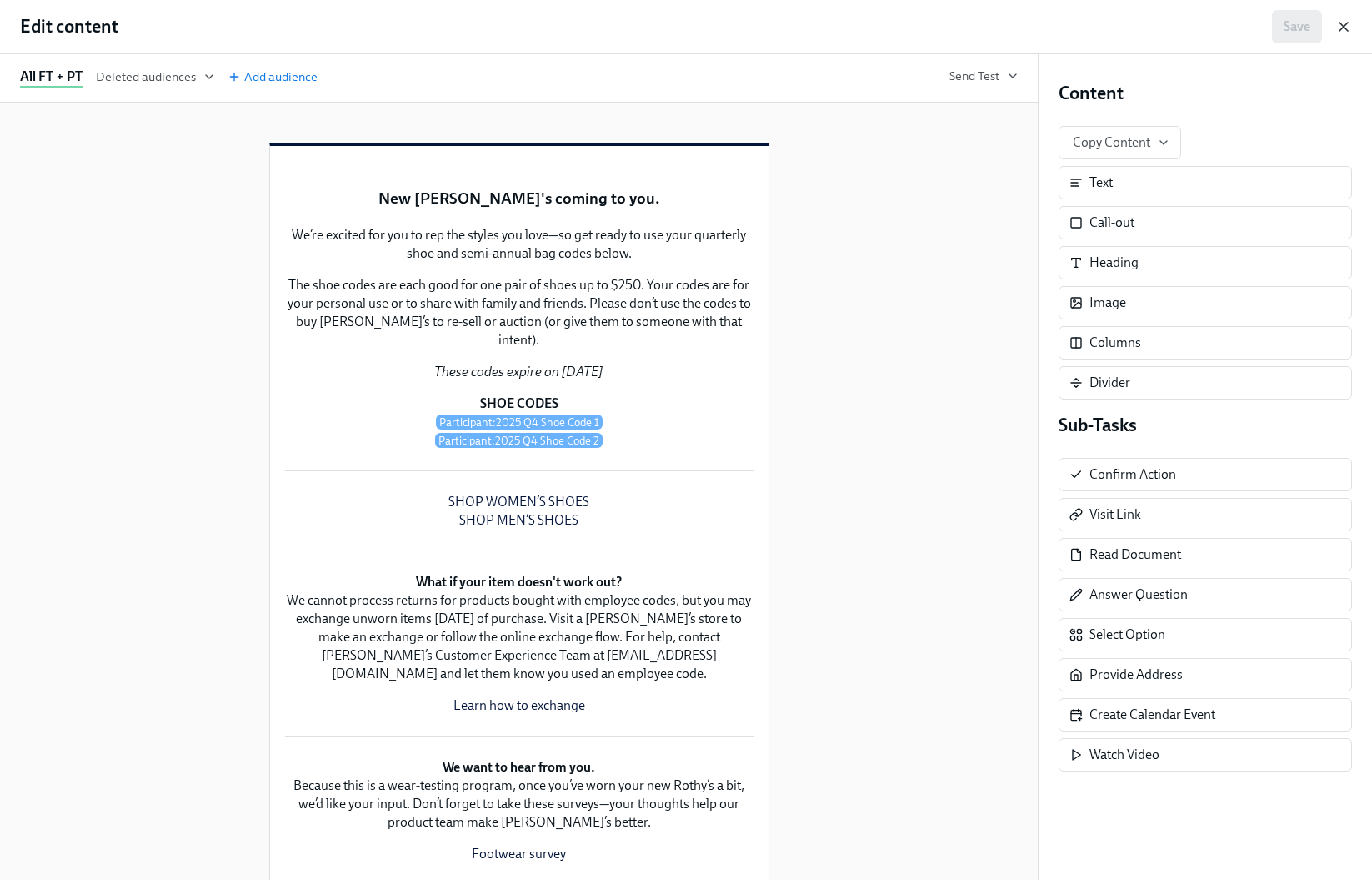
click at [1344, 25] on icon "button" at bounding box center [1344, 27] width 9 height 9
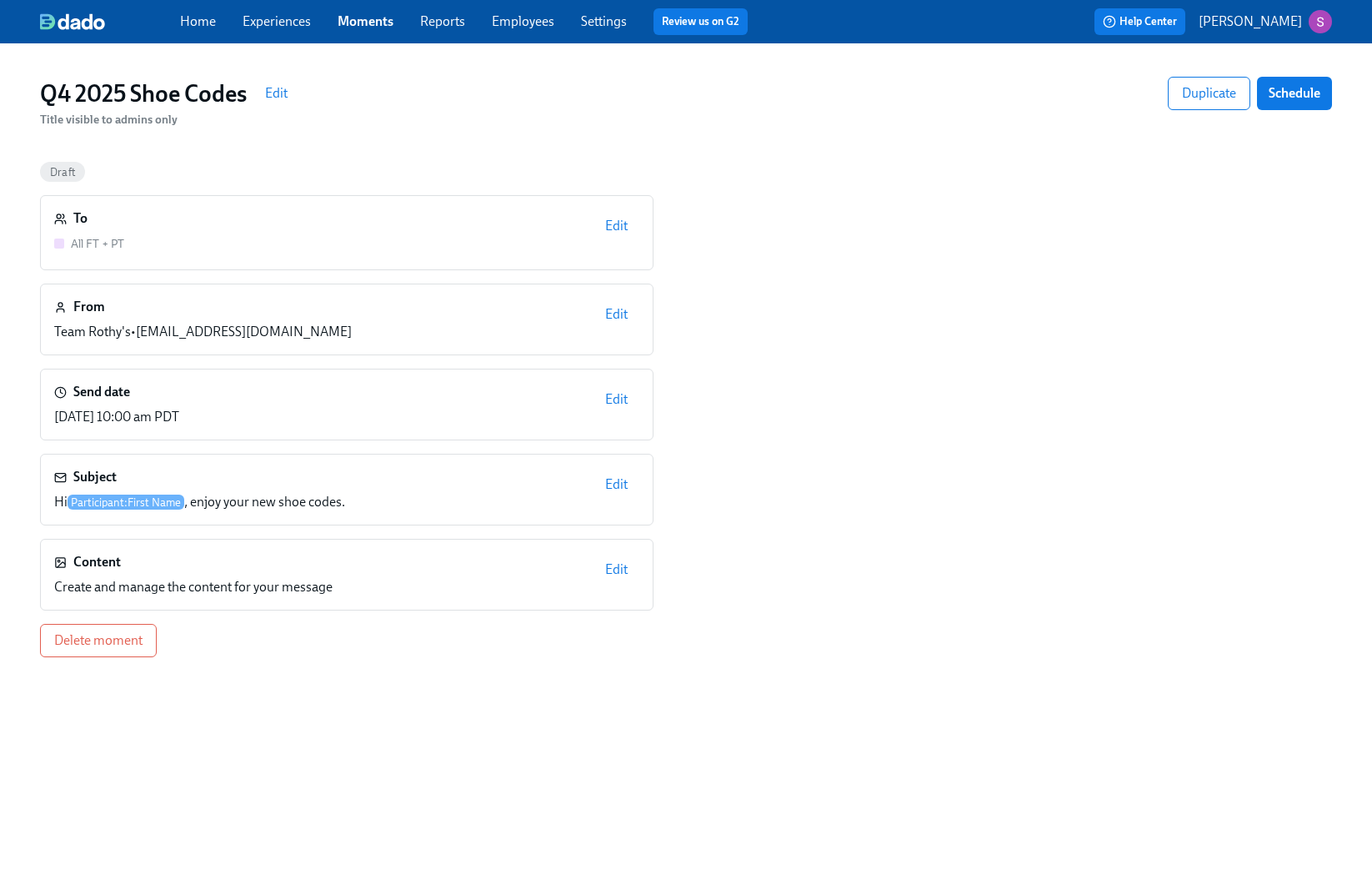
click at [288, 28] on link "Experiences" at bounding box center [277, 21] width 68 height 16
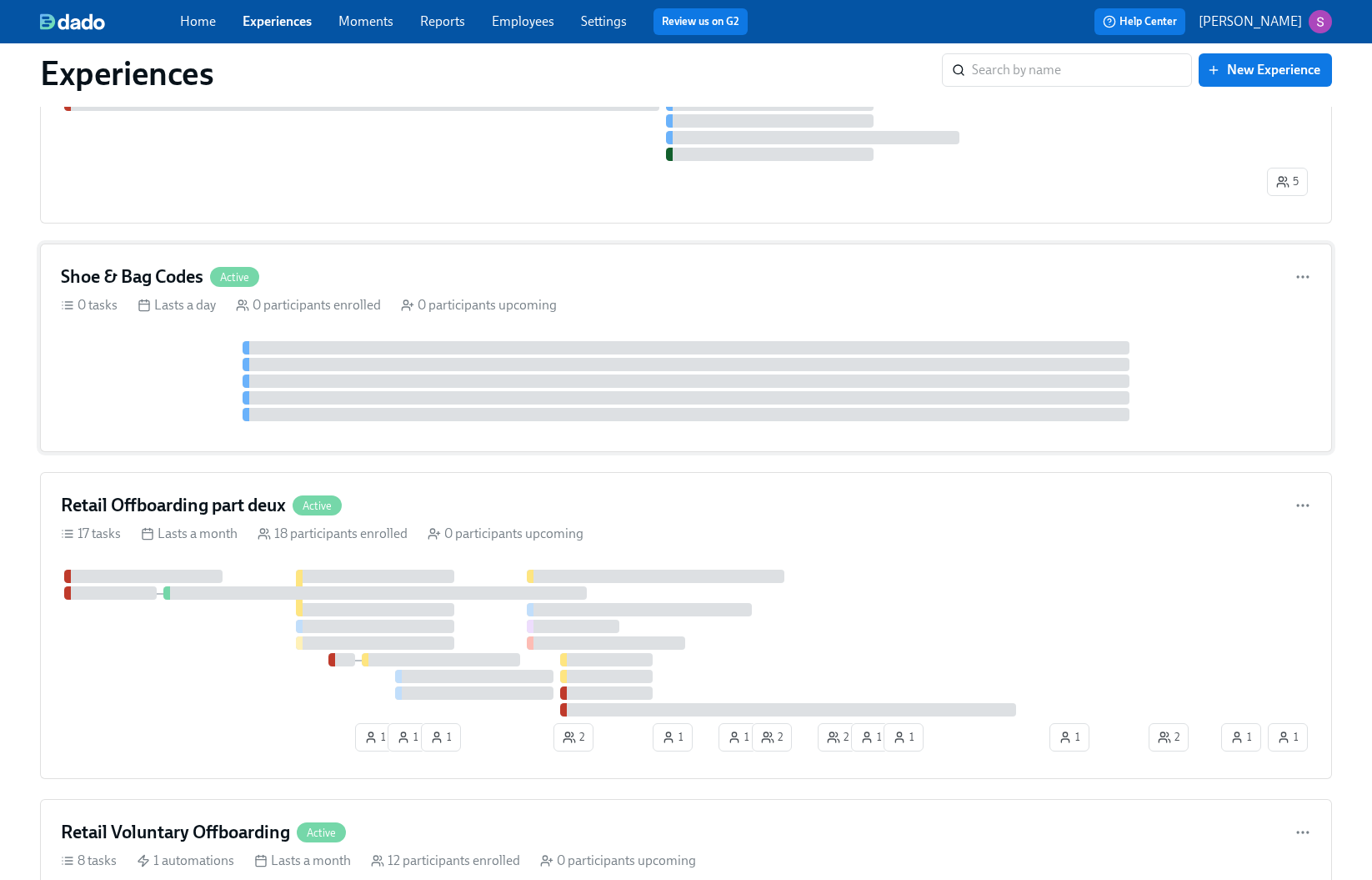
scroll to position [2701, 0]
click at [654, 252] on div "Shoe & Bag Codes Active 0 tasks Lasts a day 0 participants enrolled 0 participa…" at bounding box center [686, 348] width 1293 height 209
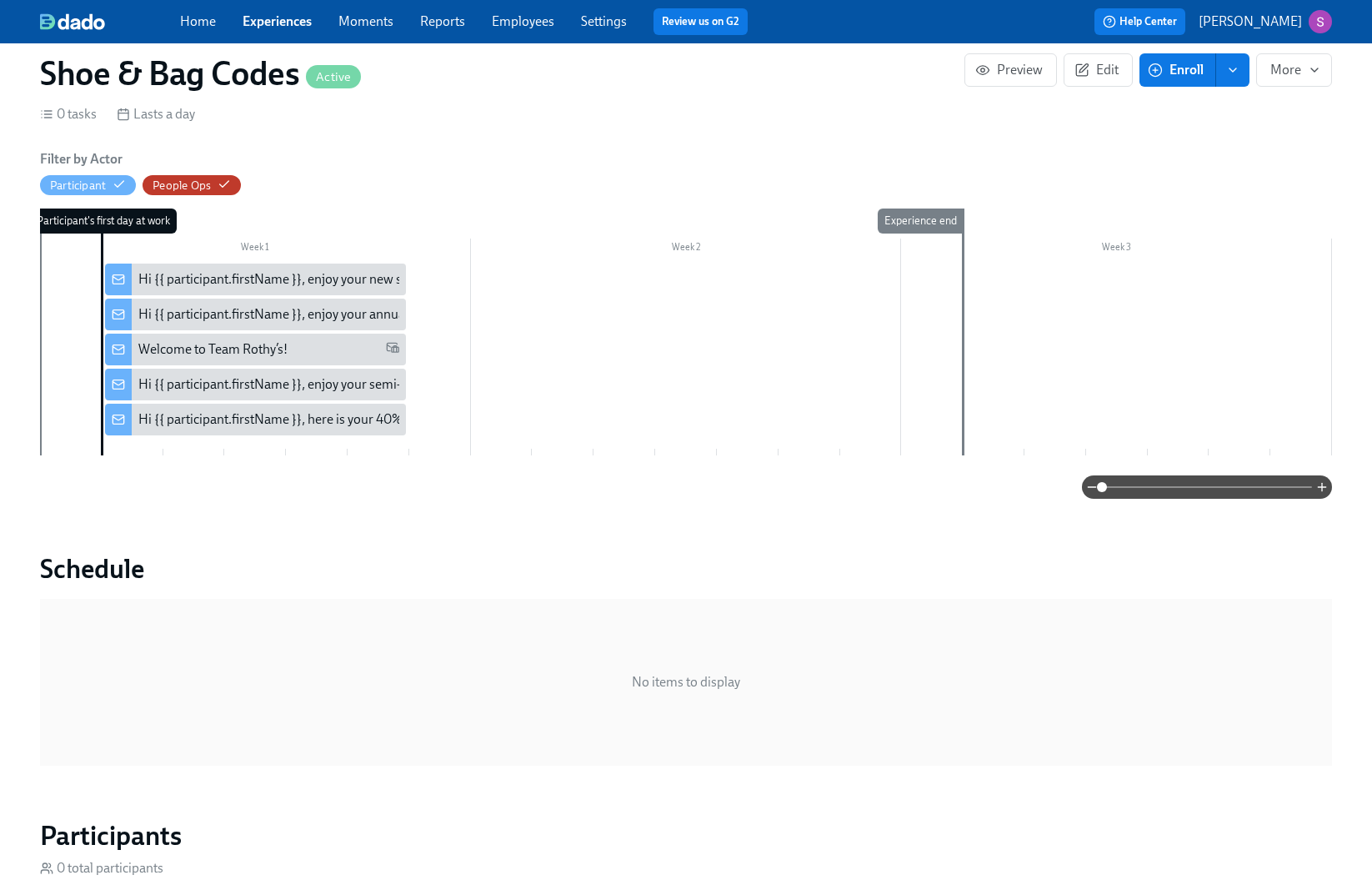
scroll to position [204, 0]
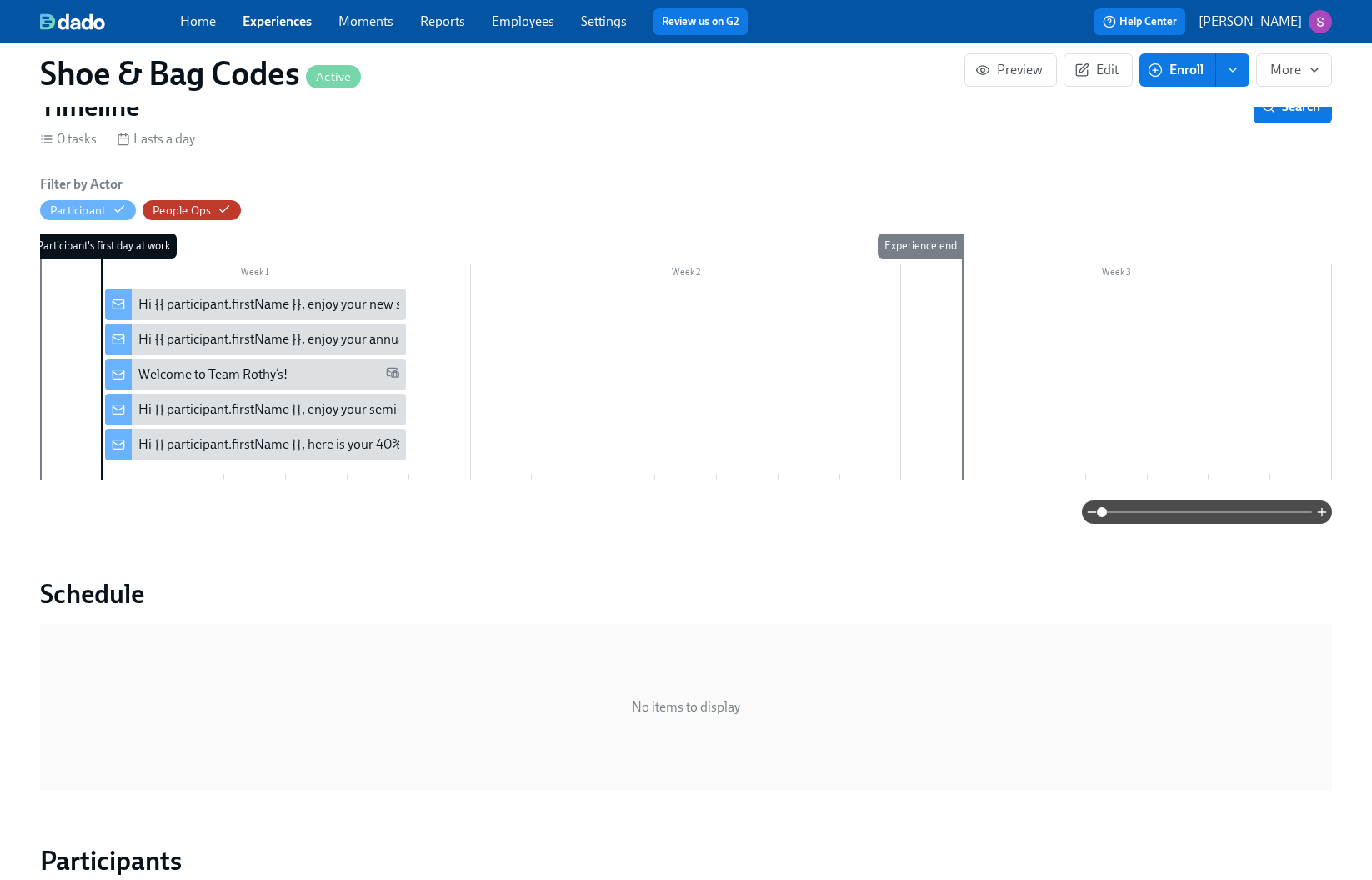
click at [346, 293] on div "Hi {{ participant.firstName }}, enjoy your new shoe & bag code" at bounding box center [255, 304] width 301 height 32
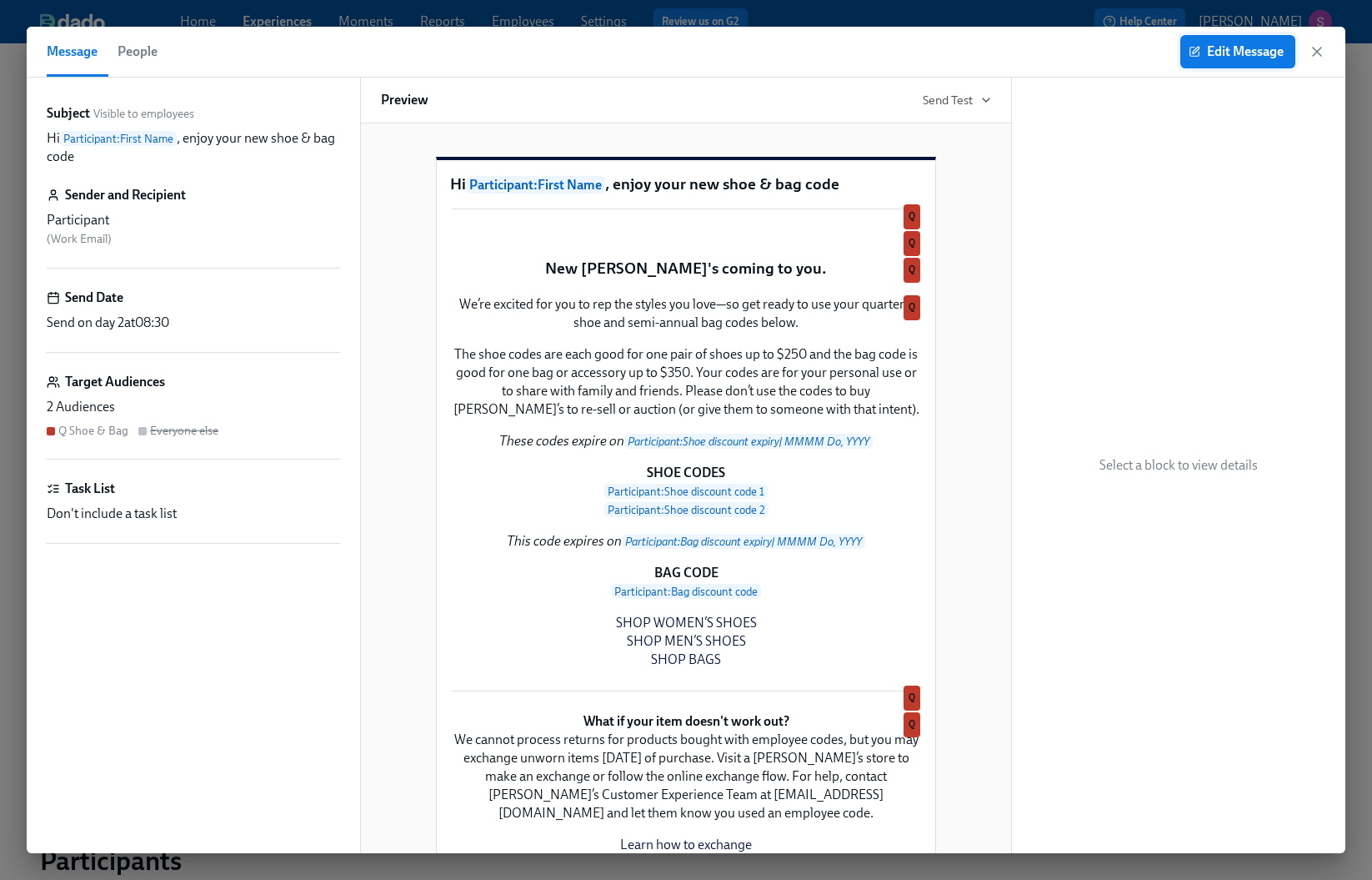
click at [1219, 54] on span "Edit Message" at bounding box center [1238, 51] width 91 height 16
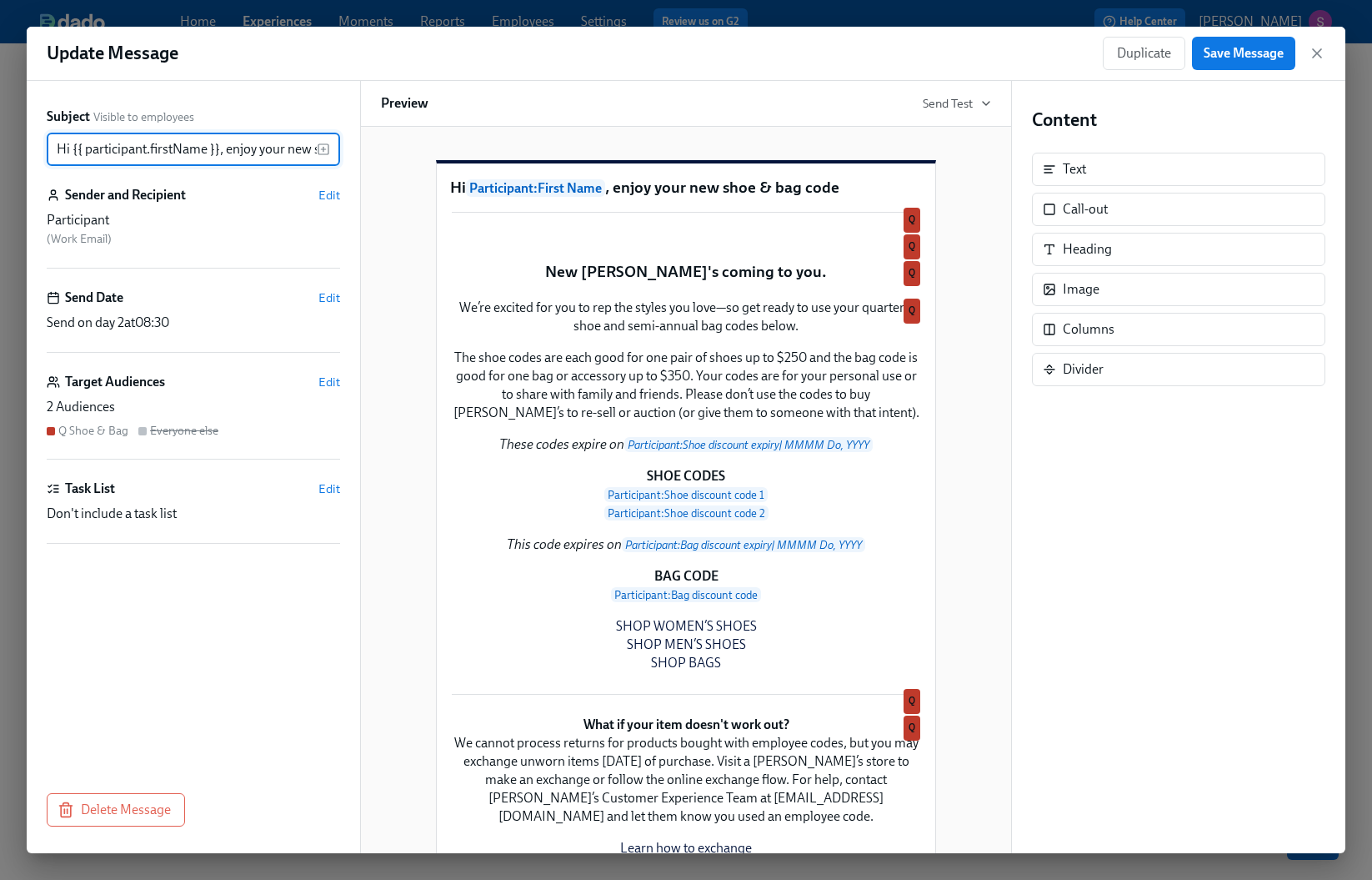
scroll to position [0, 95]
click at [864, 246] on div "Duplicate Delete Q" at bounding box center [686, 239] width 472 height 13
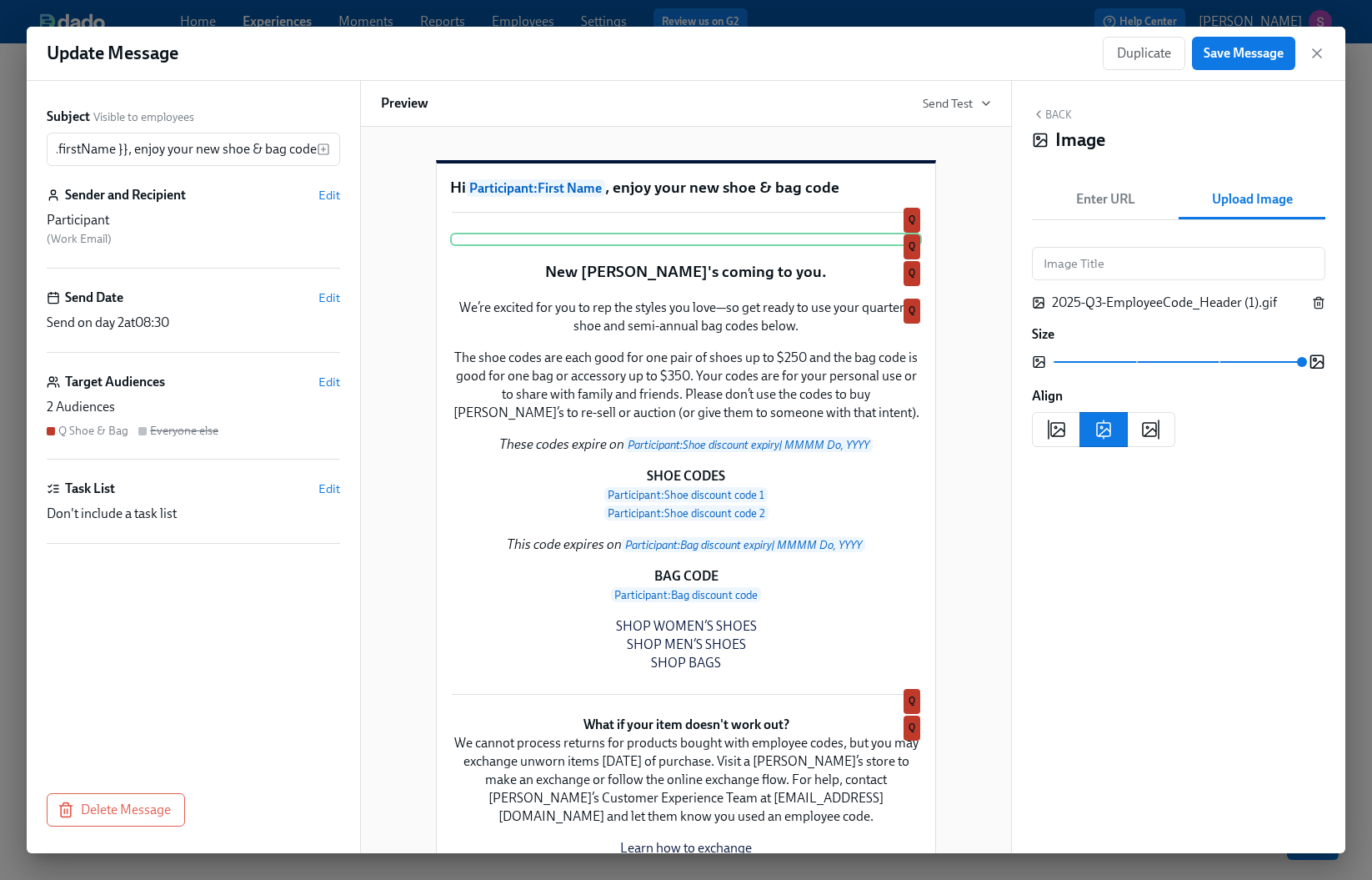
click at [1320, 298] on icon "button" at bounding box center [1319, 298] width 4 height 3
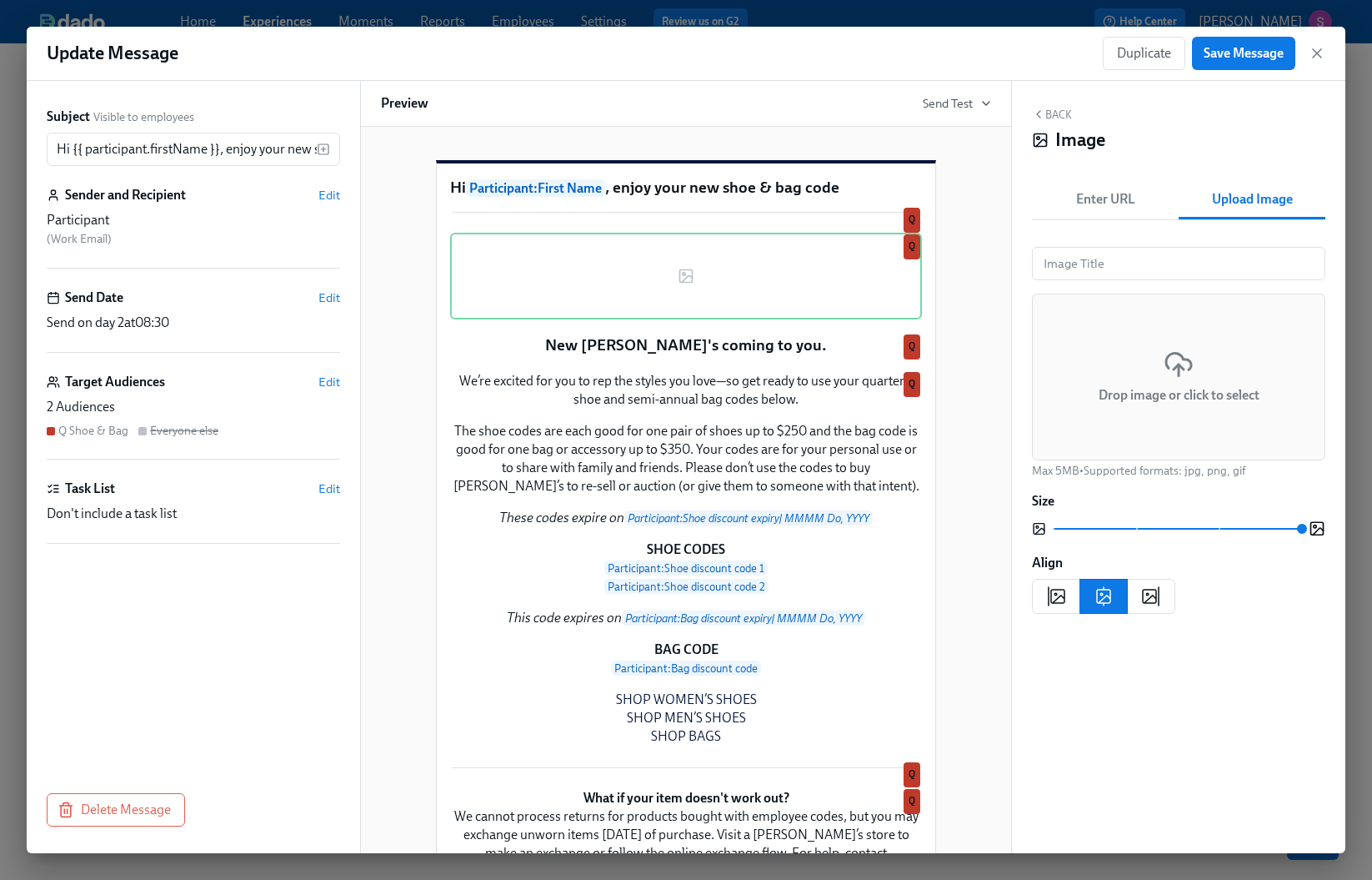
click at [1159, 360] on div "Drop image or click to select" at bounding box center [1179, 377] width 294 height 166
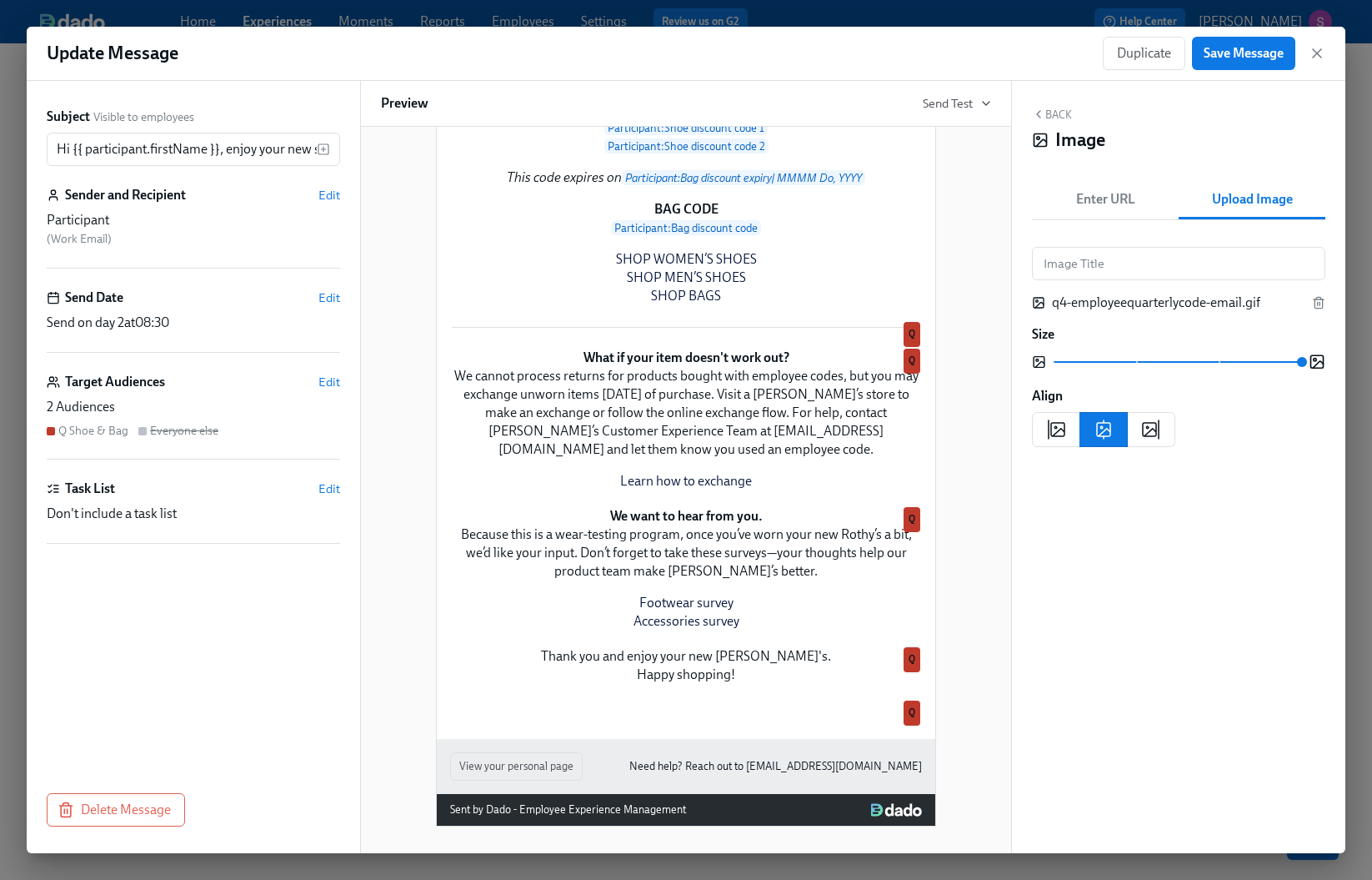
scroll to position [572, 0]
click at [816, 307] on div "We’re excited for you to rep the styles you love—so get ready to use your quart…" at bounding box center [686, 118] width 472 height 377
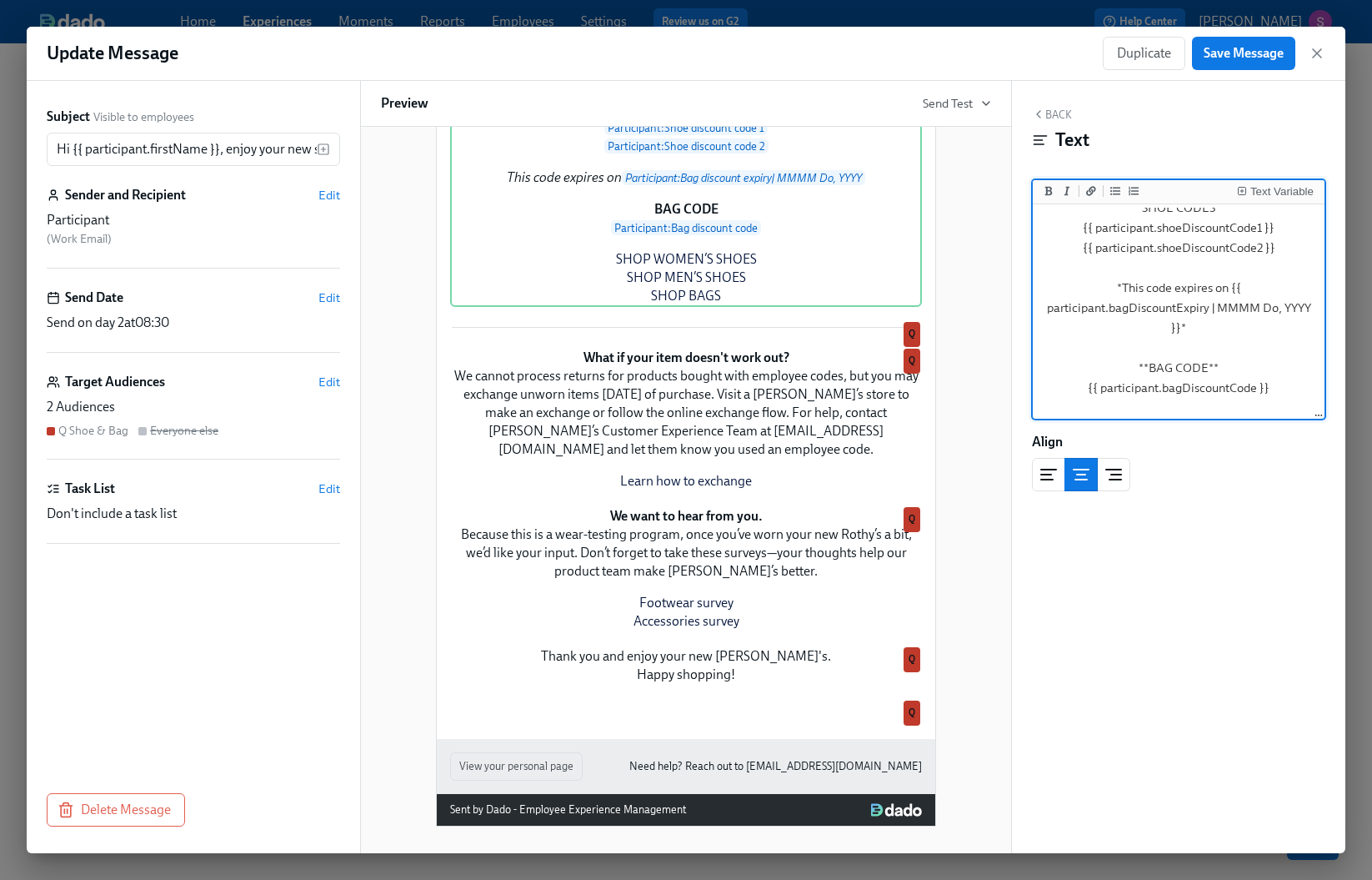
scroll to position [1073, 0]
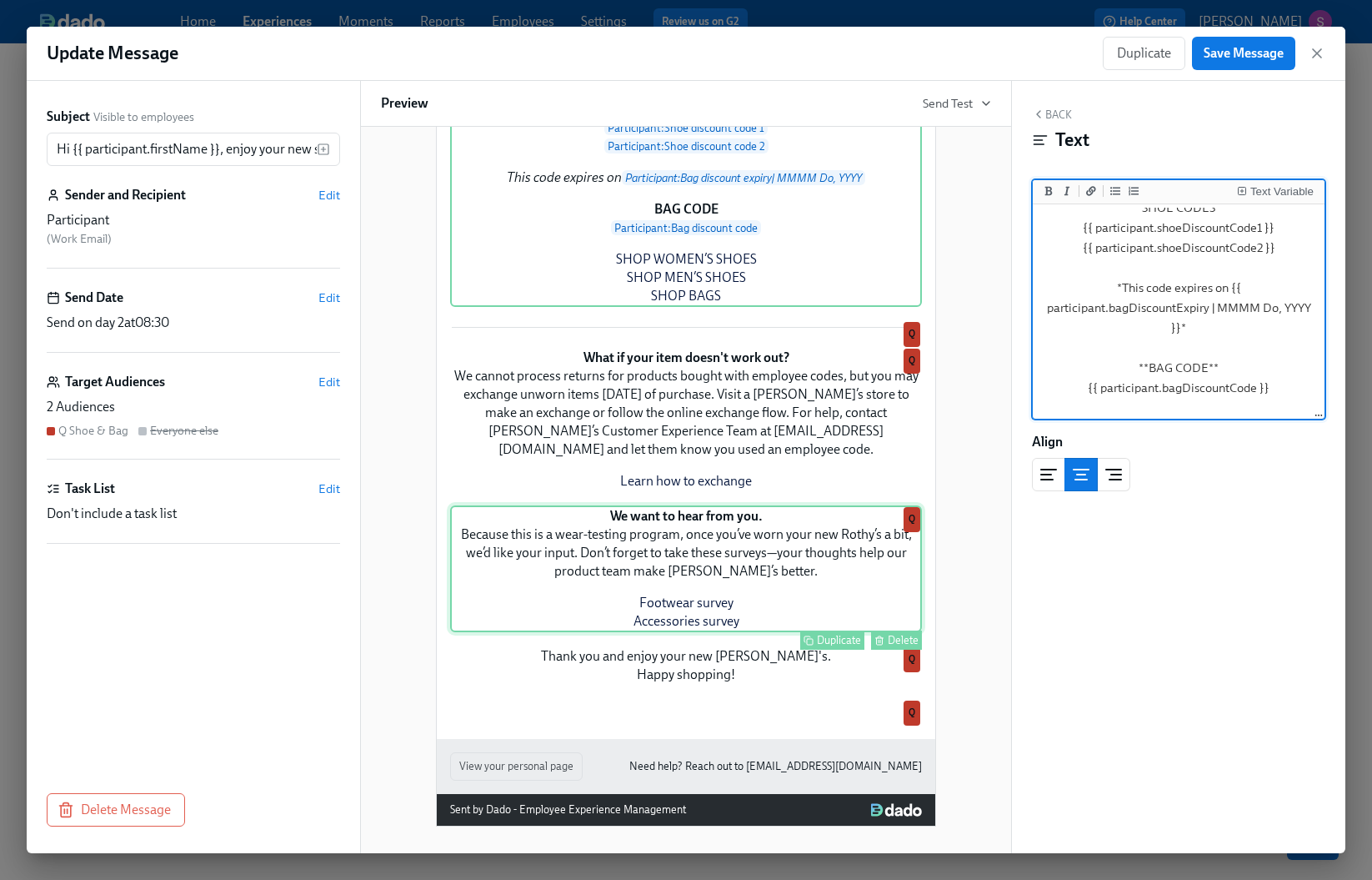
click at [715, 534] on div "We want to hear from you. Because this is a wear-testing program, once you’ve w…" at bounding box center [686, 568] width 472 height 127
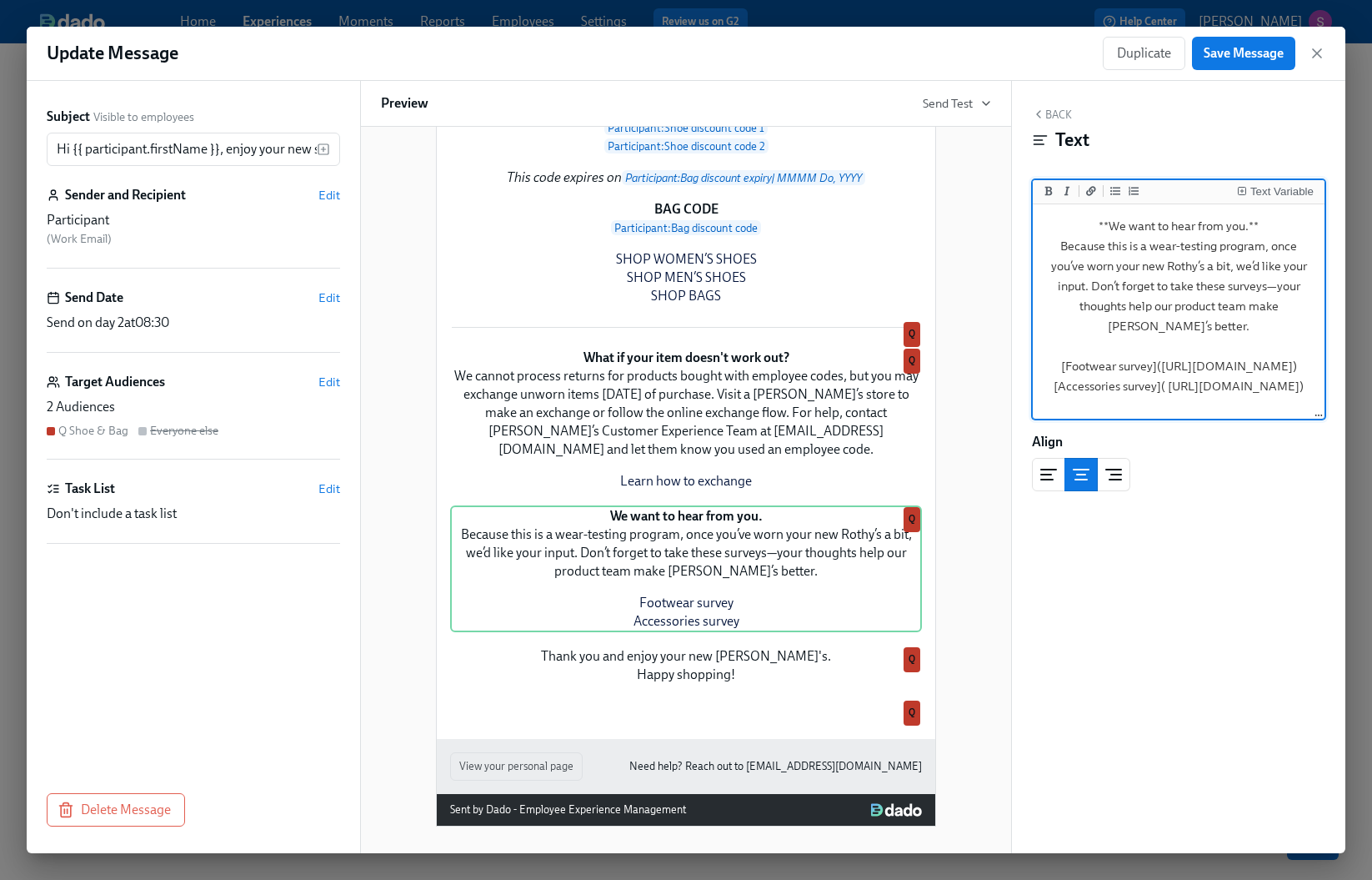
scroll to position [1109, 0]
drag, startPoint x: 1180, startPoint y: 327, endPoint x: 1053, endPoint y: 309, distance: 128.3
click at [1053, 309] on textarea "**We want to hear from you.** Because this is a wear-testing program, once you’…" at bounding box center [1179, 312] width 285 height 209
paste textarea "zBMv3mgZ"
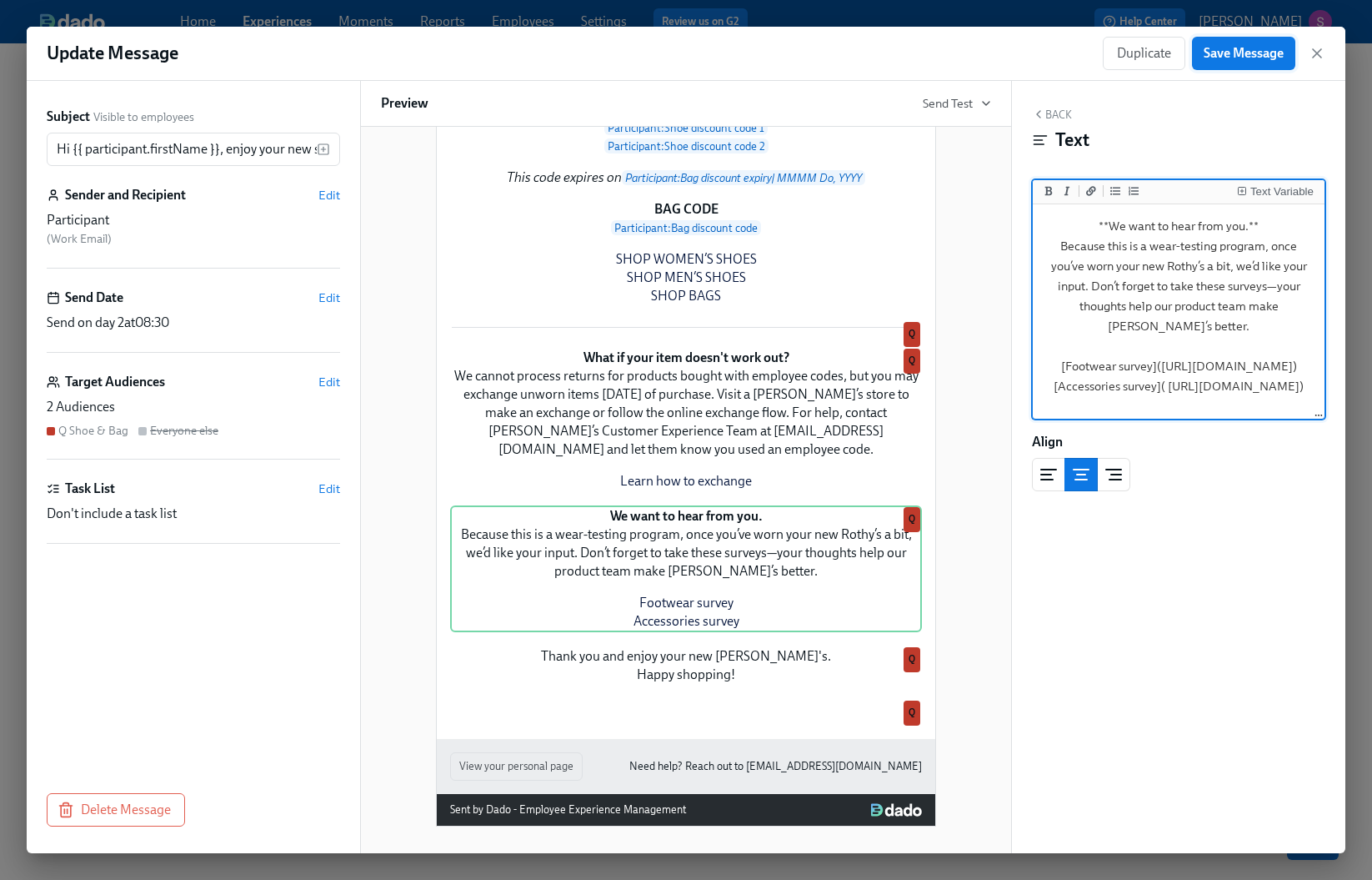
type textarea "**We want to hear from you.** Because this is a wear-testing program, once you’…"
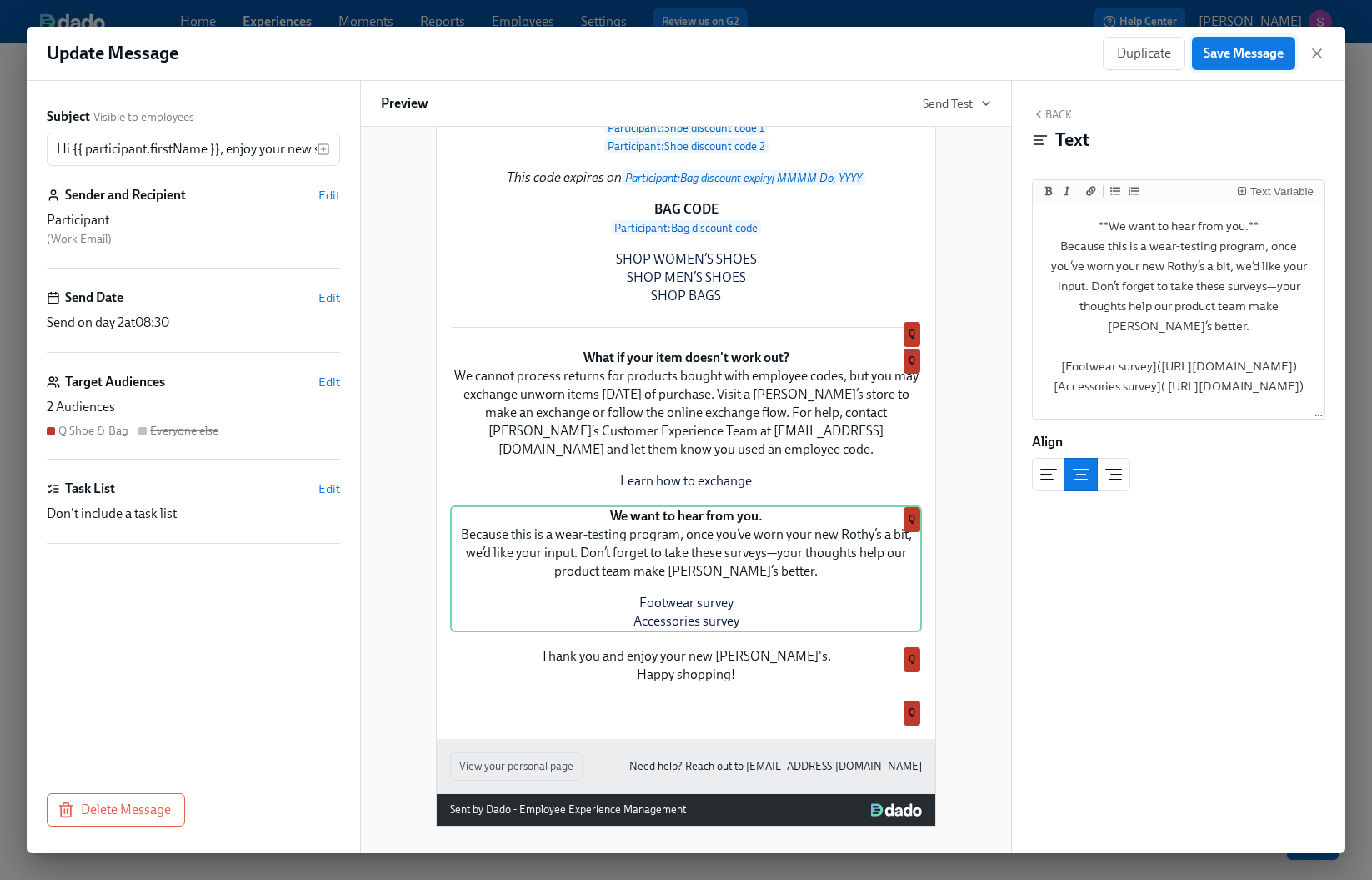
click at [1240, 48] on span "Save Message" at bounding box center [1244, 53] width 80 height 16
click at [1318, 47] on icon "button" at bounding box center [1317, 53] width 16 height 16
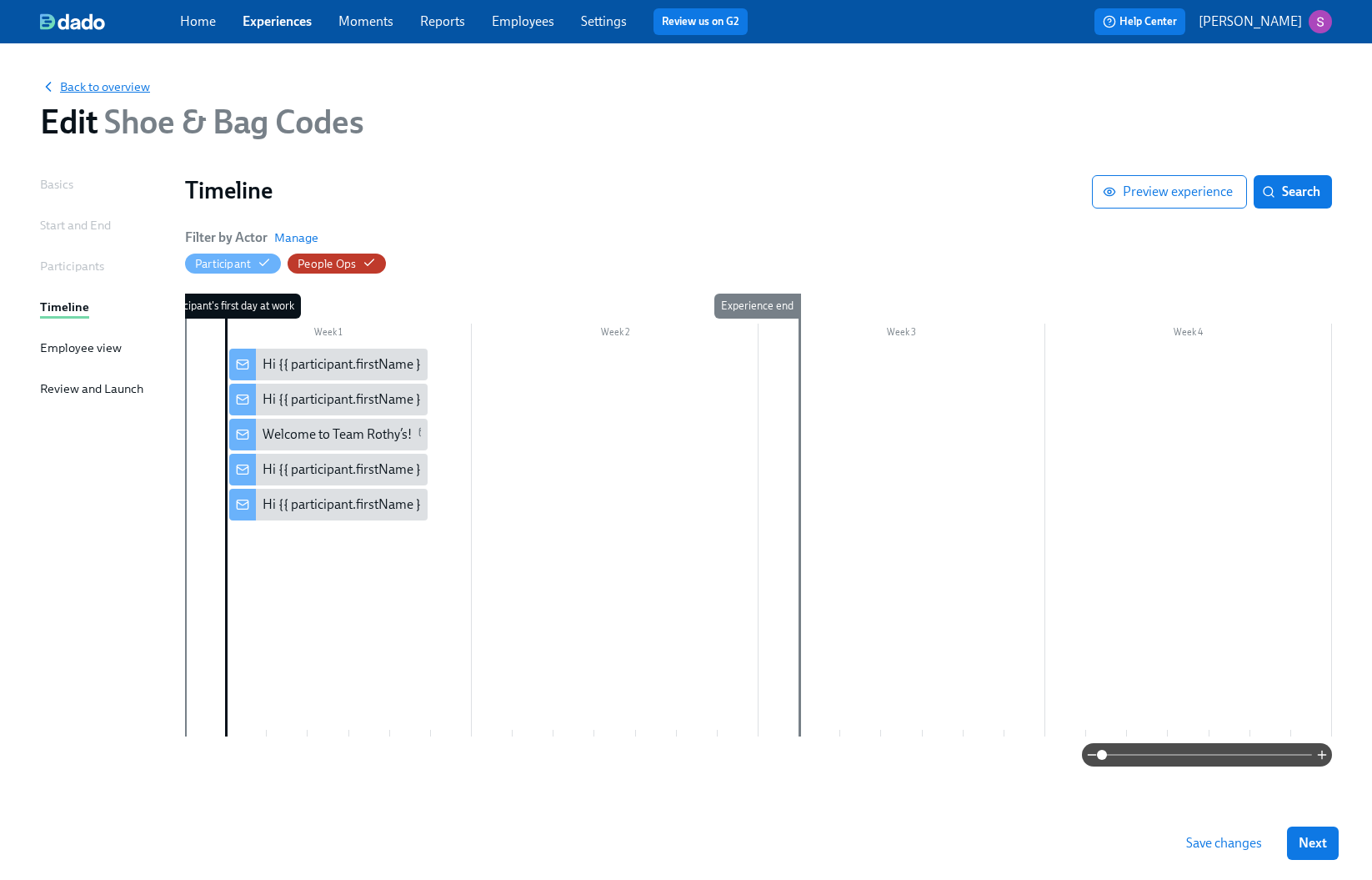
click at [88, 88] on span "Back to overview" at bounding box center [95, 86] width 110 height 16
click at [1192, 839] on span "Save changes" at bounding box center [1225, 842] width 76 height 16
click at [90, 90] on span "Back to overview" at bounding box center [95, 86] width 110 height 16
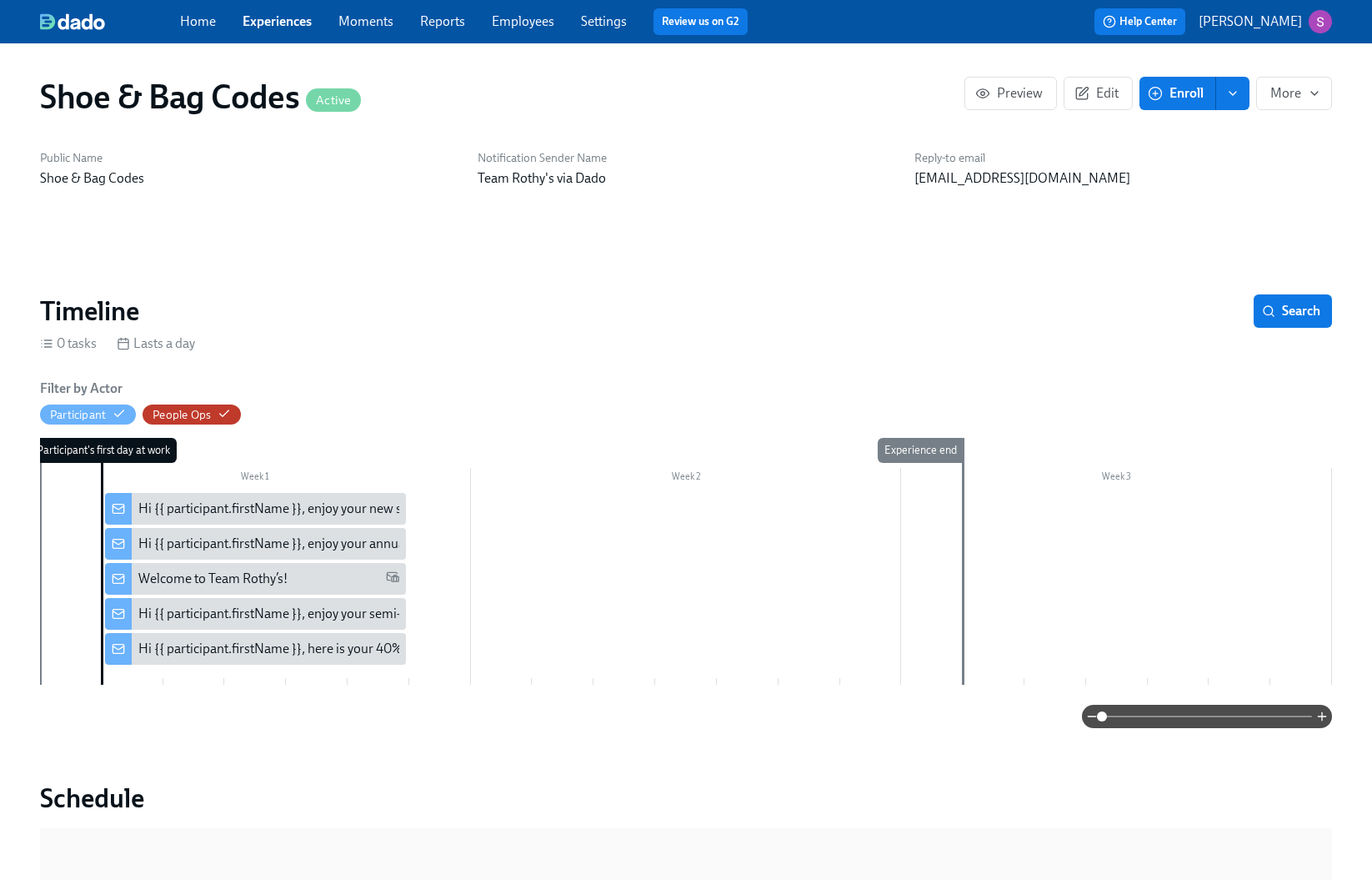
click at [295, 28] on link "Experiences" at bounding box center [278, 21] width 69 height 16
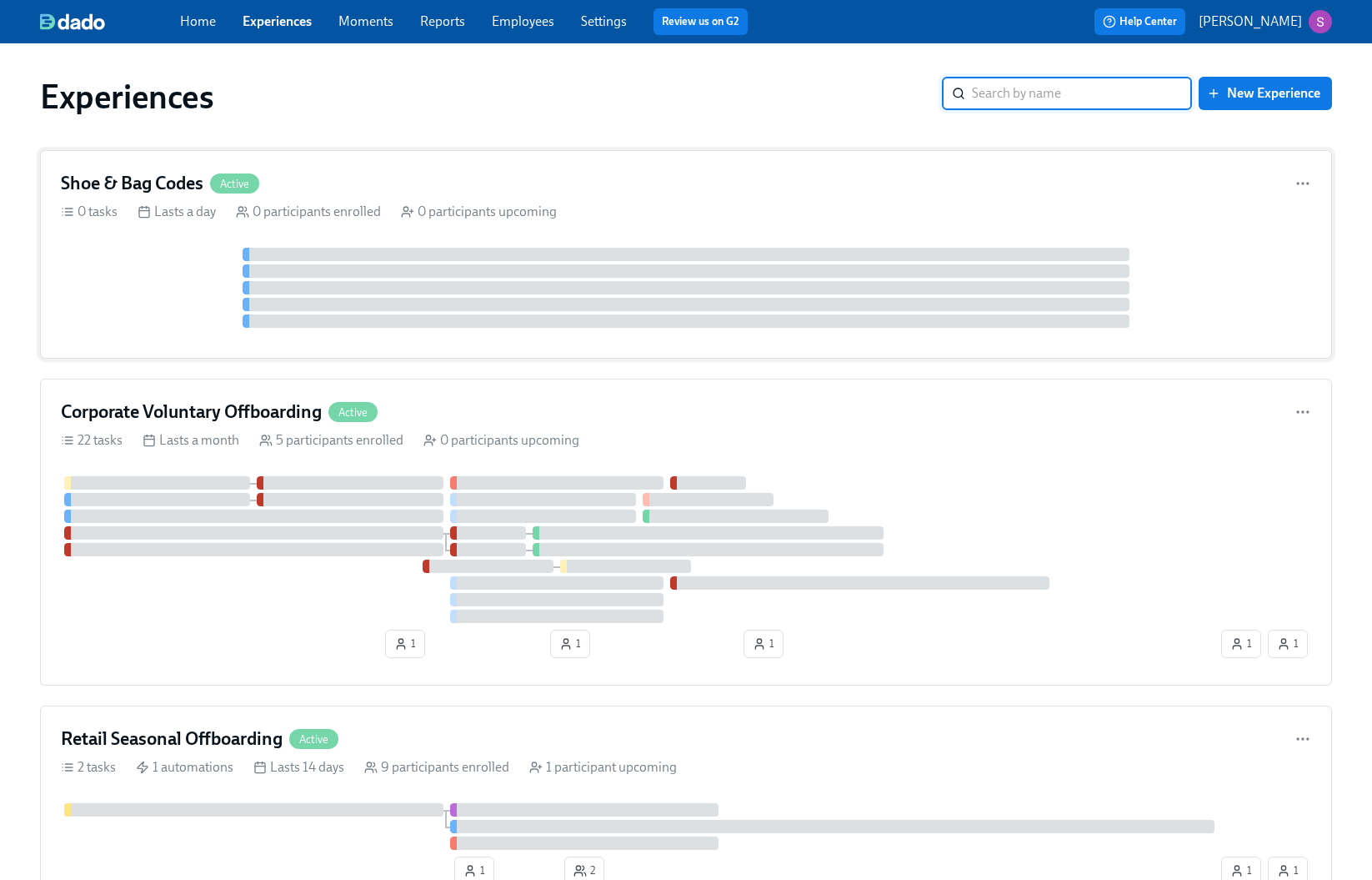
click at [184, 295] on div at bounding box center [686, 287] width 1250 height 80
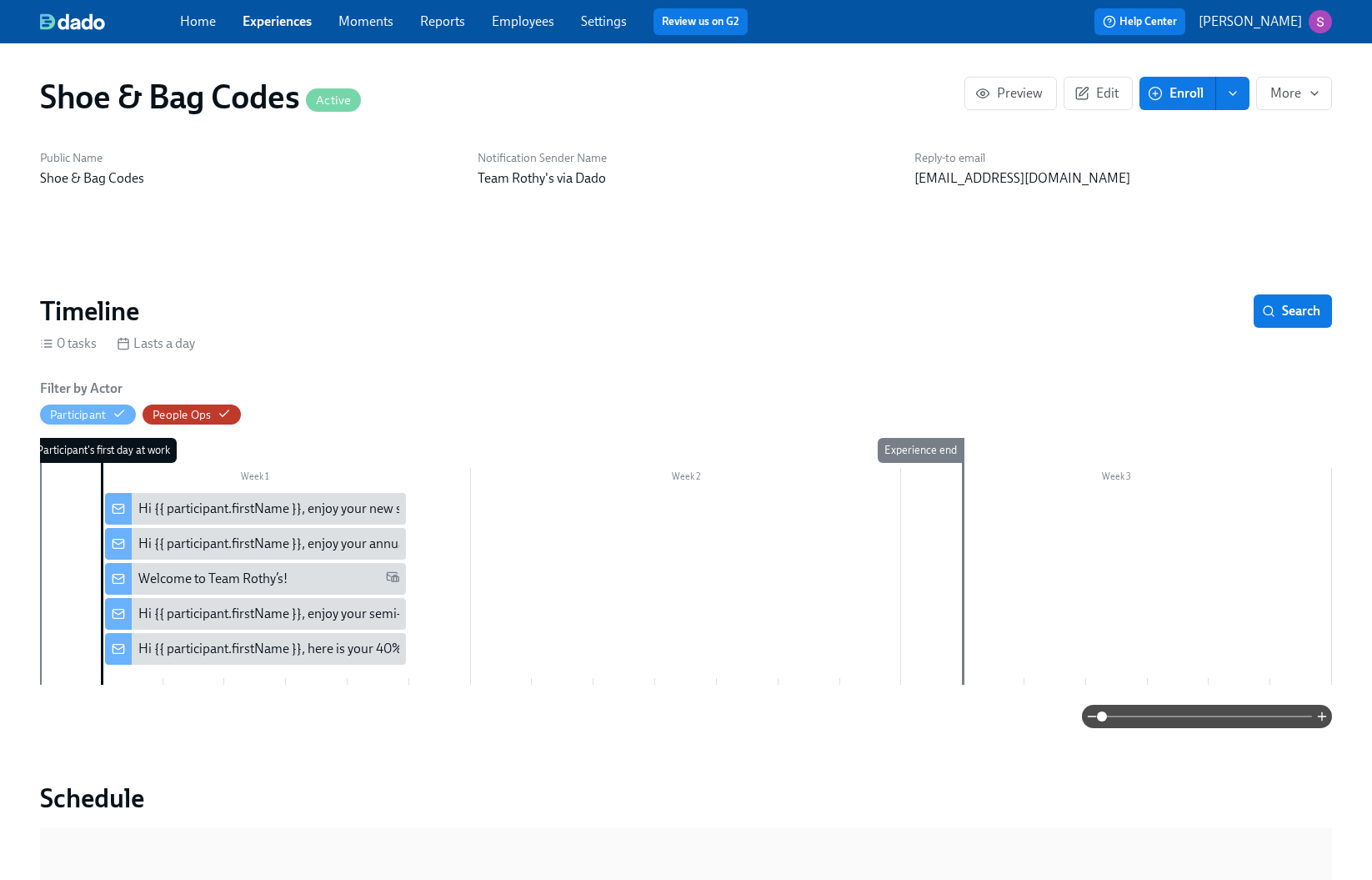
click at [362, 615] on div "Hi {{ participant.firstName }}, enjoy your semi-annual uniform codes." at bounding box center [334, 613] width 390 height 18
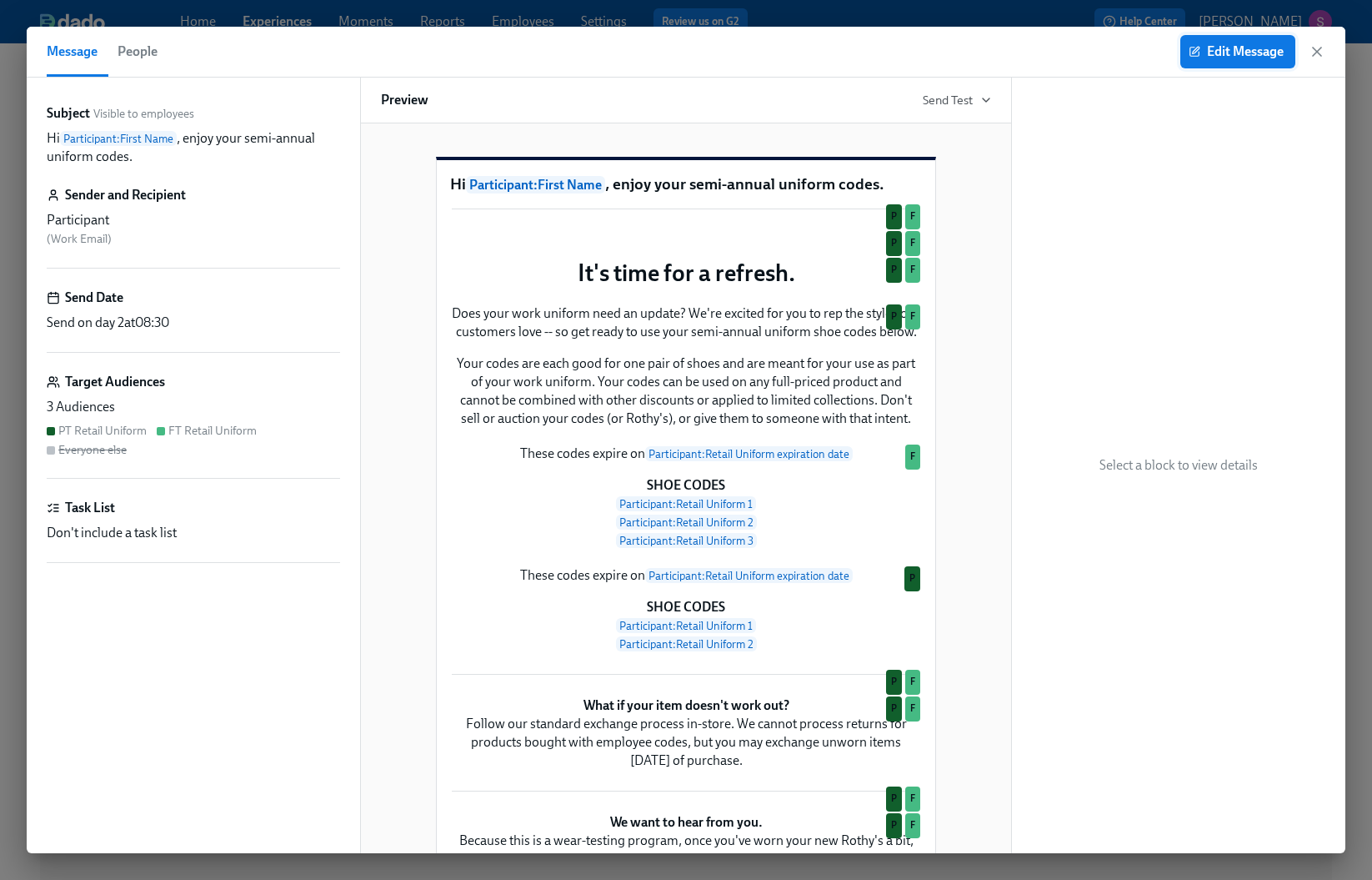
click at [1244, 63] on button "Edit Message" at bounding box center [1238, 52] width 115 height 34
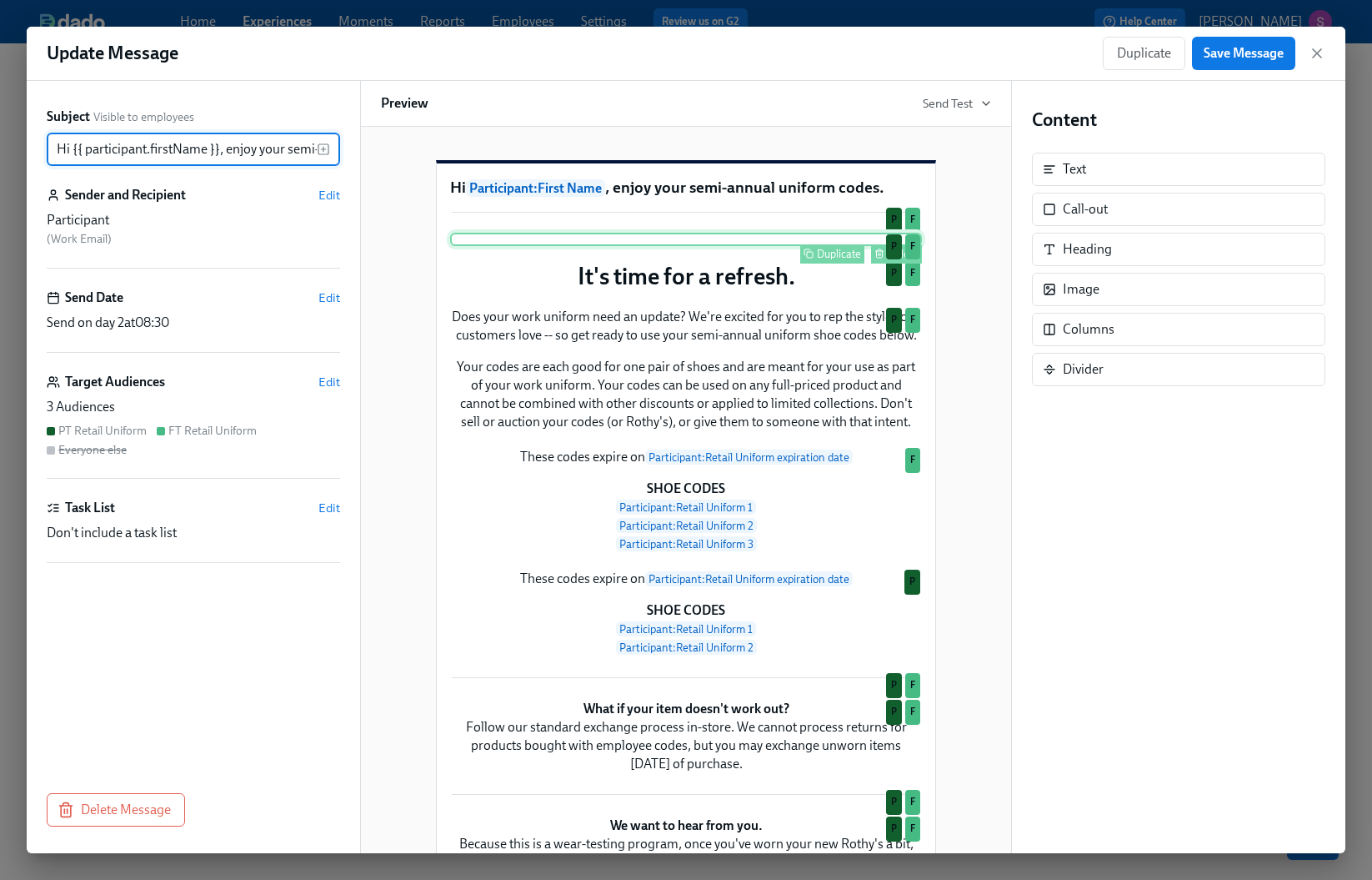
click at [853, 246] on div "Duplicate Delete P F" at bounding box center [686, 239] width 472 height 13
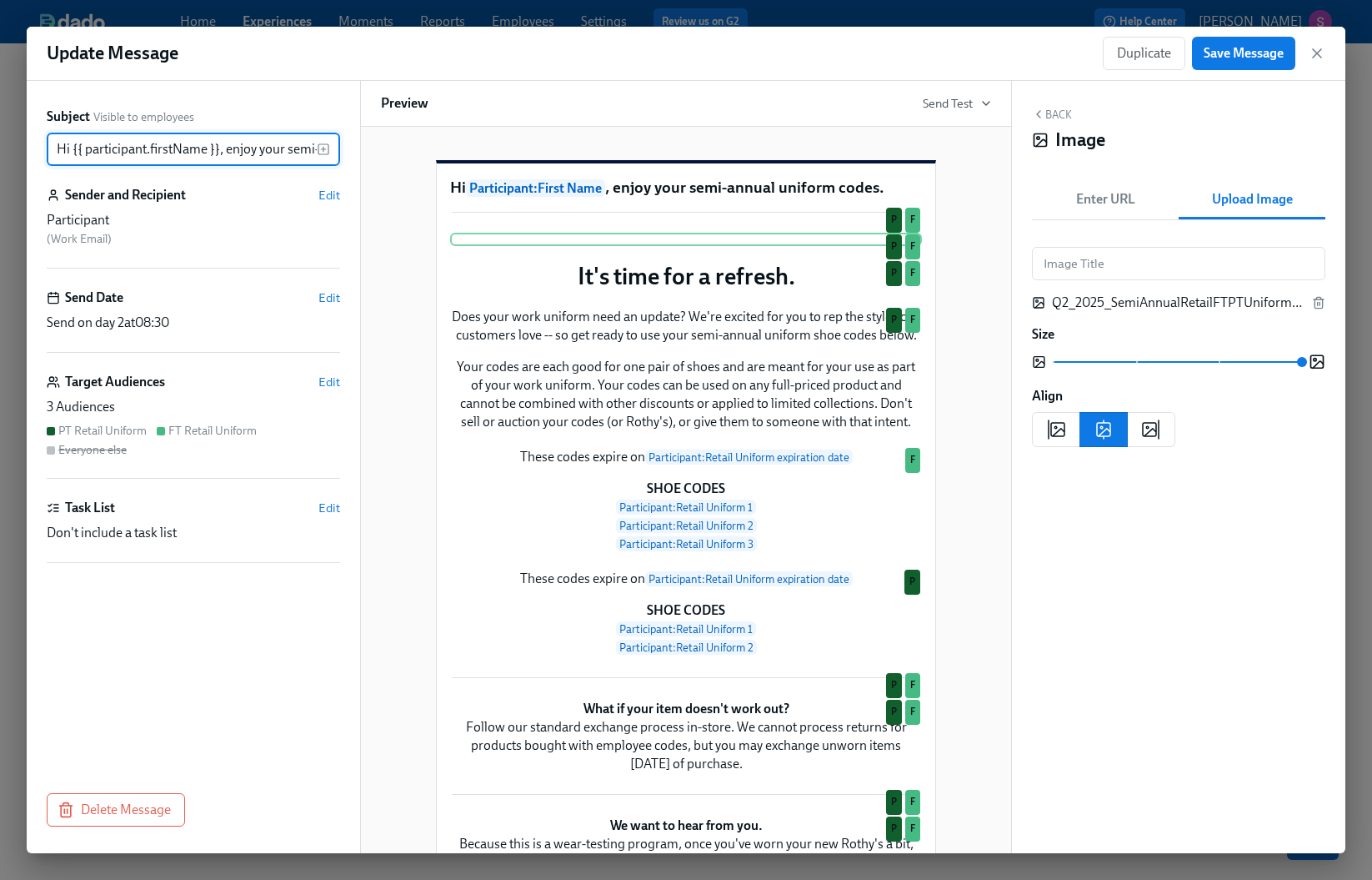
click at [1311, 303] on div "Q2_2025_SemiAnnualRetailFTPTUniformCodes_1.jpg" at bounding box center [1179, 303] width 294 height 18
click at [1319, 303] on line "button" at bounding box center [1319, 304] width 0 height 3
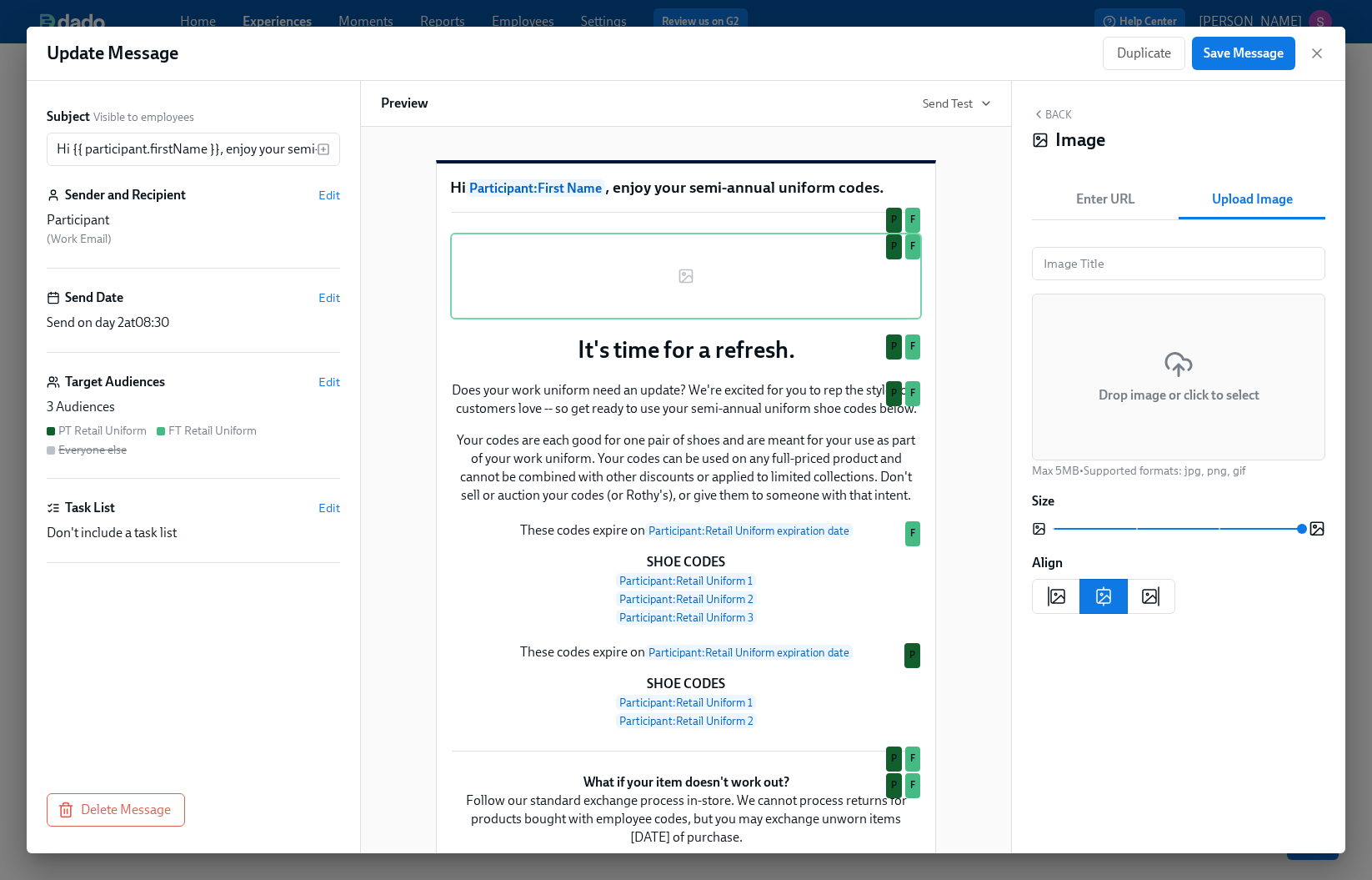
click at [1182, 356] on icon at bounding box center [1178, 361] width 25 height 16
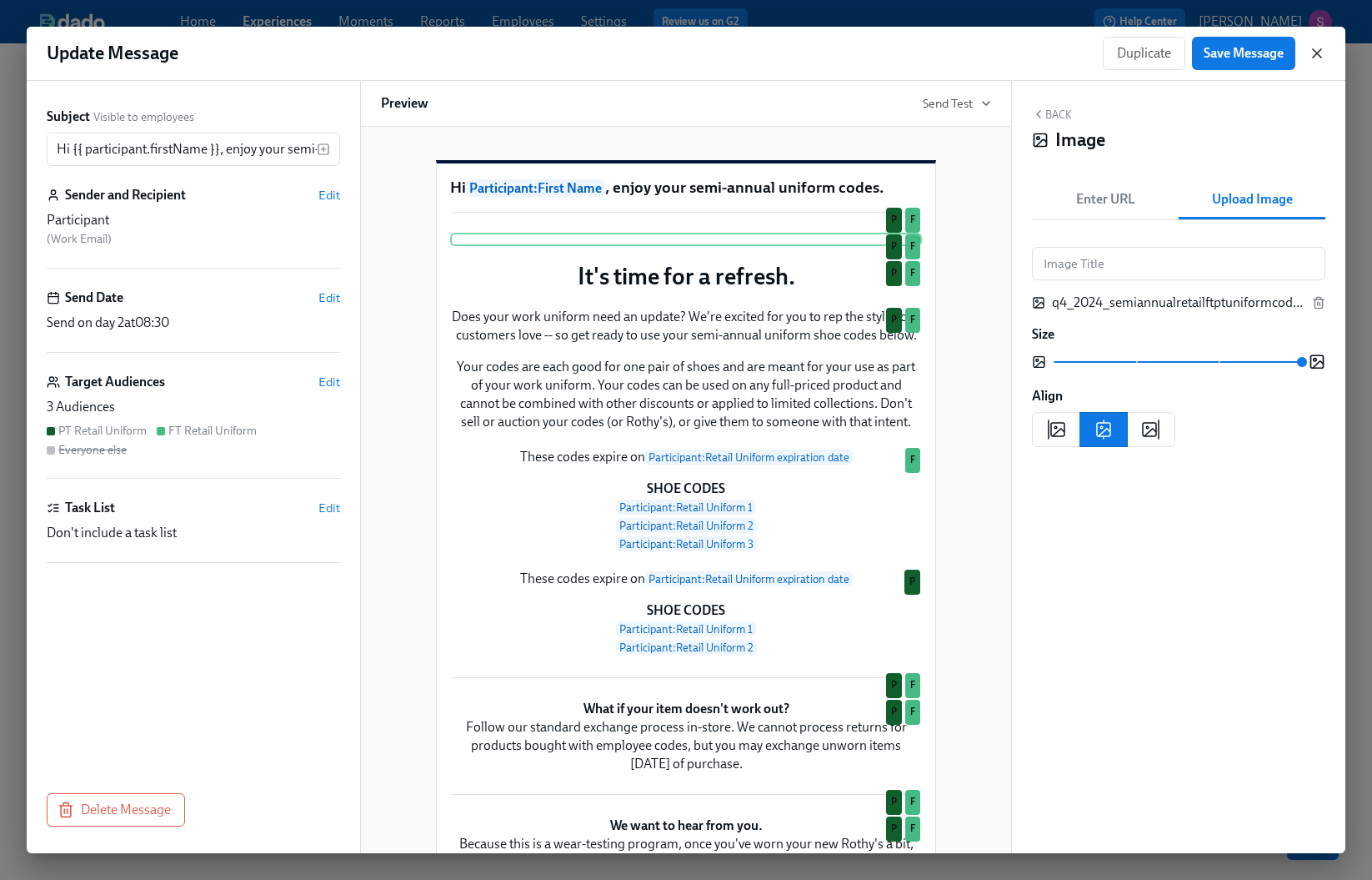
click at [1321, 53] on icon "button" at bounding box center [1317, 53] width 16 height 16
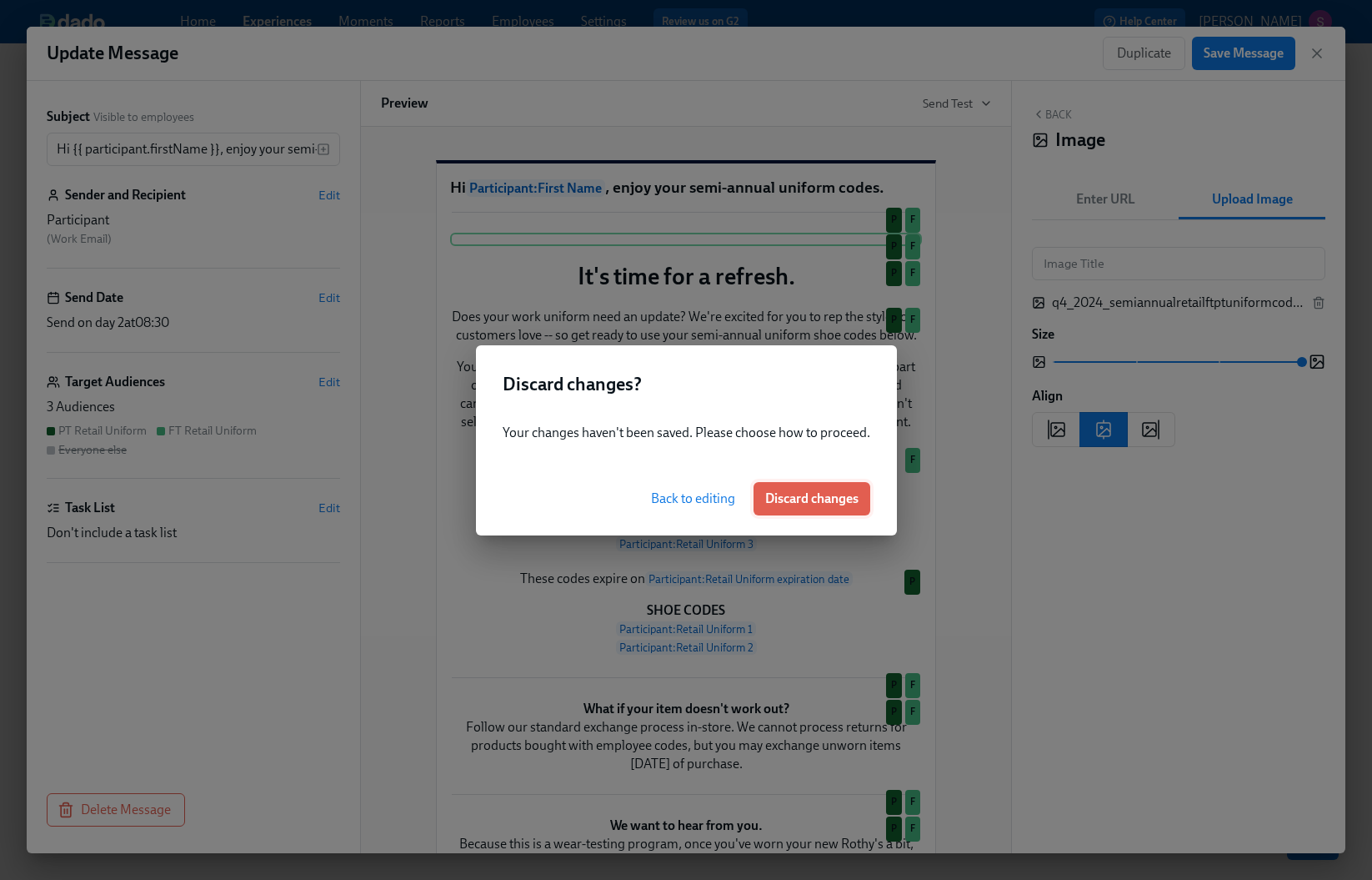
click at [802, 509] on button "Discard changes" at bounding box center [812, 498] width 116 height 34
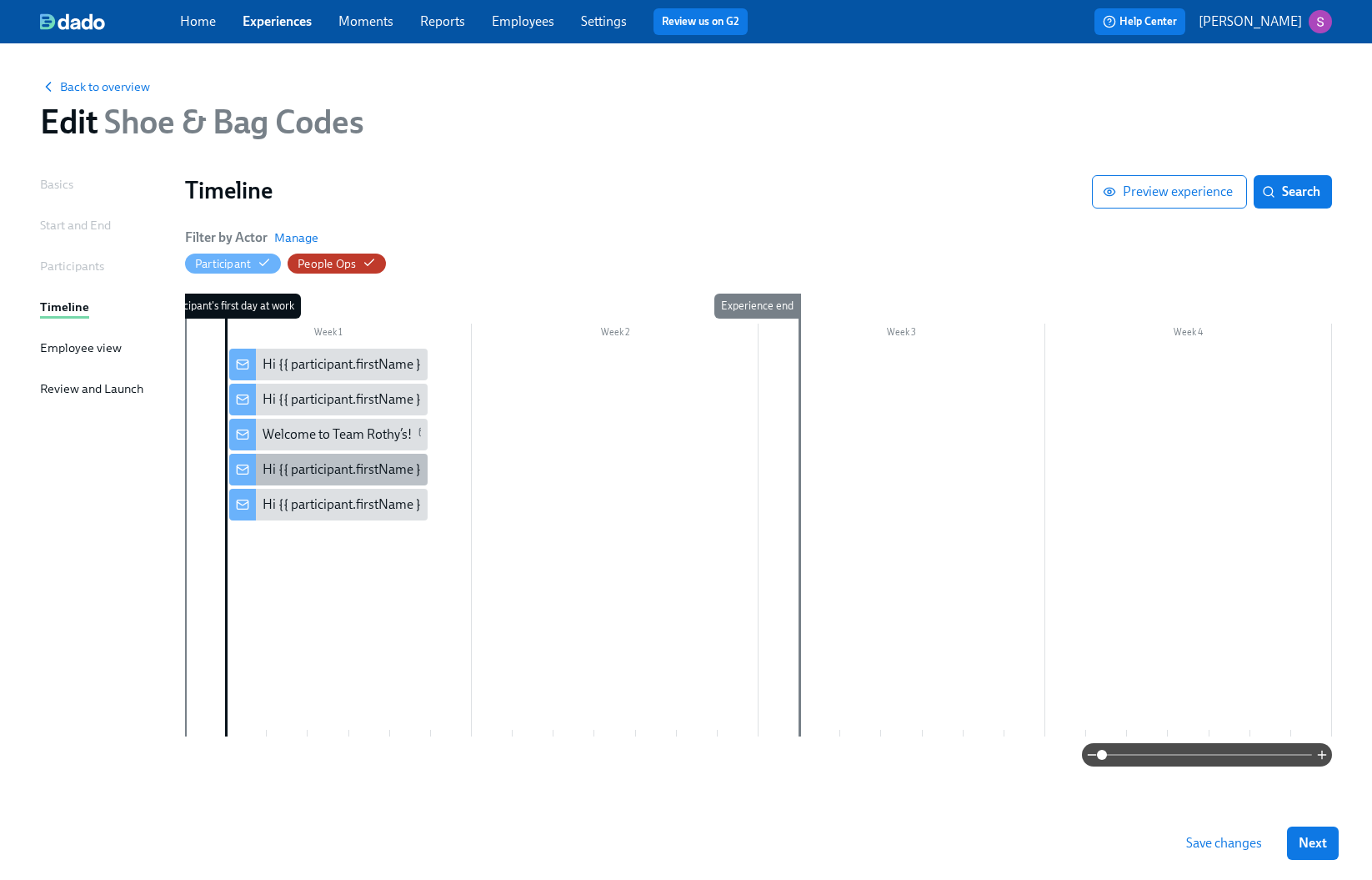
click at [365, 471] on div "Hi {{ participant.firstName }}, enjoy your semi-annual uniform codes." at bounding box center [458, 469] width 390 height 18
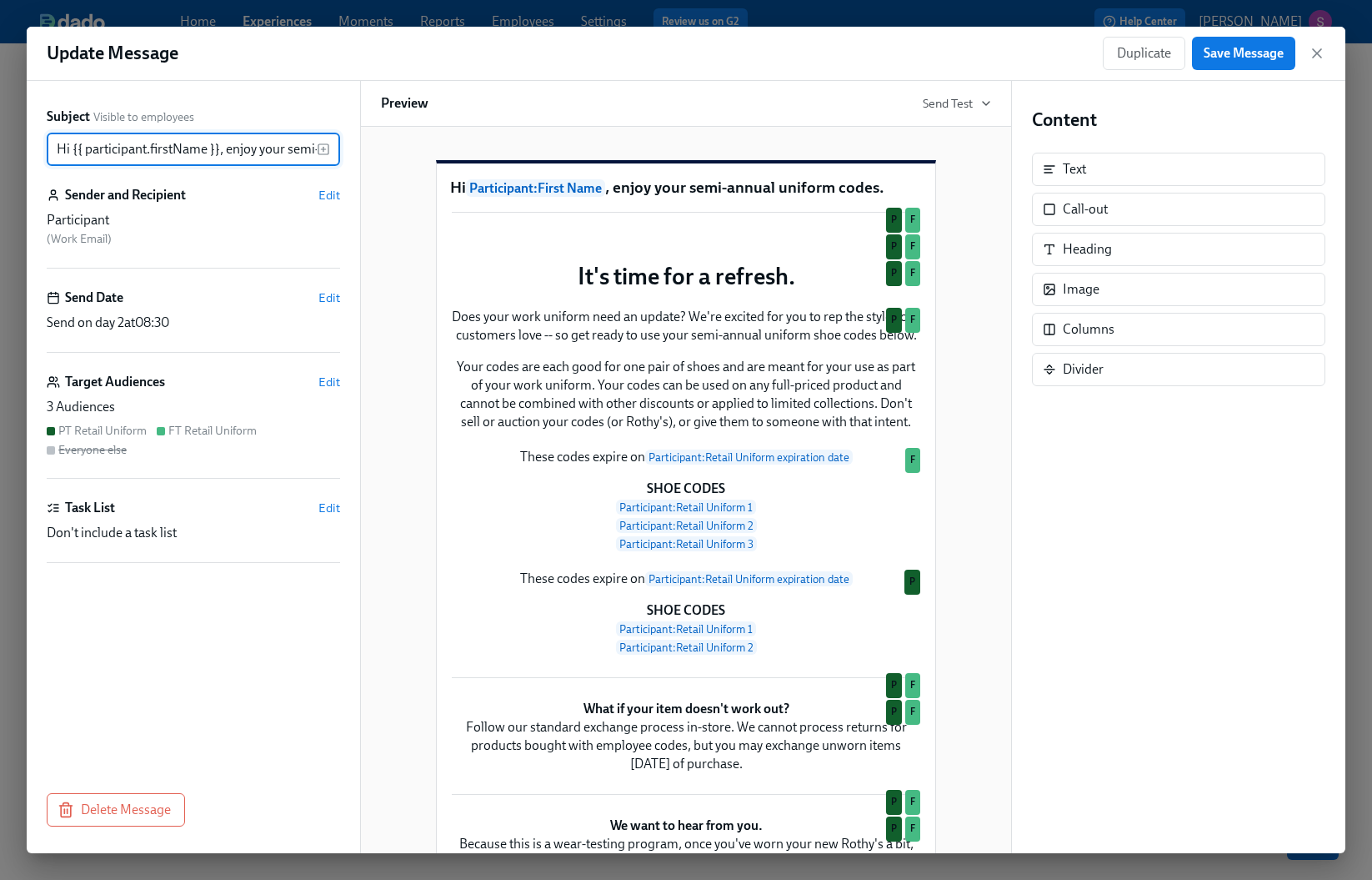
scroll to position [0, 129]
click at [1313, 47] on icon "button" at bounding box center [1317, 53] width 16 height 16
